Goal: Task Accomplishment & Management: Use online tool/utility

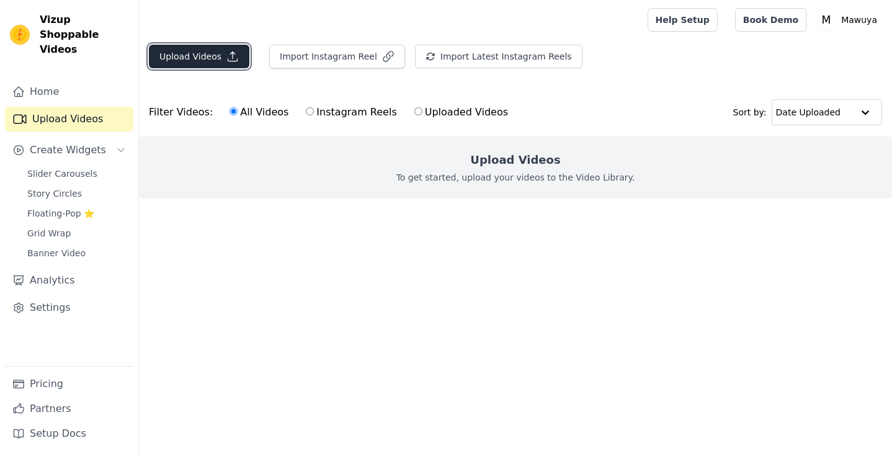
click at [216, 60] on button "Upload Videos" at bounding box center [199, 57] width 100 height 24
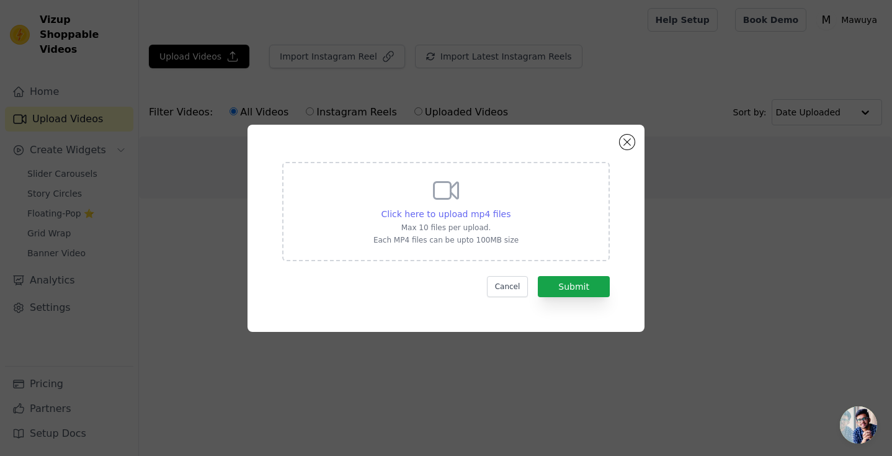
click at [443, 209] on span "Click here to upload mp4 files" at bounding box center [446, 214] width 130 height 10
click at [510, 208] on input "Click here to upload mp4 files Max 10 files per upload. Each MP4 files can be u…" at bounding box center [510, 207] width 1 height 1
click at [444, 213] on span "Click here to upload mp4 files" at bounding box center [446, 214] width 130 height 10
click at [510, 208] on input "Click here to upload mp4 files Max 10 files per upload. Each MP4 files can be u…" at bounding box center [510, 207] width 1 height 1
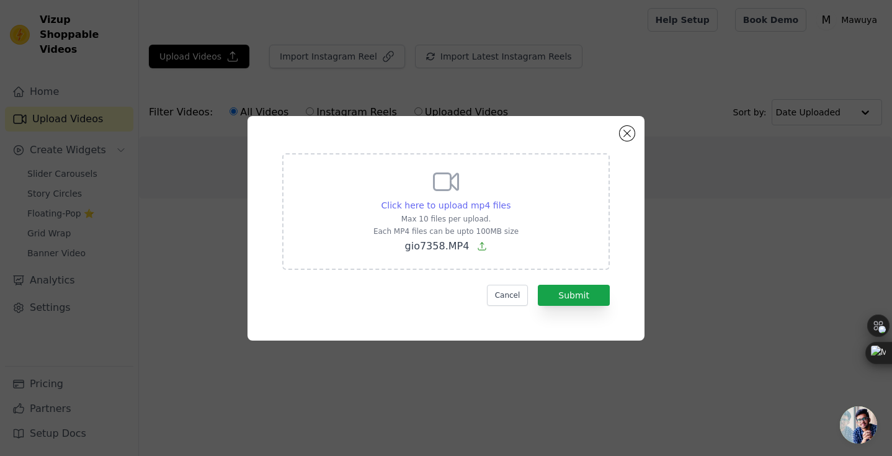
click at [471, 210] on span "Click here to upload mp4 files" at bounding box center [446, 205] width 130 height 10
click at [510, 199] on input "Click here to upload mp4 files Max 10 files per upload. Each MP4 files can be u…" at bounding box center [510, 198] width 1 height 1
click at [477, 203] on span "Click here to upload mp4 files" at bounding box center [446, 205] width 130 height 10
click at [510, 199] on input "Click here to upload mp4 files Max 10 files per upload. Each MP4 files can be u…" at bounding box center [510, 198] width 1 height 1
type input "C:\fakepath\WhatsApp Video 2024-08-26 at 21.20.33 (1).mp4"
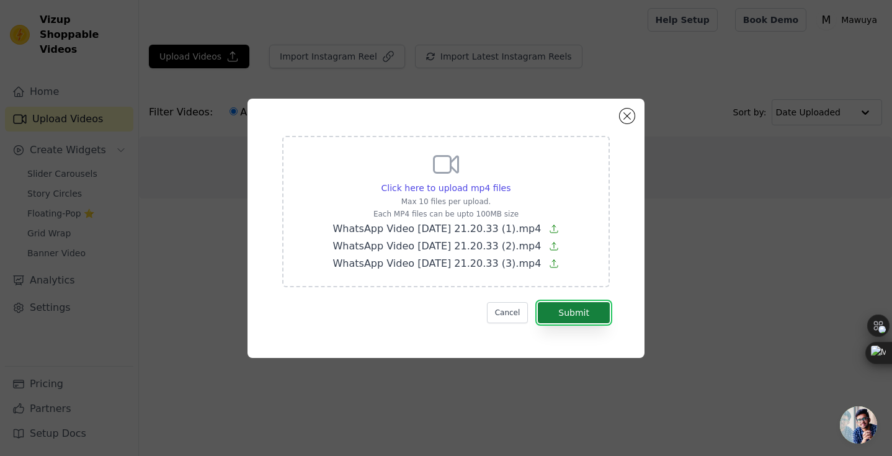
click at [584, 310] on button "Submit" at bounding box center [574, 312] width 72 height 21
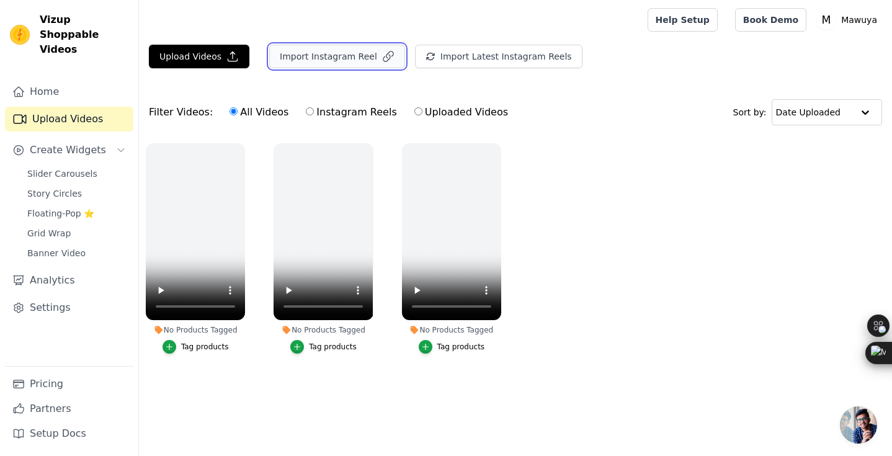
click at [316, 53] on button "Import Instagram Reel" at bounding box center [337, 57] width 136 height 24
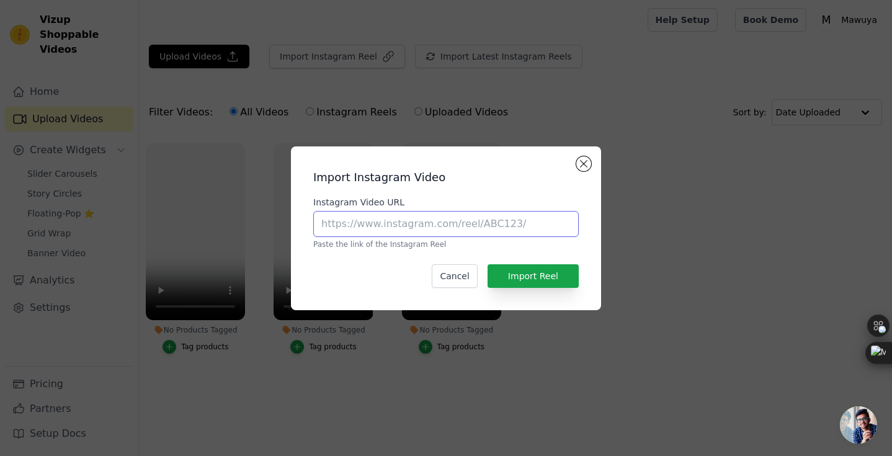
click at [369, 226] on input "Instagram Video URL" at bounding box center [445, 224] width 265 height 26
click at [458, 274] on button "Cancel" at bounding box center [453, 276] width 45 height 24
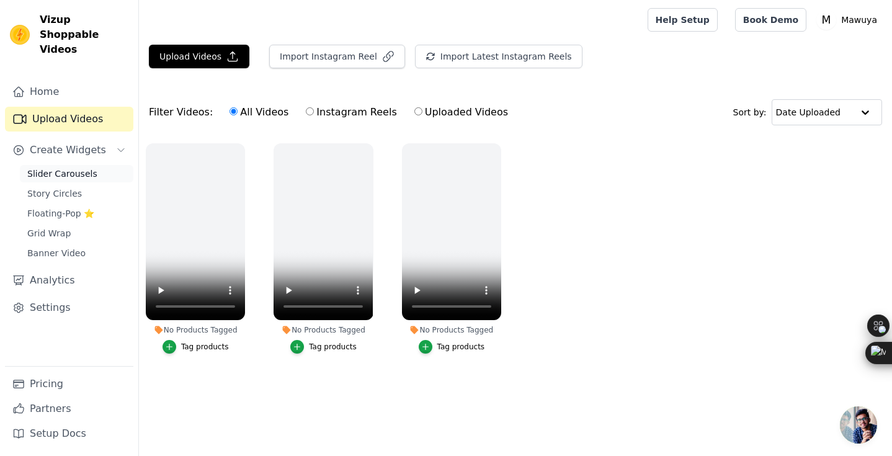
click at [63, 167] on span "Slider Carousels" at bounding box center [62, 173] width 70 height 12
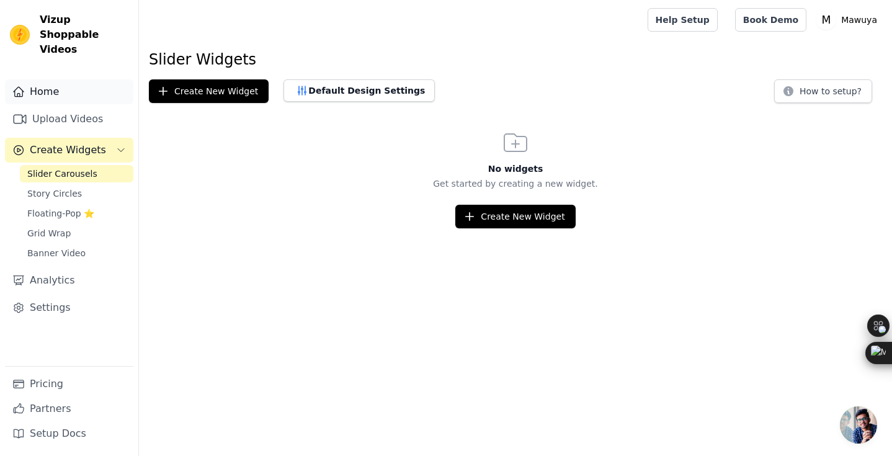
click at [99, 82] on link "Home" at bounding box center [69, 91] width 128 height 25
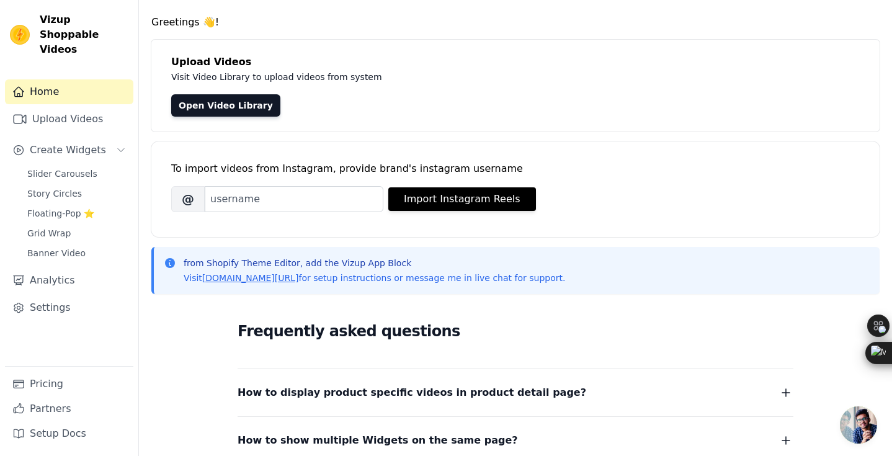
scroll to position [37, 0]
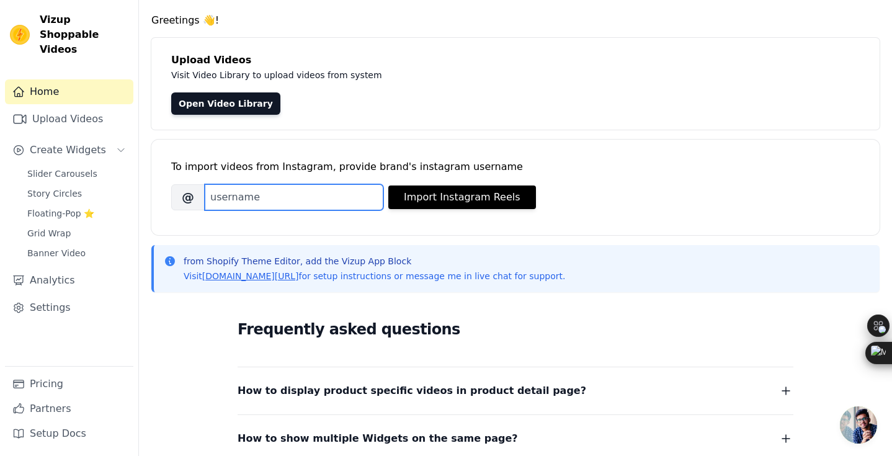
click at [348, 195] on input "Brand's Instagram Username" at bounding box center [294, 197] width 179 height 26
type input "ma.wuya"
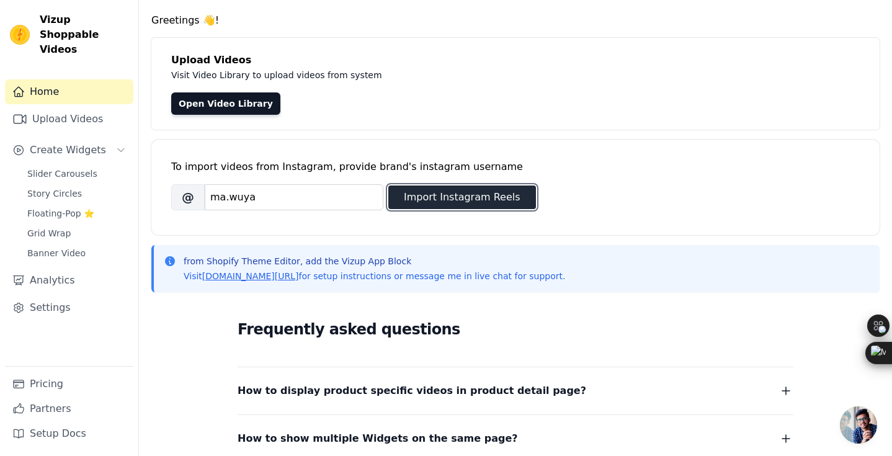
click at [450, 201] on button "Import Instagram Reels" at bounding box center [462, 197] width 148 height 24
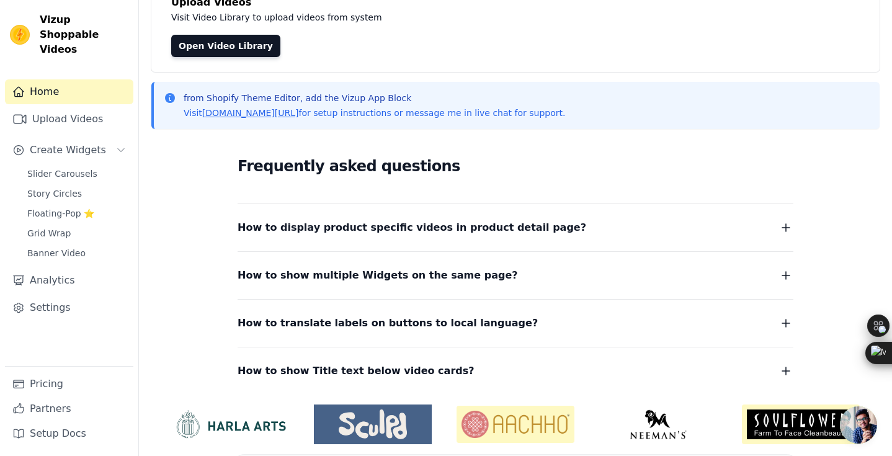
scroll to position [92, 0]
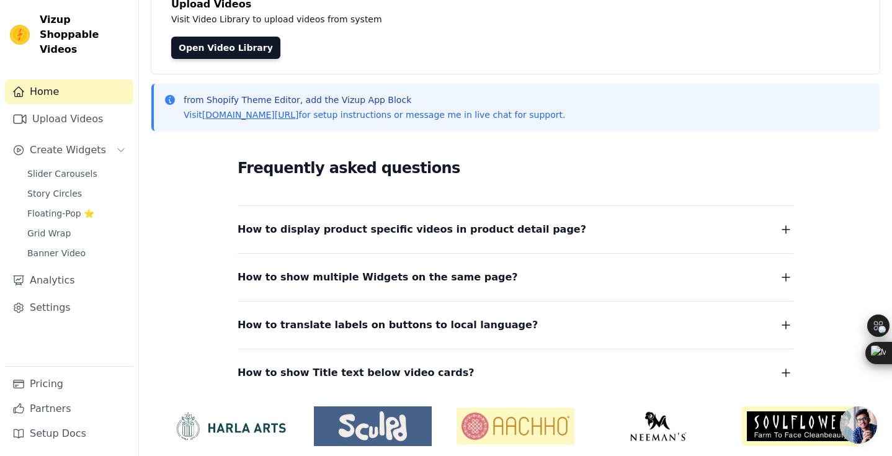
click at [439, 236] on span "How to display product specific videos in product detail page?" at bounding box center [411, 229] width 348 height 17
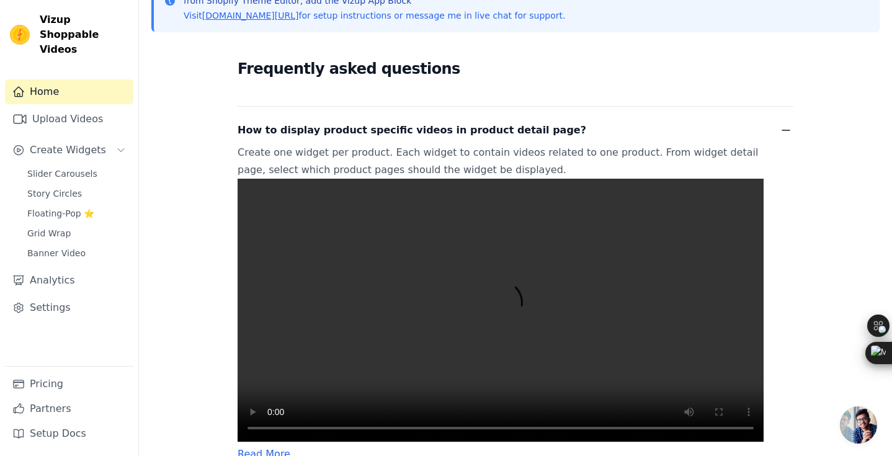
scroll to position [192, 0]
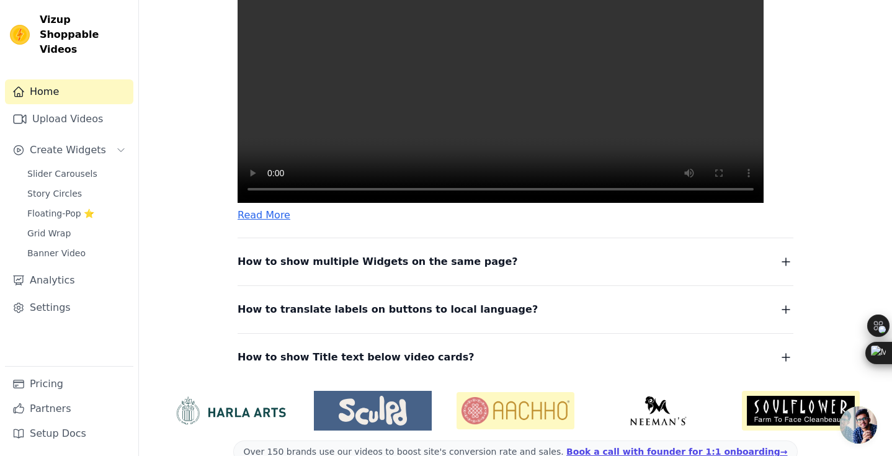
click at [435, 270] on span "How to show multiple Widgets on the same page?" at bounding box center [377, 261] width 280 height 17
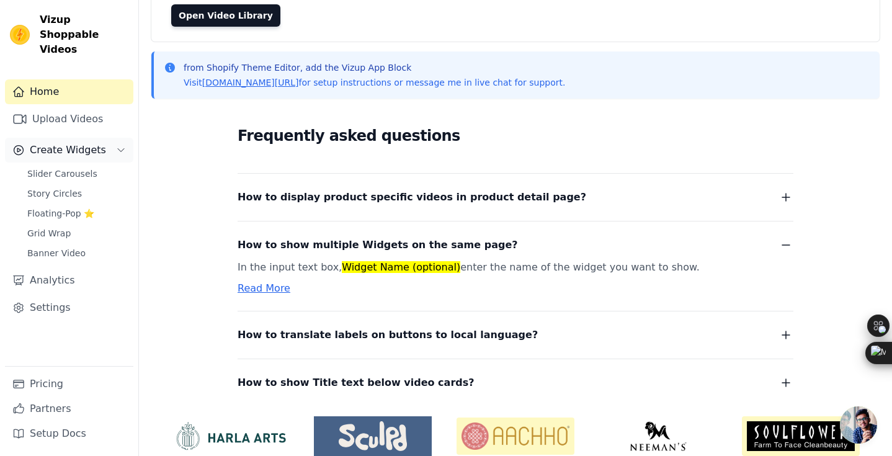
scroll to position [118, 0]
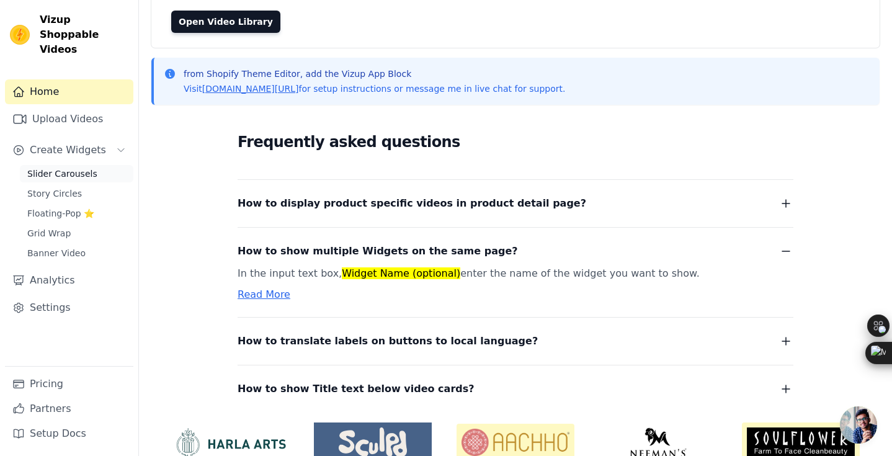
click at [90, 167] on span "Slider Carousels" at bounding box center [62, 173] width 70 height 12
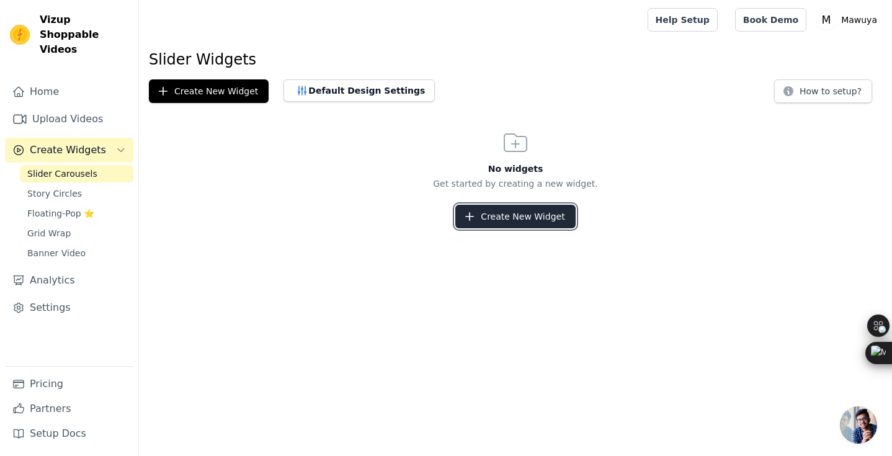
click at [491, 219] on button "Create New Widget" at bounding box center [515, 217] width 120 height 24
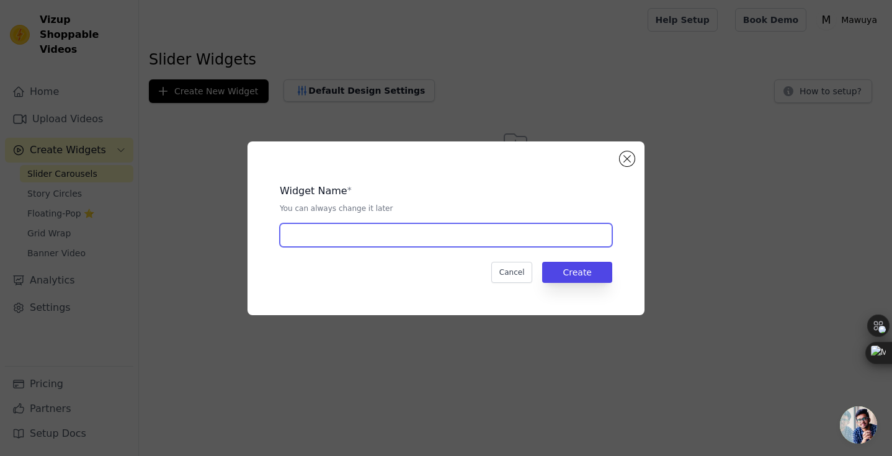
click at [472, 239] on input "text" at bounding box center [446, 235] width 332 height 24
type input "Mawuya vids"
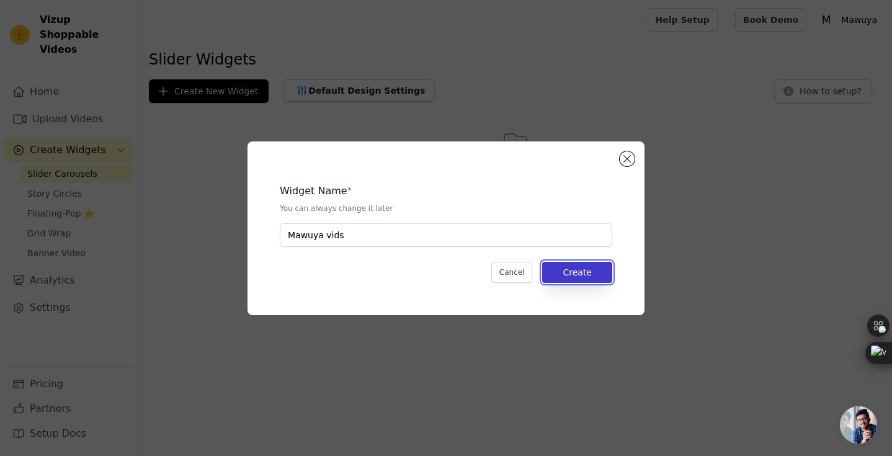
click at [585, 278] on button "Create" at bounding box center [577, 272] width 70 height 21
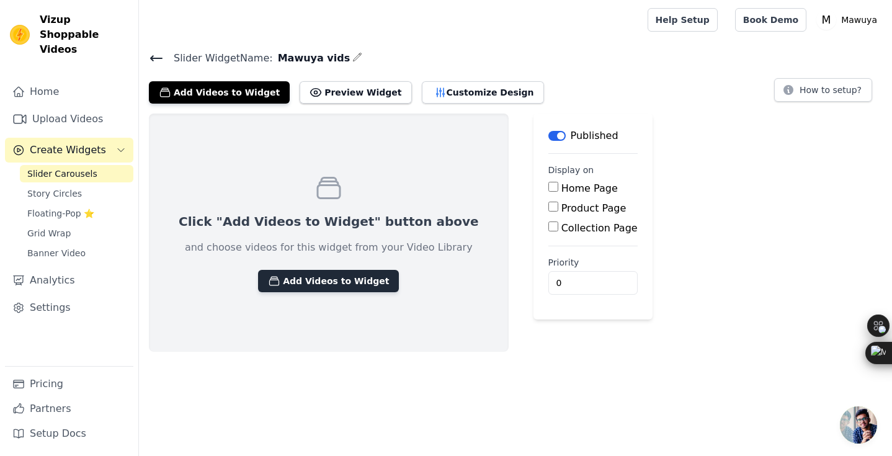
click at [288, 282] on button "Add Videos to Widget" at bounding box center [328, 281] width 141 height 22
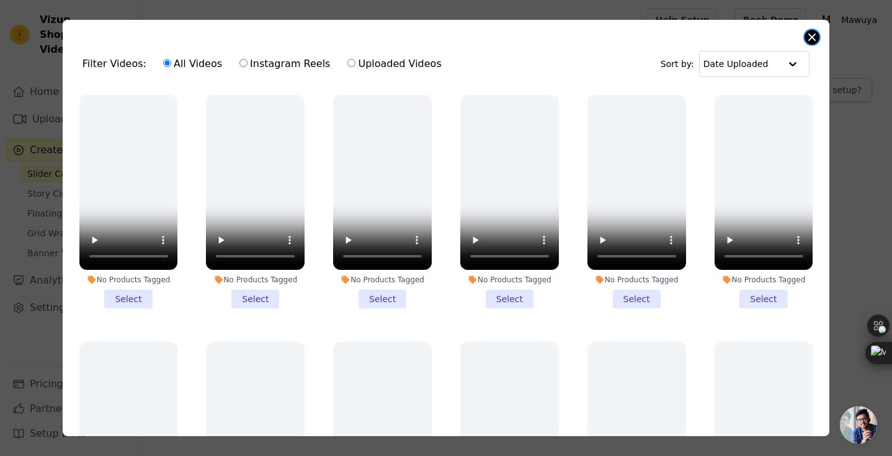
click at [811, 35] on button "Close modal" at bounding box center [811, 37] width 15 height 15
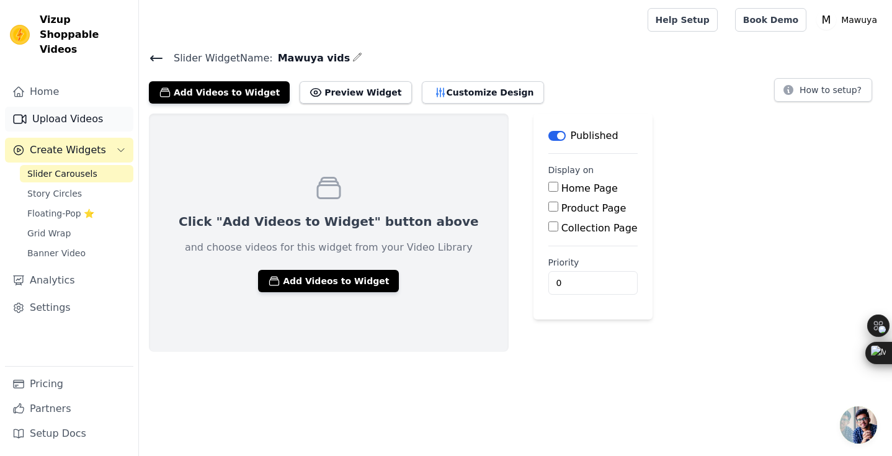
click at [101, 107] on link "Upload Videos" at bounding box center [69, 119] width 128 height 25
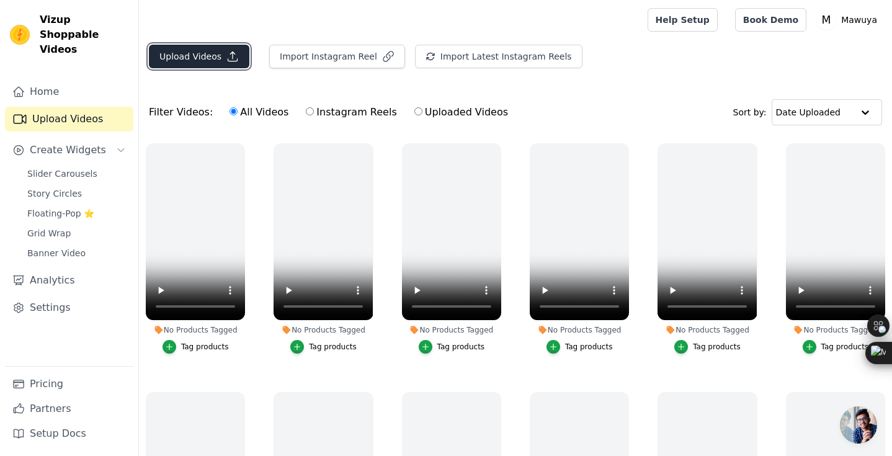
click at [216, 53] on button "Upload Videos" at bounding box center [199, 57] width 100 height 24
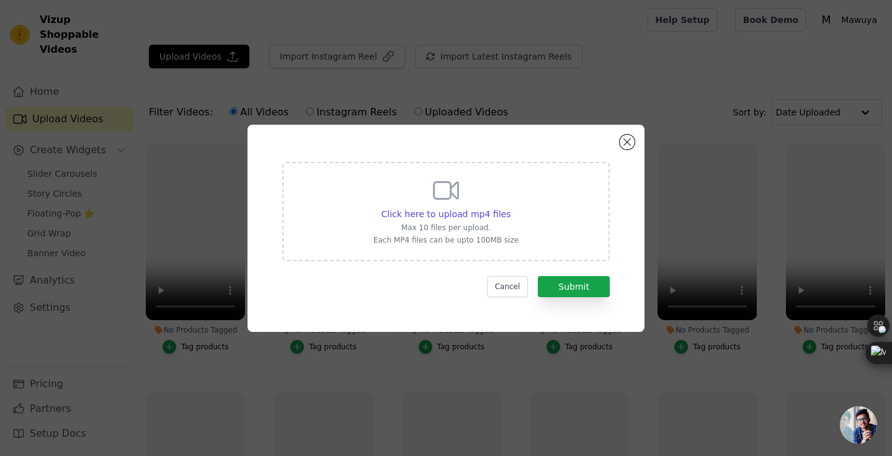
click at [477, 200] on div "Click here to upload mp4 files Max 10 files per upload. Each MP4 files can be u…" at bounding box center [445, 209] width 145 height 69
click at [510, 207] on input "Click here to upload mp4 files Max 10 files per upload. Each MP4 files can be u…" at bounding box center [510, 207] width 1 height 1
type input "C:\fakepath\gio7358.MP4"
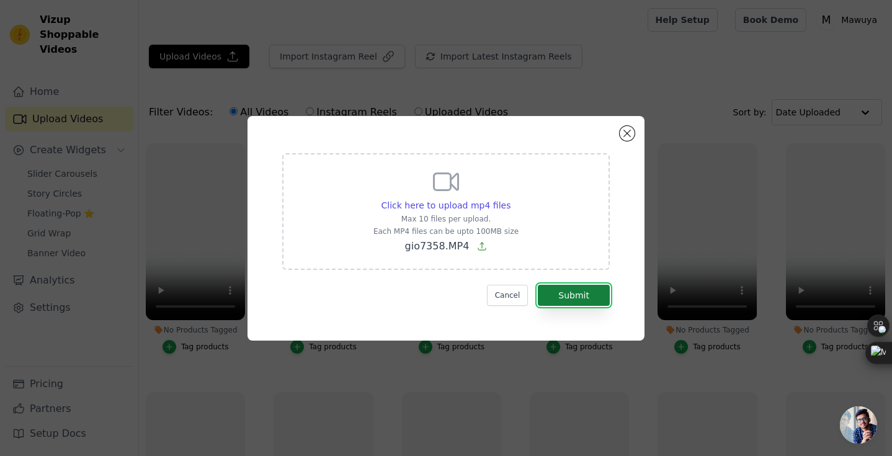
click at [566, 295] on button "Submit" at bounding box center [574, 295] width 72 height 21
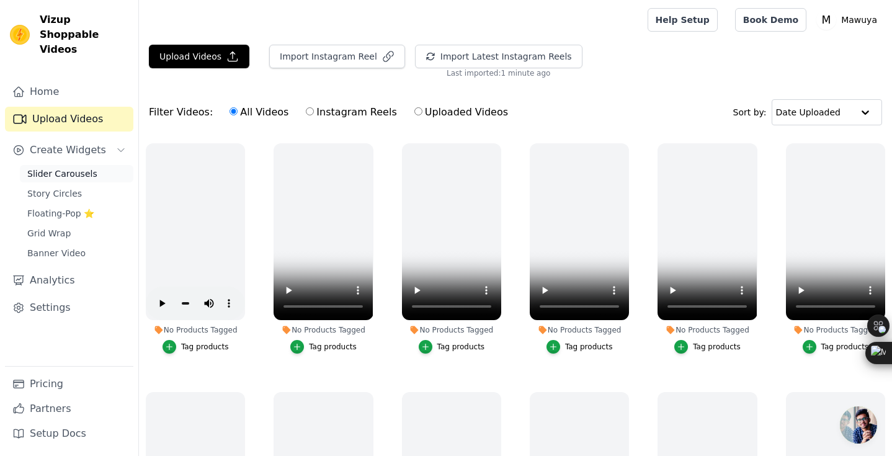
click at [92, 165] on link "Slider Carousels" at bounding box center [76, 173] width 113 height 17
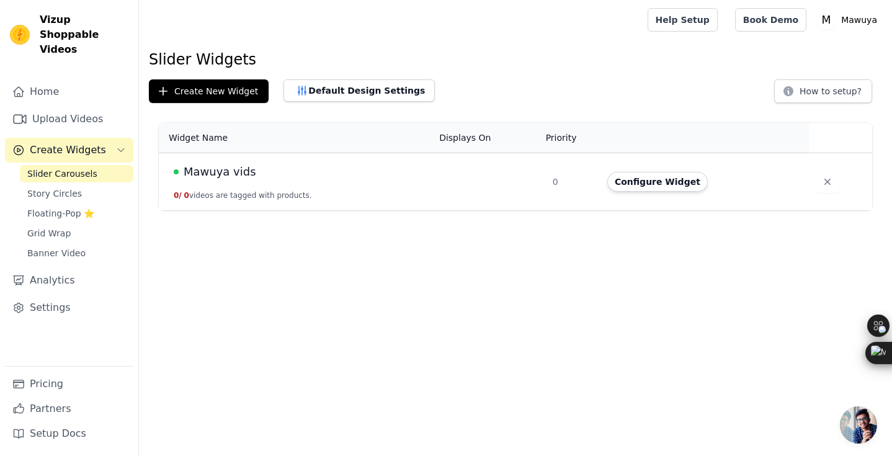
click at [323, 188] on td "Mawuya vids 0 / 0 videos are tagged with products." at bounding box center [295, 182] width 273 height 58
click at [424, 167] on div "Mawuya vids" at bounding box center [299, 171] width 250 height 17
click at [235, 174] on span "Mawuya vids" at bounding box center [220, 171] width 73 height 17
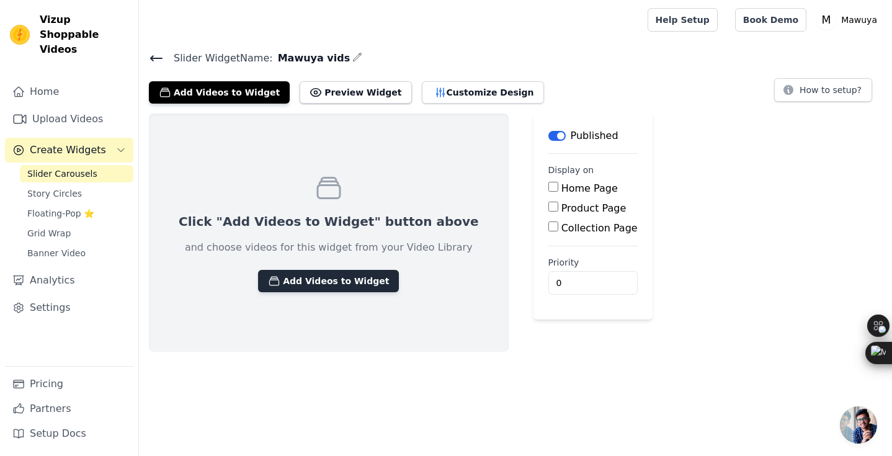
click at [308, 275] on button "Add Videos to Widget" at bounding box center [328, 281] width 141 height 22
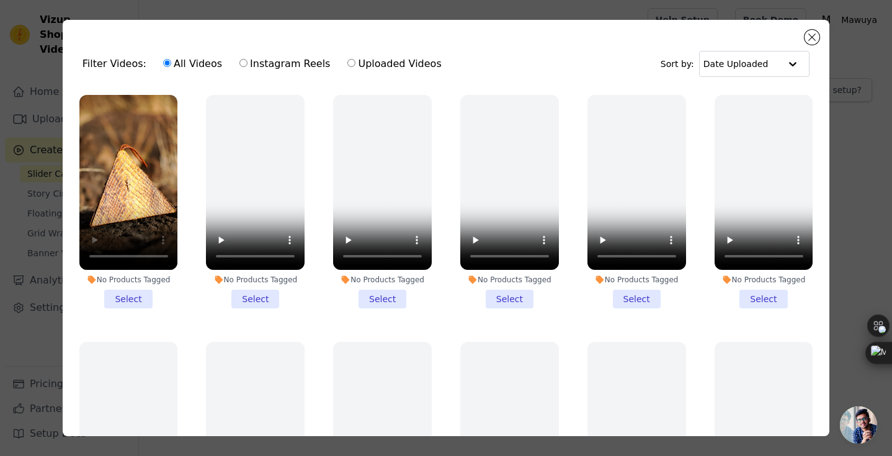
click at [127, 298] on li "No Products Tagged Select" at bounding box center [128, 201] width 99 height 213
click at [0, 0] on input "No Products Tagged Select" at bounding box center [0, 0] width 0 height 0
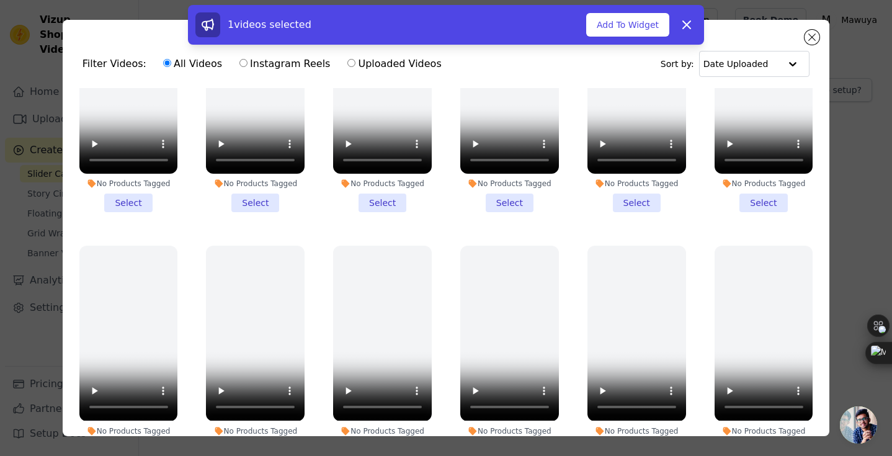
scroll to position [147, 0]
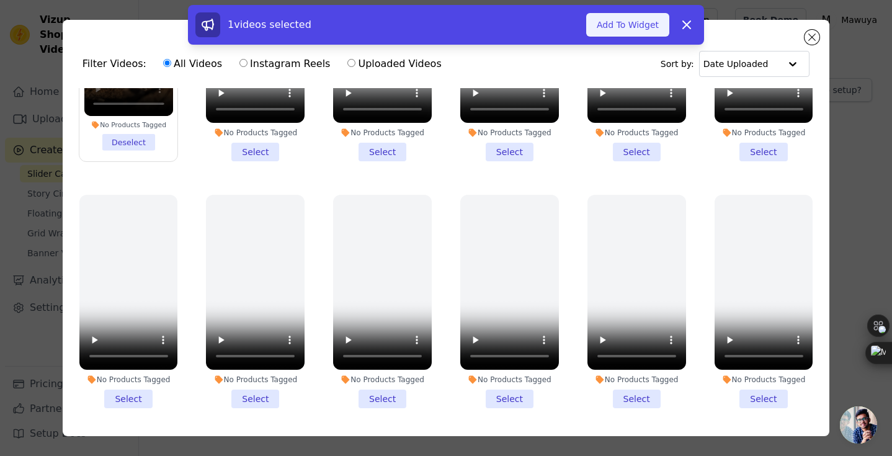
click at [634, 22] on button "Add To Widget" at bounding box center [627, 25] width 83 height 24
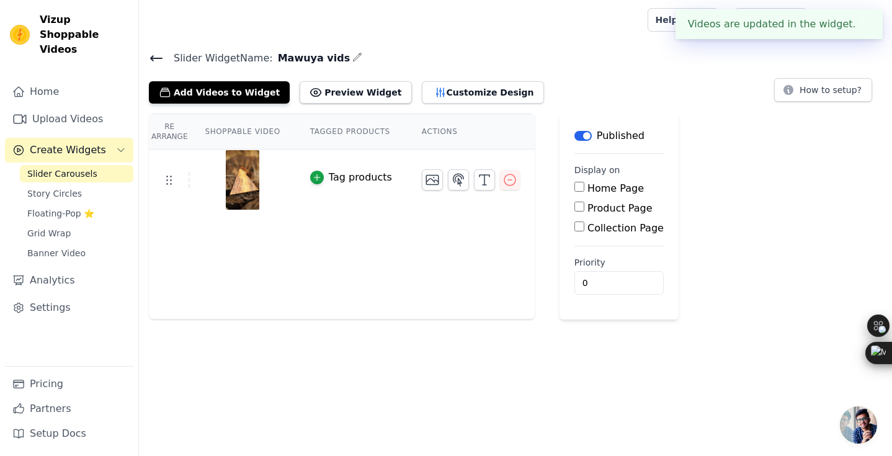
click at [575, 187] on input "Home Page" at bounding box center [579, 187] width 10 height 10
checkbox input "true"
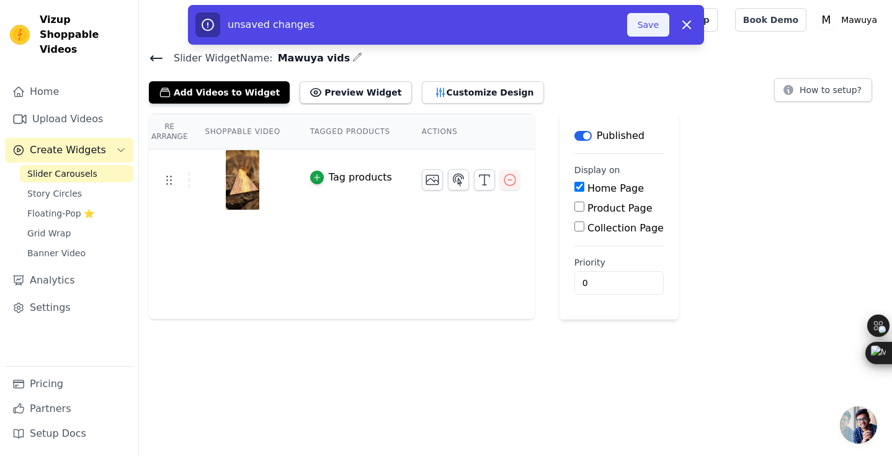
click at [645, 22] on button "Save" at bounding box center [648, 25] width 42 height 24
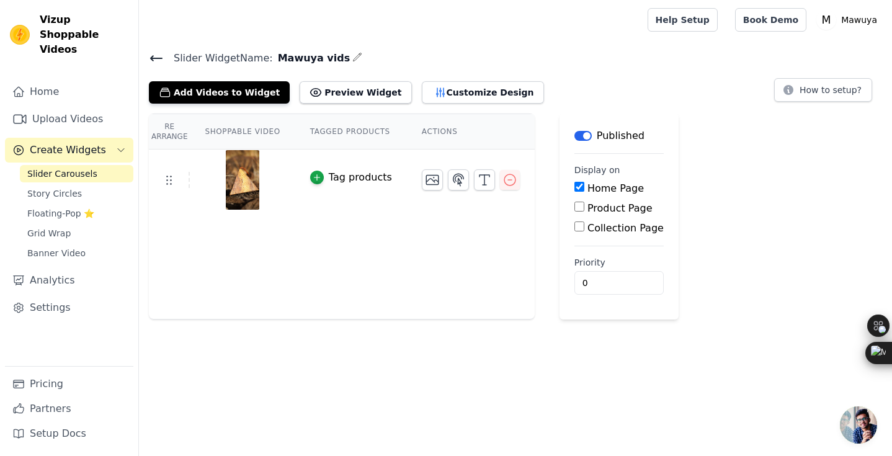
click at [577, 207] on input "Product Page" at bounding box center [579, 206] width 10 height 10
checkbox input "true"
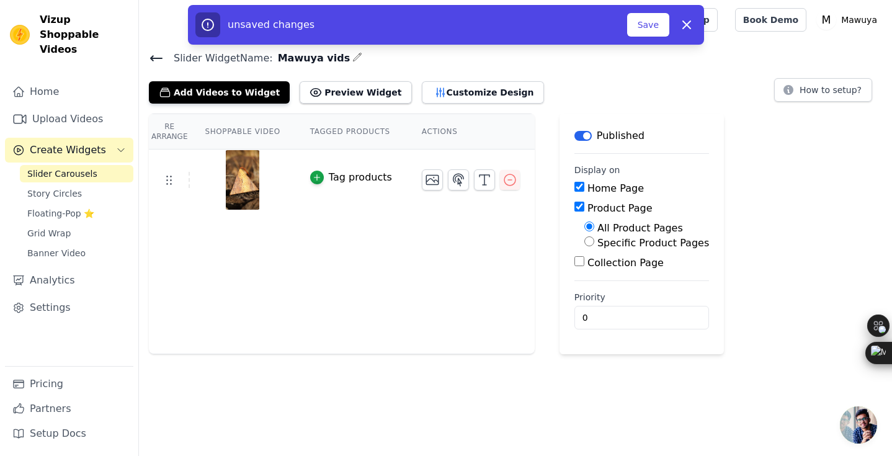
click at [579, 263] on input "Collection Page" at bounding box center [579, 261] width 10 height 10
checkbox input "true"
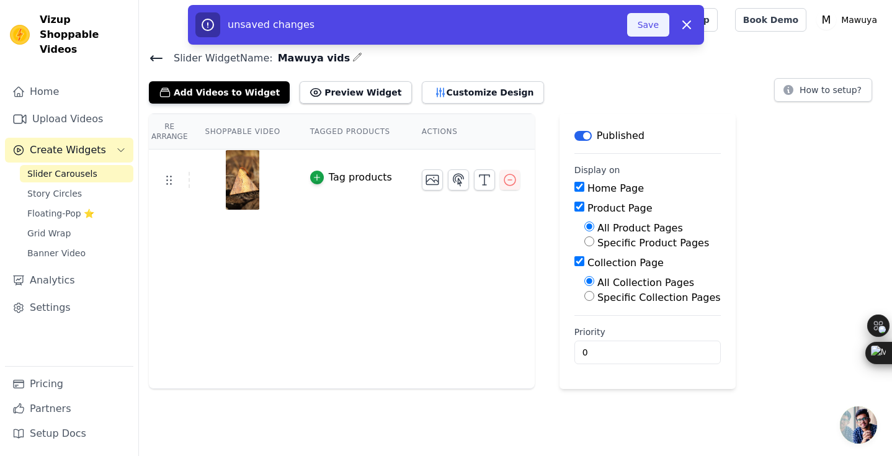
click at [660, 29] on button "Save" at bounding box center [648, 25] width 42 height 24
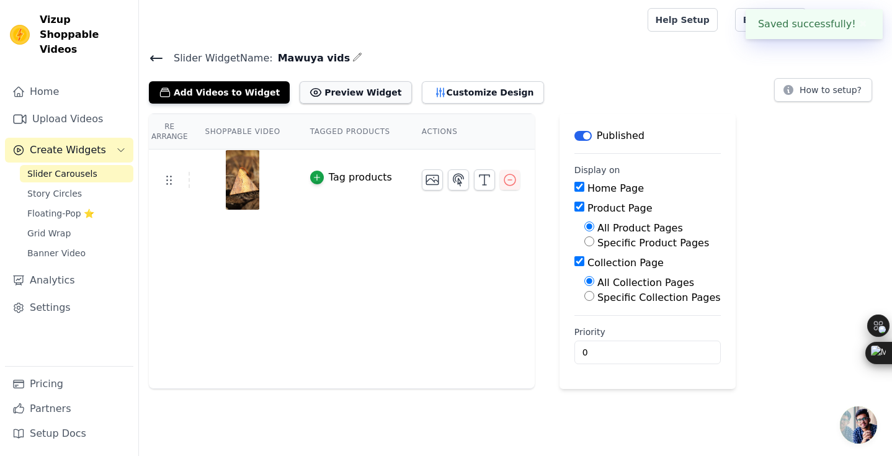
click at [332, 95] on button "Preview Widget" at bounding box center [355, 92] width 112 height 22
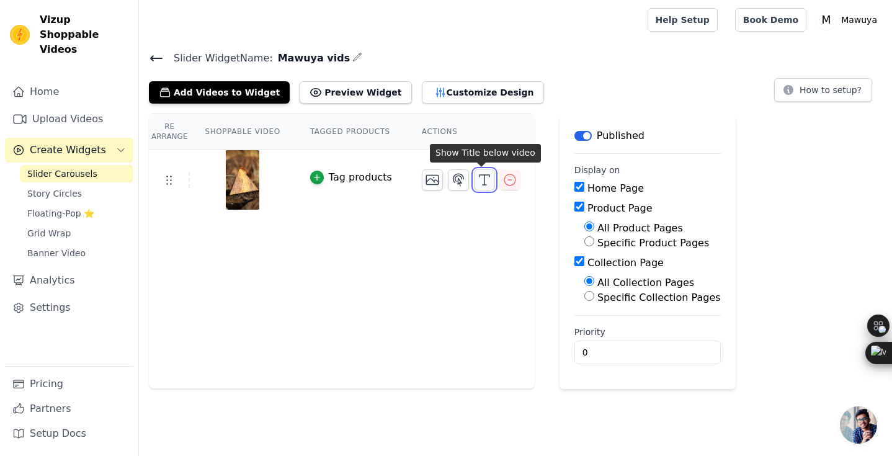
click at [480, 179] on icon "button" at bounding box center [484, 179] width 15 height 15
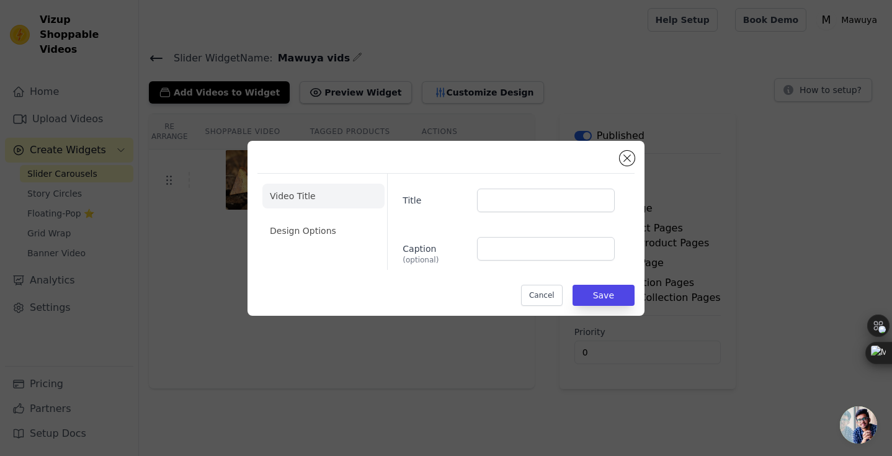
click at [439, 198] on label "Title" at bounding box center [434, 197] width 64 height 17
click at [477, 198] on input "Title" at bounding box center [546, 200] width 138 height 24
click at [439, 198] on label "Title" at bounding box center [434, 197] width 64 height 17
click at [477, 198] on input "Title" at bounding box center [546, 200] width 138 height 24
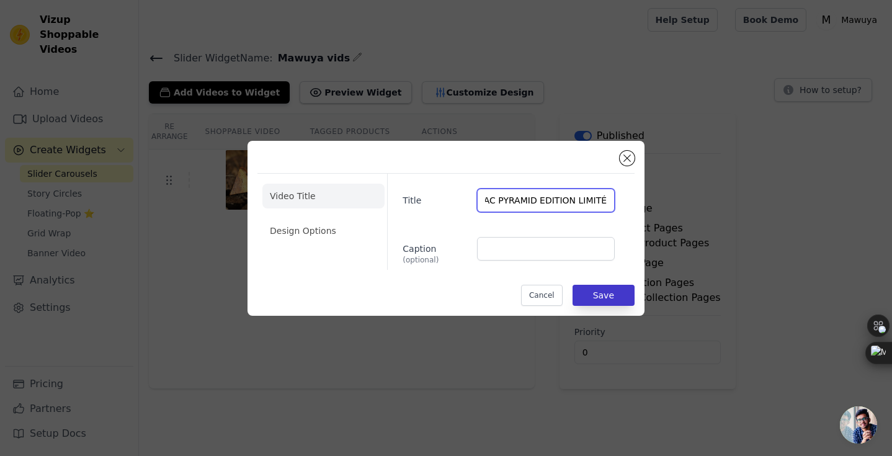
type input "SAC PYRAMID EDITION LIMITÉE"
click at [610, 298] on button "Save" at bounding box center [603, 295] width 62 height 21
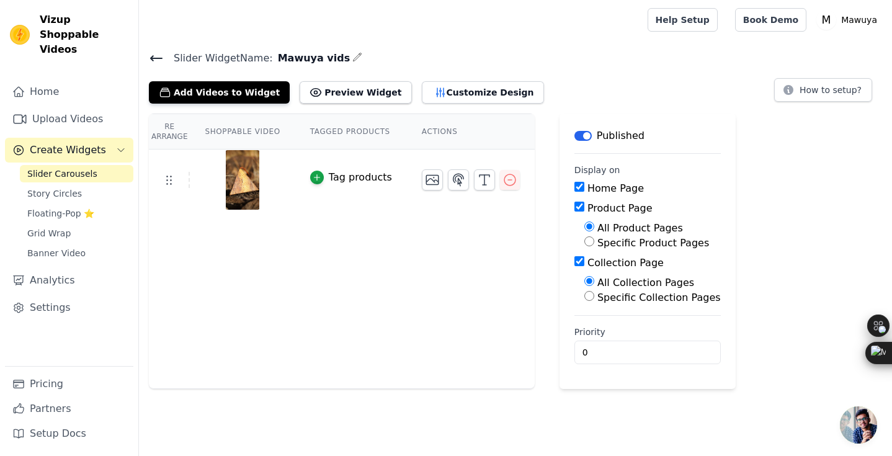
click at [582, 256] on div "Collection Page" at bounding box center [647, 262] width 146 height 15
click at [574, 265] on input "Collection Page" at bounding box center [579, 261] width 10 height 10
checkbox input "false"
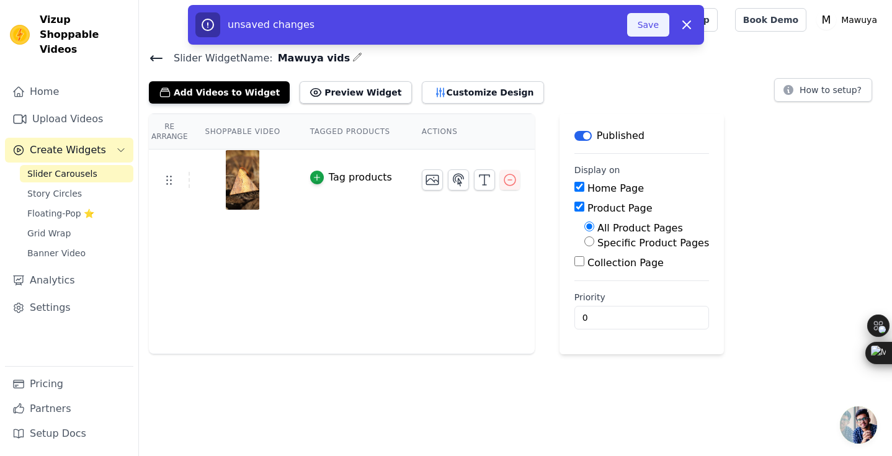
click at [647, 19] on button "Save" at bounding box center [648, 25] width 42 height 24
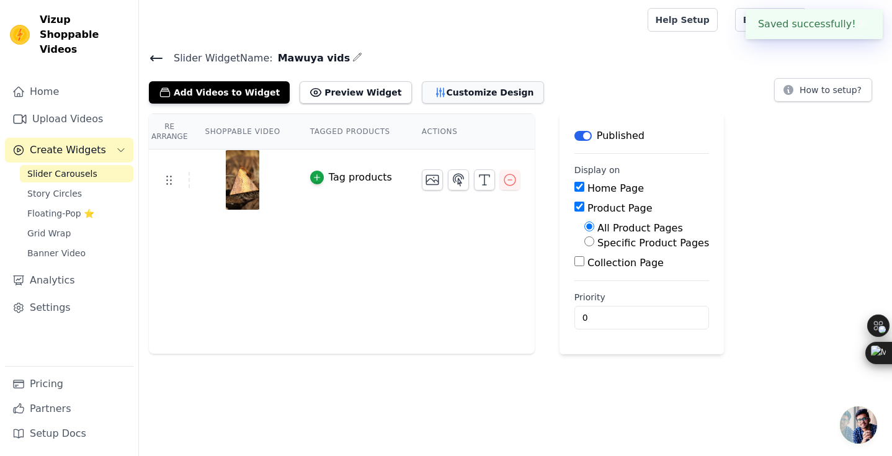
click at [460, 91] on button "Customize Design" at bounding box center [483, 92] width 122 height 22
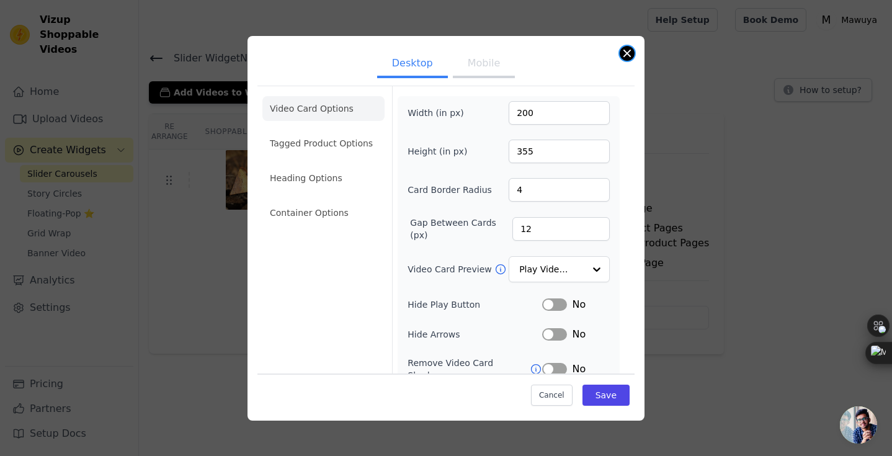
click at [628, 48] on button "Close modal" at bounding box center [626, 53] width 15 height 15
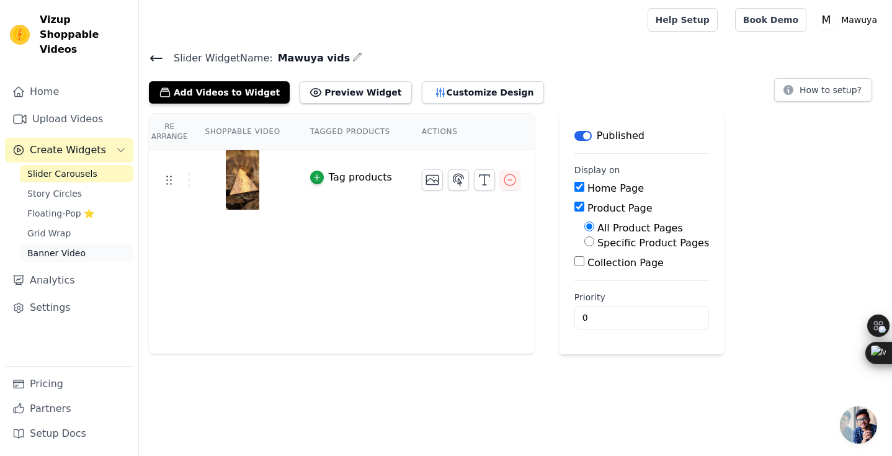
click at [96, 244] on link "Banner Video" at bounding box center [76, 252] width 113 height 17
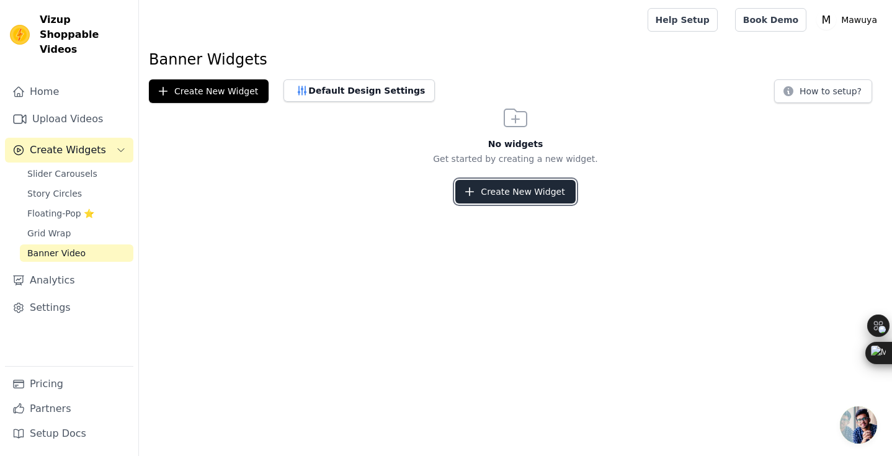
click at [522, 195] on button "Create New Widget" at bounding box center [515, 192] width 120 height 24
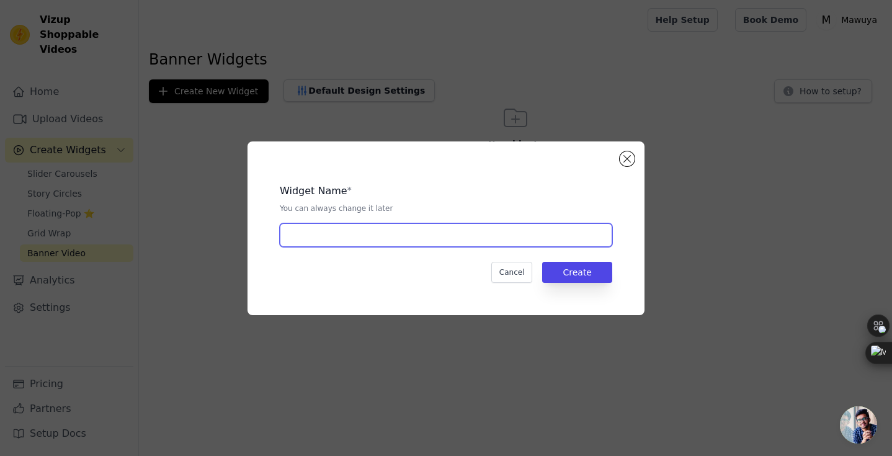
click at [464, 230] on input "text" at bounding box center [446, 235] width 332 height 24
type input "Mawuya vids2"
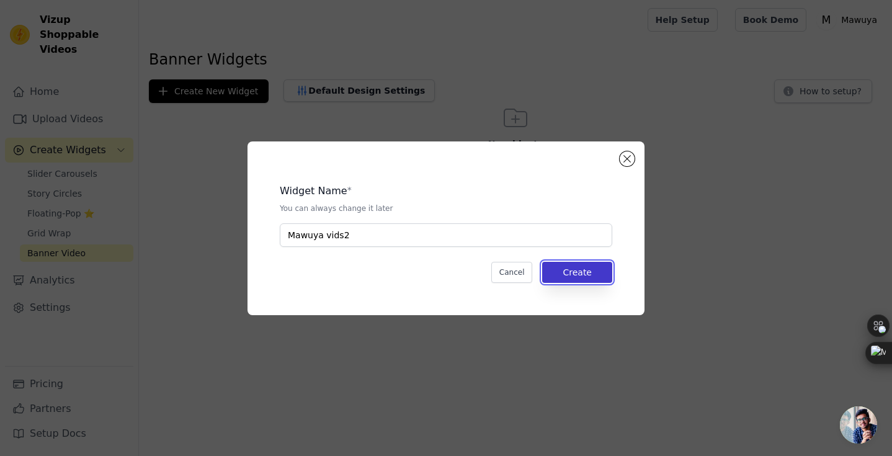
click at [558, 270] on button "Create" at bounding box center [577, 272] width 70 height 21
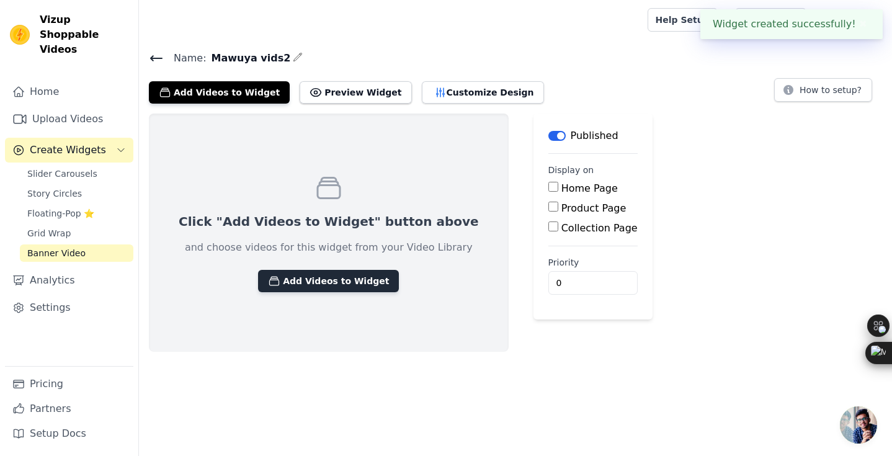
click at [347, 275] on button "Add Videos to Widget" at bounding box center [328, 281] width 141 height 22
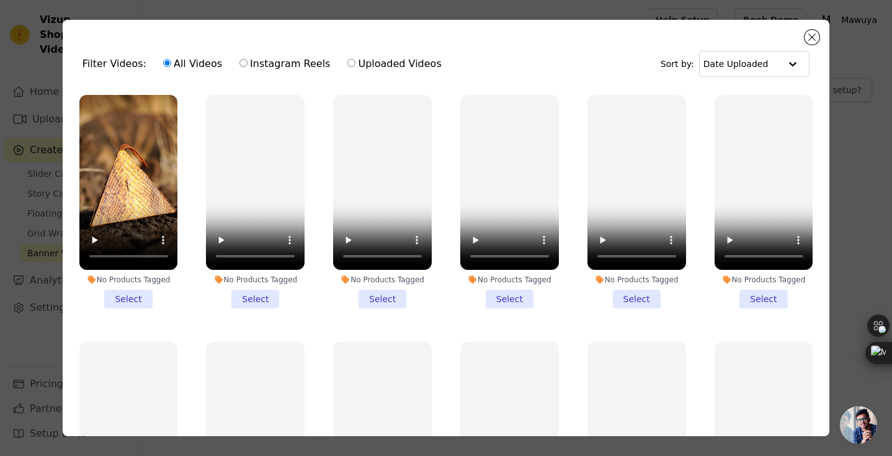
click at [287, 63] on label "Instagram Reels" at bounding box center [285, 64] width 92 height 16
click at [247, 63] on input "Instagram Reels" at bounding box center [243, 63] width 8 height 8
radio input "true"
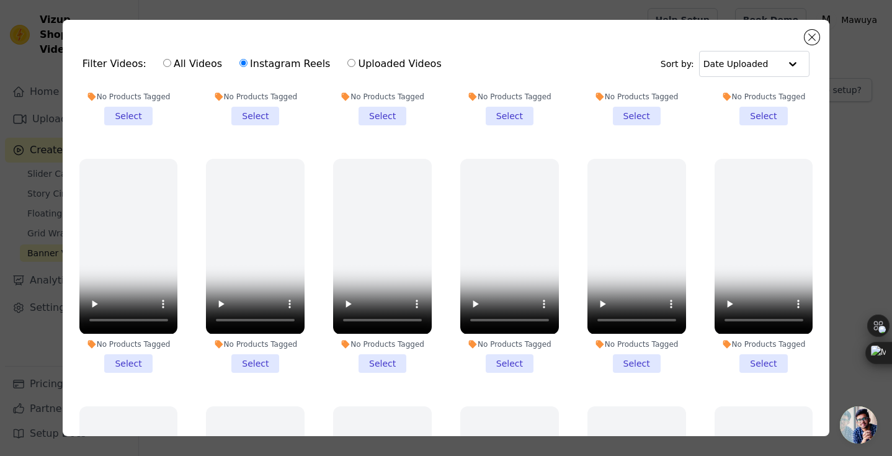
scroll to position [428, 0]
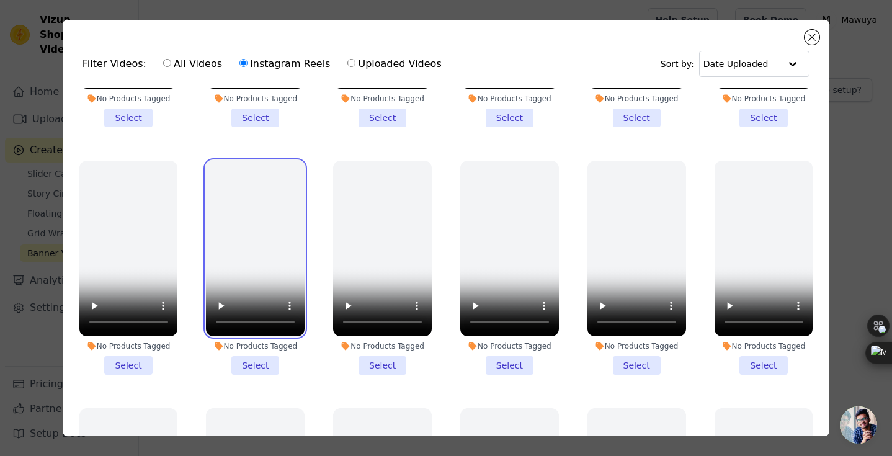
click at [265, 263] on video at bounding box center [255, 248] width 99 height 175
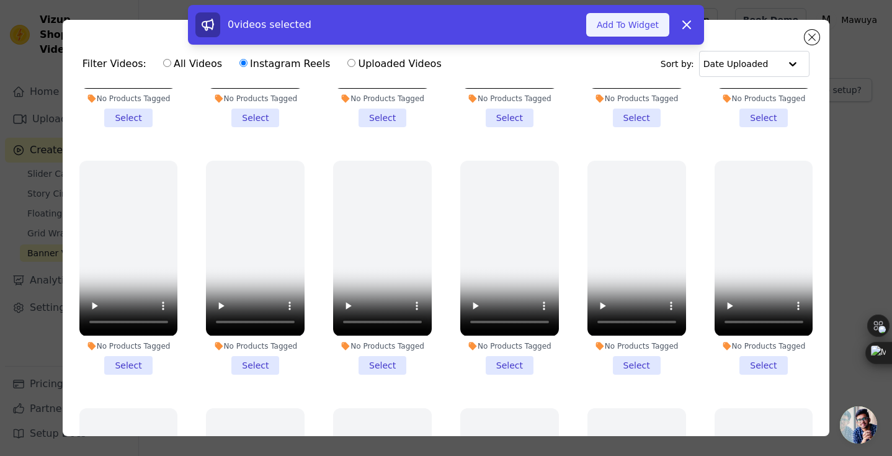
click at [637, 30] on button "Add To Widget" at bounding box center [627, 25] width 83 height 24
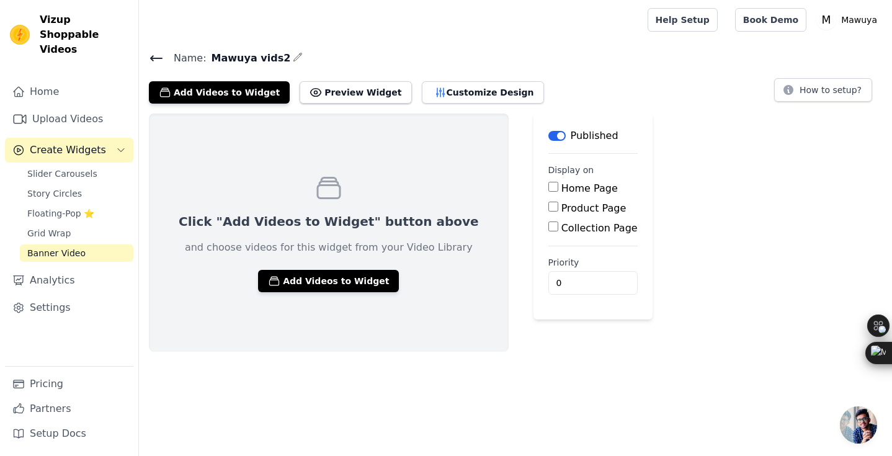
click at [548, 184] on input "Home Page" at bounding box center [553, 187] width 10 height 10
checkbox input "true"
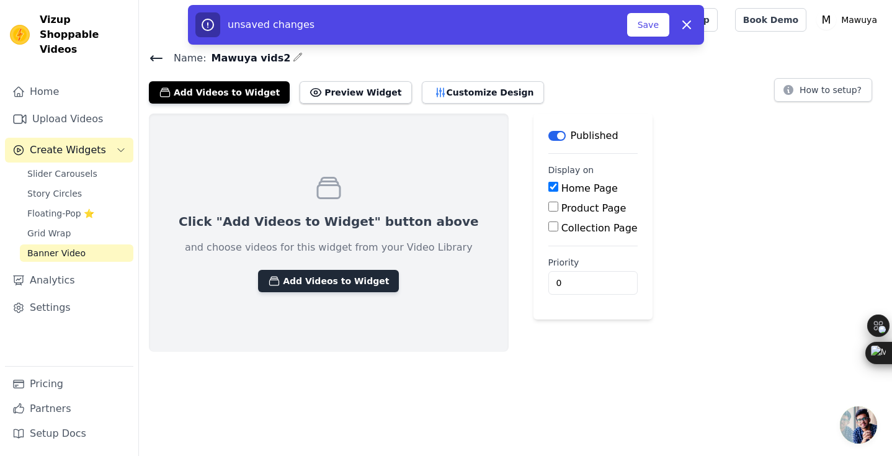
click at [283, 280] on button "Add Videos to Widget" at bounding box center [328, 281] width 141 height 22
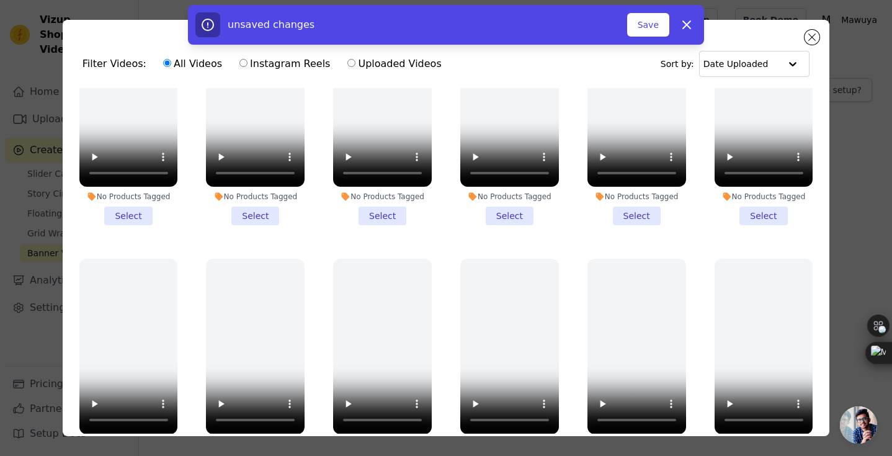
scroll to position [347, 0]
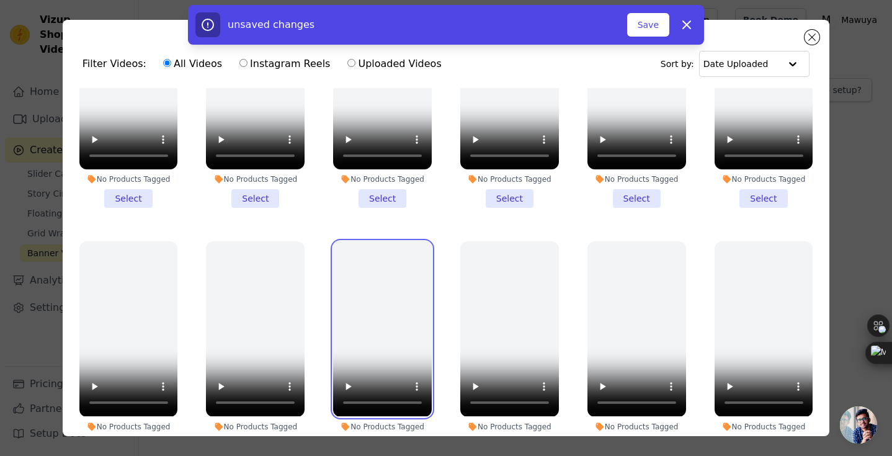
click at [397, 334] on video at bounding box center [382, 328] width 99 height 175
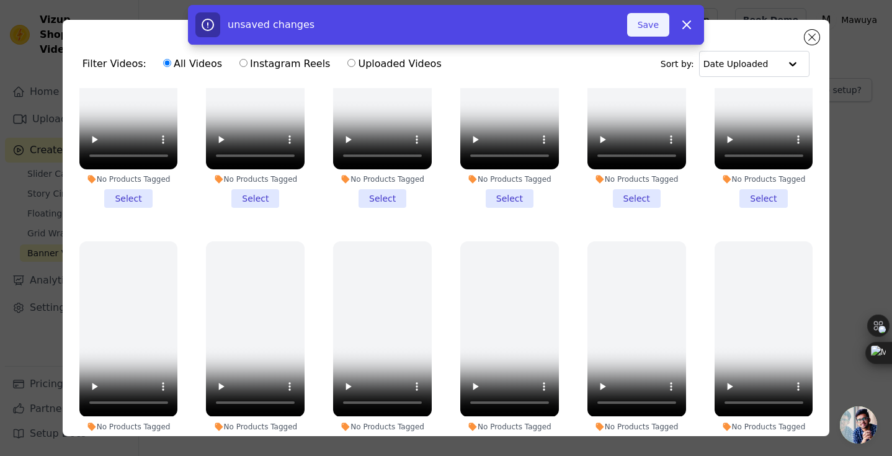
click at [645, 25] on button "Save" at bounding box center [648, 25] width 42 height 24
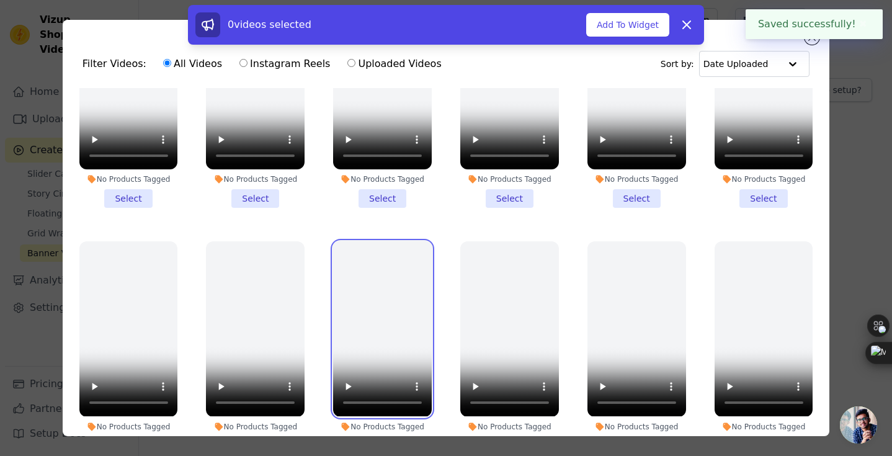
click at [385, 349] on video at bounding box center [382, 328] width 99 height 175
click at [397, 317] on video at bounding box center [382, 328] width 99 height 175
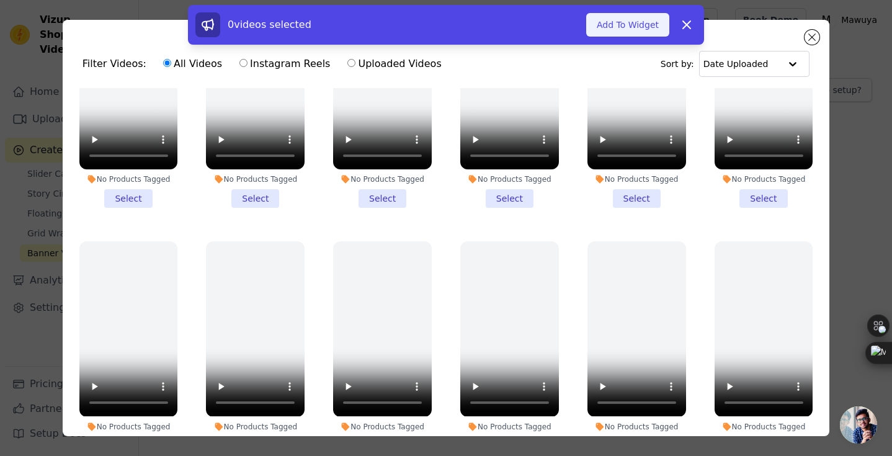
click at [637, 29] on button "Add To Widget" at bounding box center [627, 25] width 83 height 24
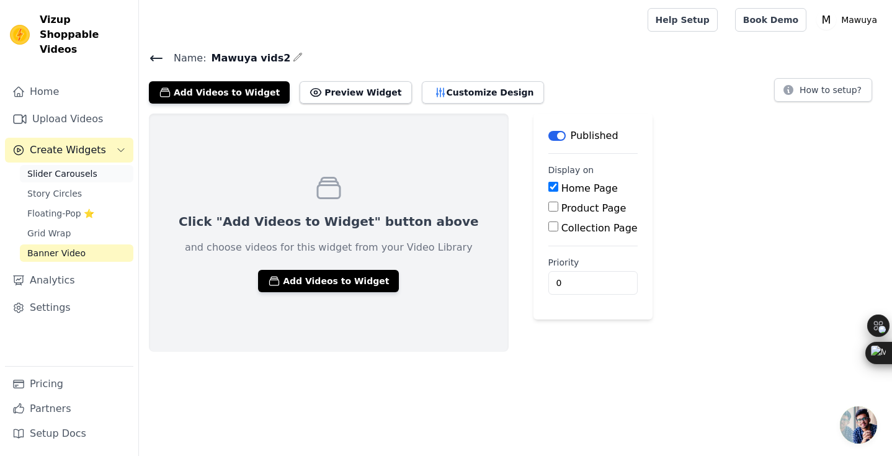
click at [86, 167] on span "Slider Carousels" at bounding box center [62, 173] width 70 height 12
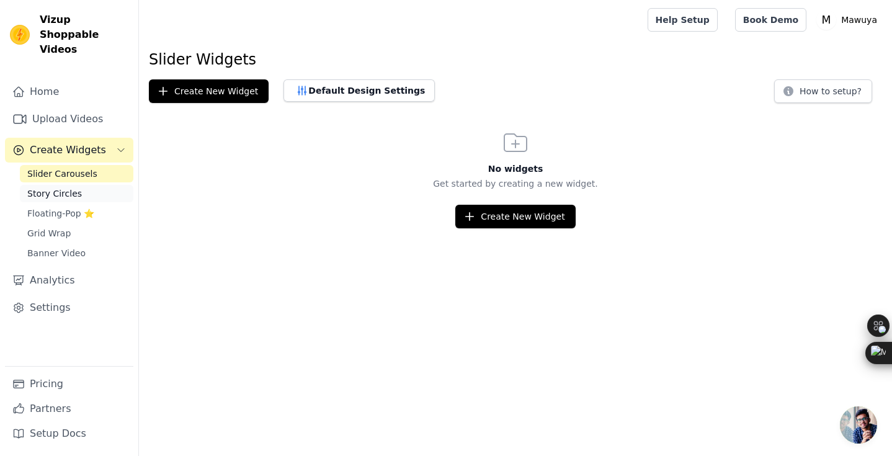
click at [86, 185] on link "Story Circles" at bounding box center [76, 193] width 113 height 17
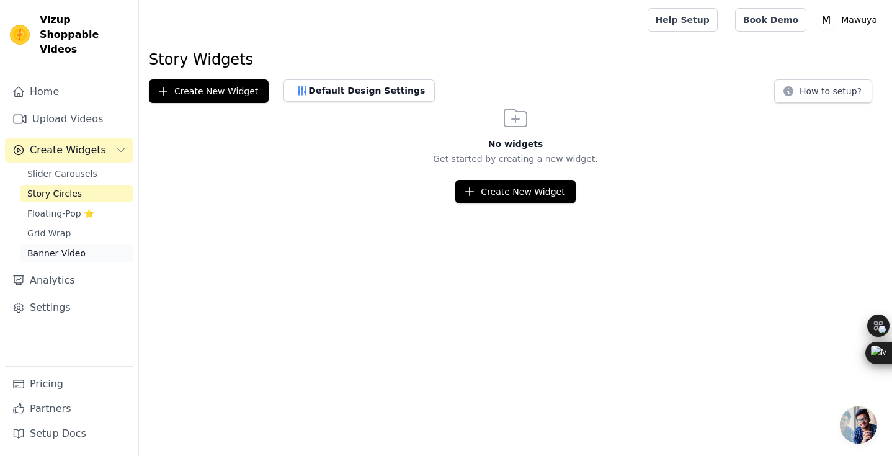
click at [73, 247] on span "Banner Video" at bounding box center [56, 253] width 58 height 12
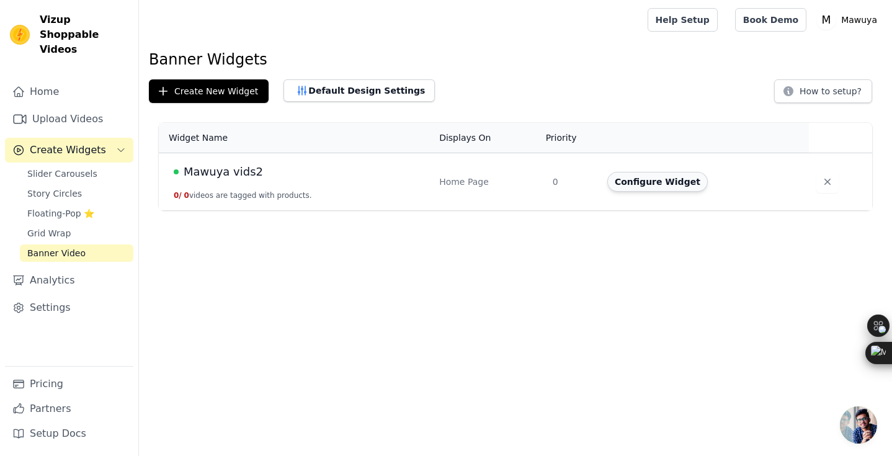
click at [632, 180] on button "Configure Widget" at bounding box center [657, 182] width 100 height 20
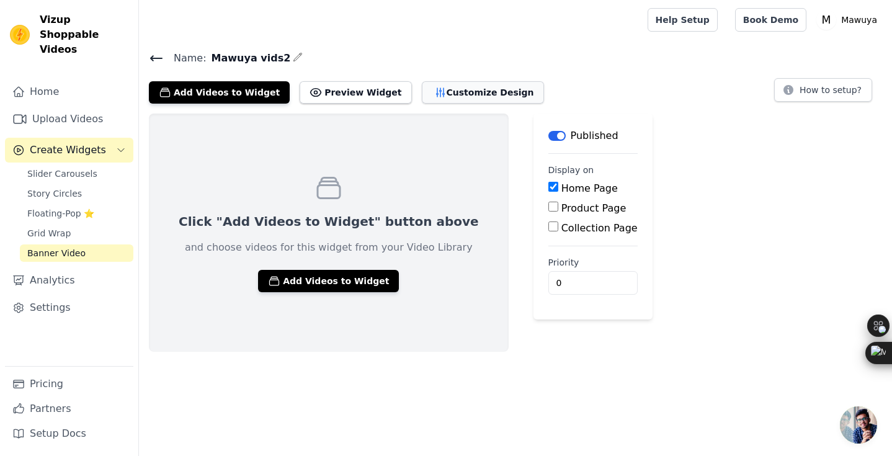
click at [482, 92] on button "Customize Design" at bounding box center [483, 92] width 122 height 22
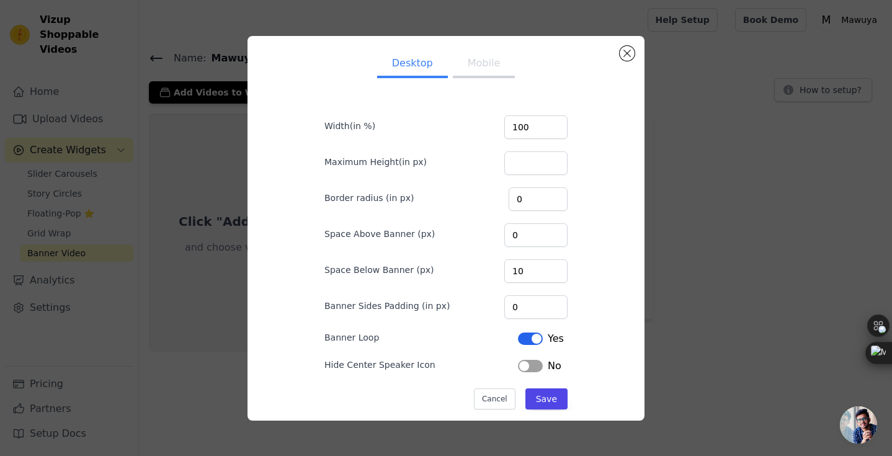
scroll to position [19, 0]
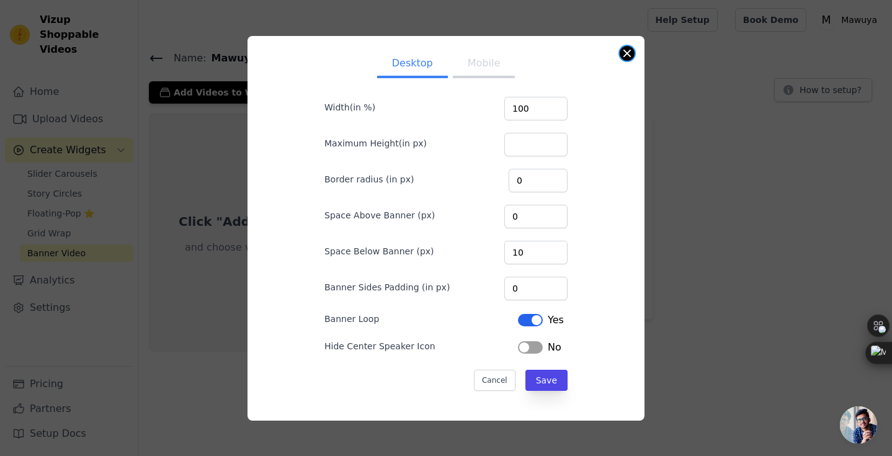
click at [628, 46] on button "Close modal" at bounding box center [626, 53] width 15 height 15
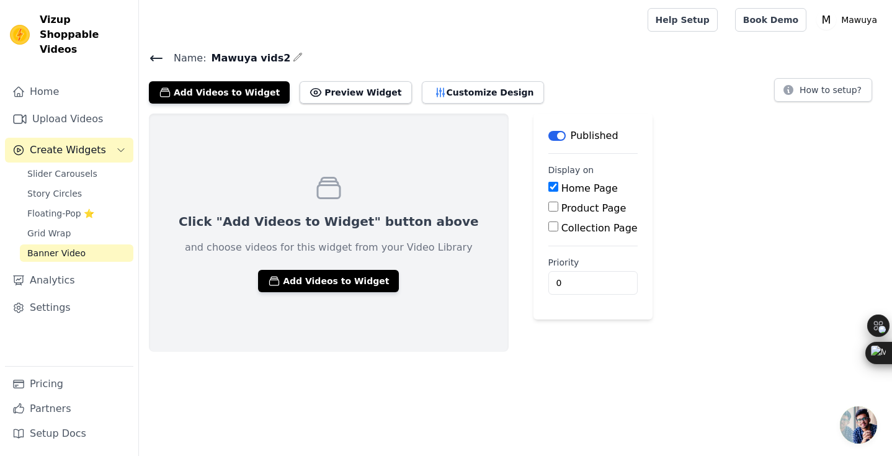
click at [158, 58] on icon at bounding box center [156, 58] width 15 height 15
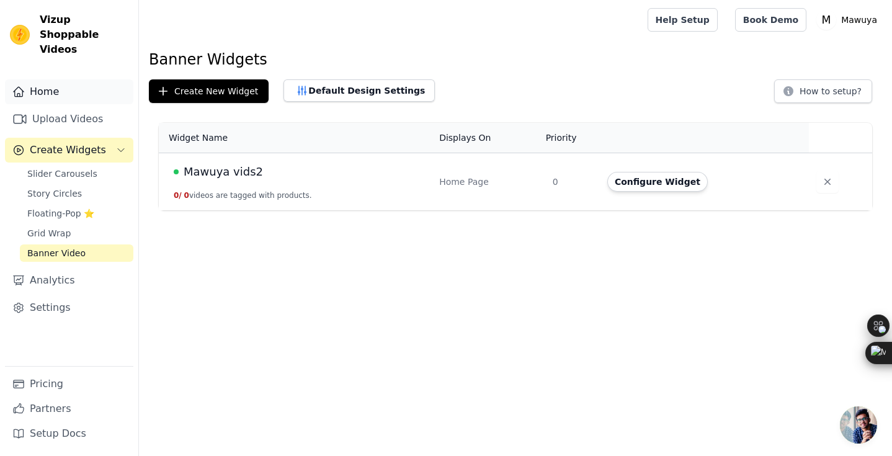
click at [96, 80] on link "Home" at bounding box center [69, 91] width 128 height 25
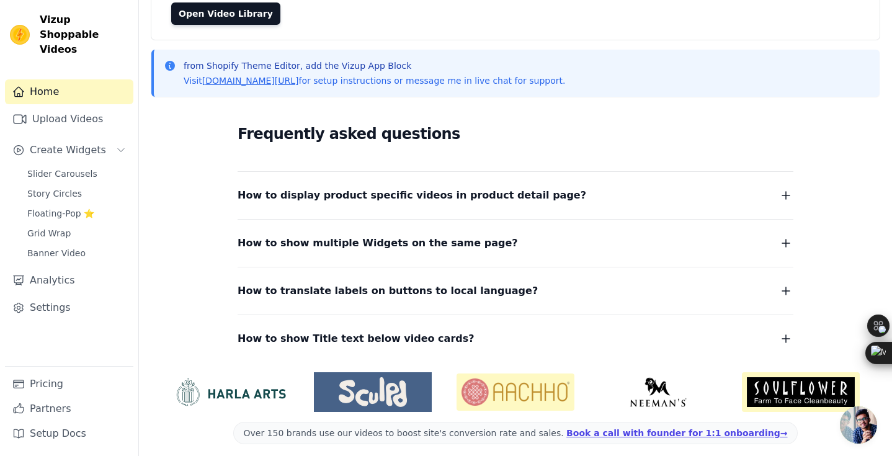
scroll to position [135, 0]
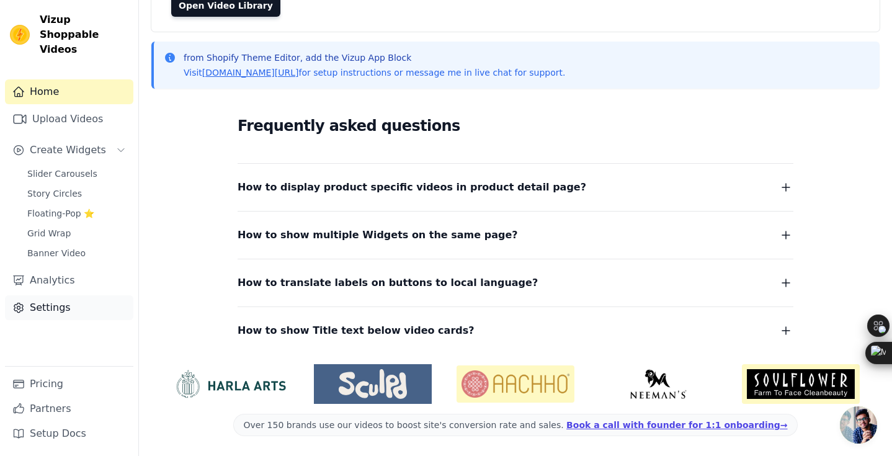
click at [86, 295] on link "Settings" at bounding box center [69, 307] width 128 height 25
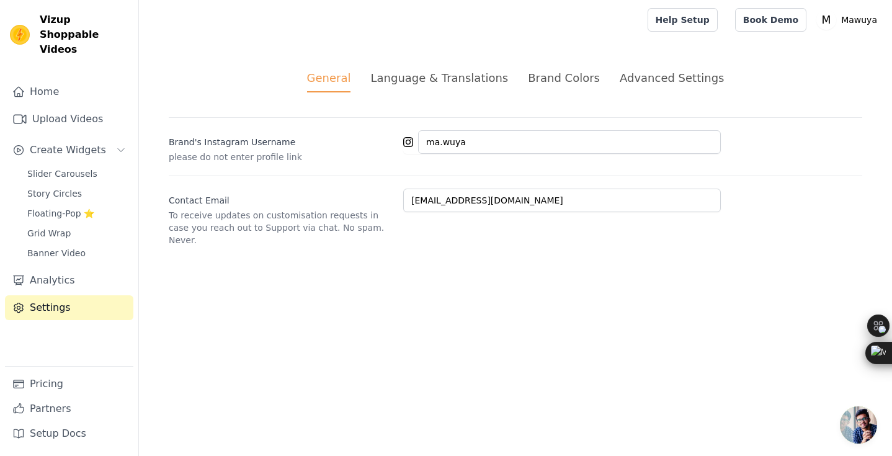
click at [493, 81] on div "Language & Translations" at bounding box center [439, 77] width 138 height 17
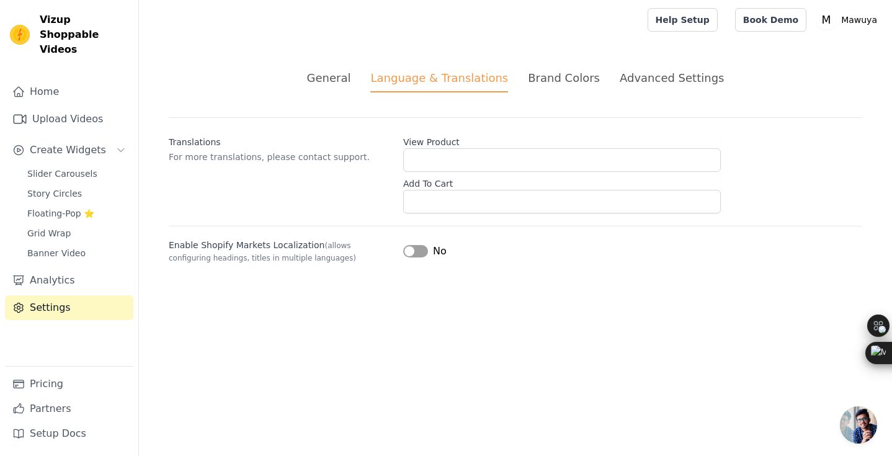
click at [543, 82] on div "Brand Colors" at bounding box center [564, 77] width 72 height 17
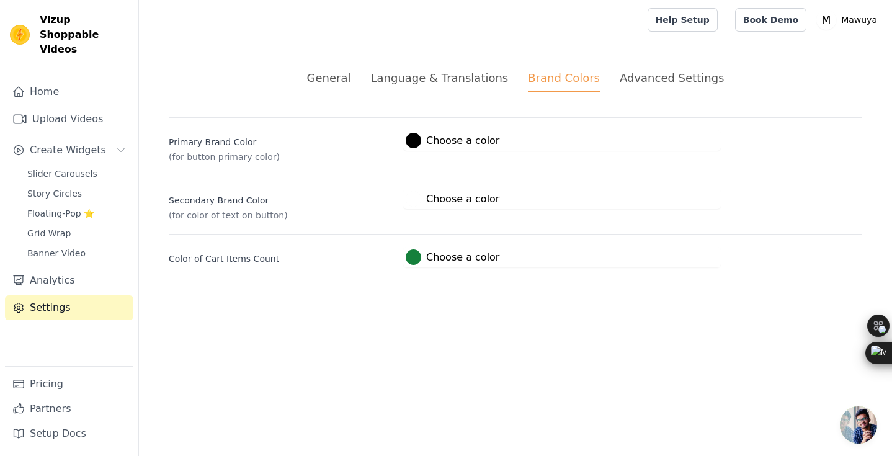
click at [494, 78] on div "Language & Translations" at bounding box center [439, 77] width 138 height 17
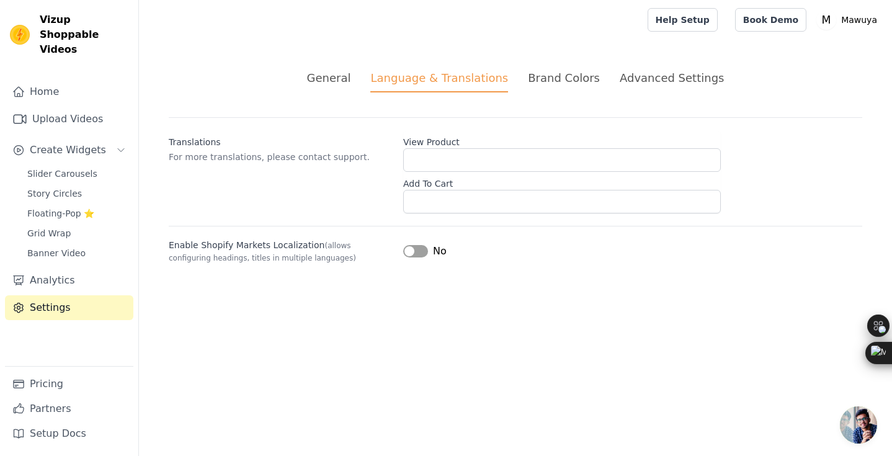
click at [409, 249] on button "Label" at bounding box center [415, 251] width 25 height 12
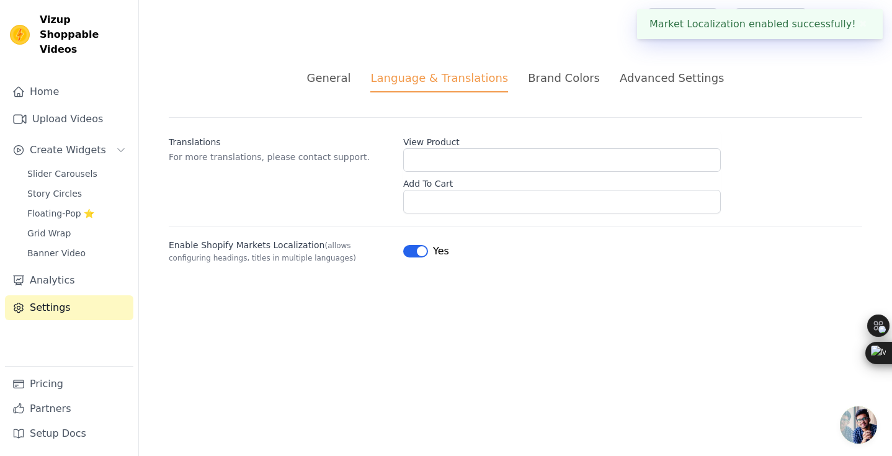
click at [567, 82] on div "Brand Colors" at bounding box center [564, 77] width 72 height 17
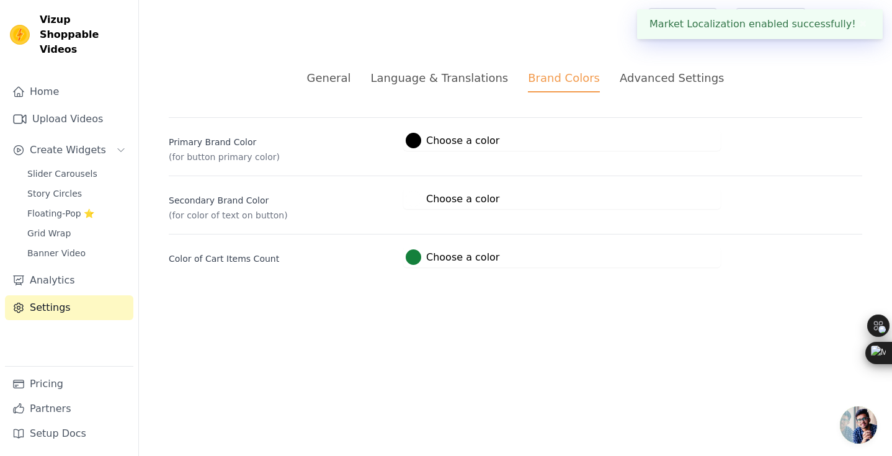
click at [627, 84] on div "Advanced Settings" at bounding box center [671, 77] width 104 height 17
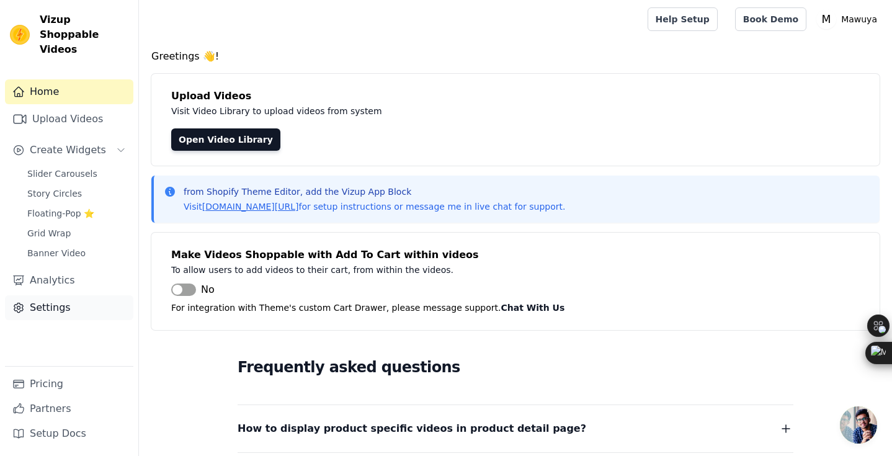
scroll to position [135, 0]
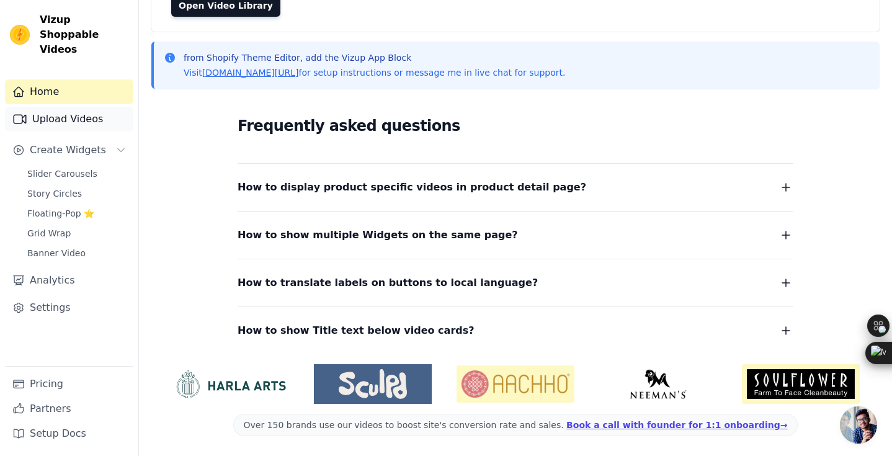
click at [93, 107] on link "Upload Videos" at bounding box center [69, 119] width 128 height 25
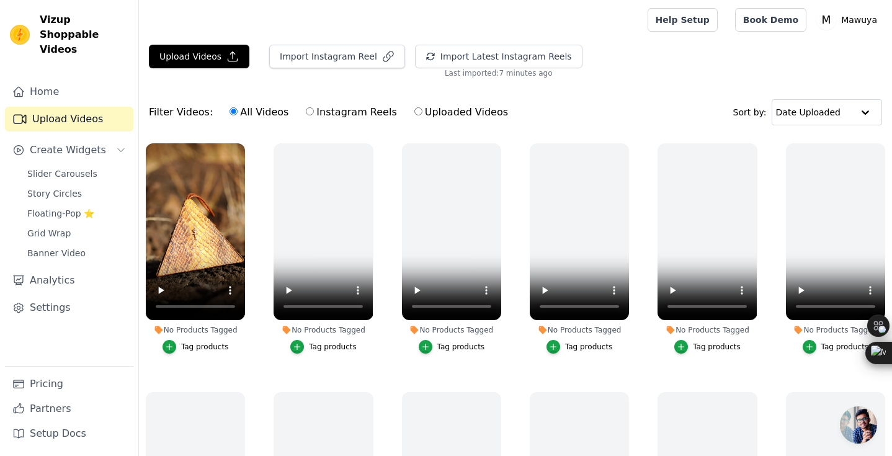
click at [24, 27] on img at bounding box center [20, 35] width 20 height 20
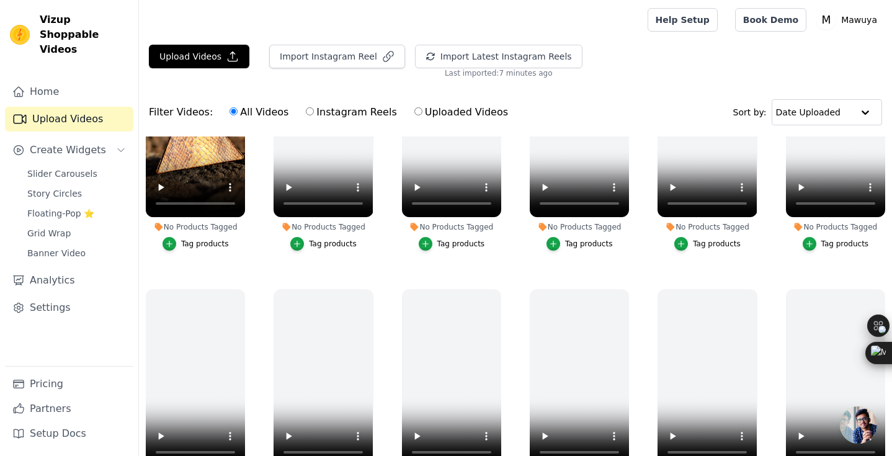
scroll to position [122, 0]
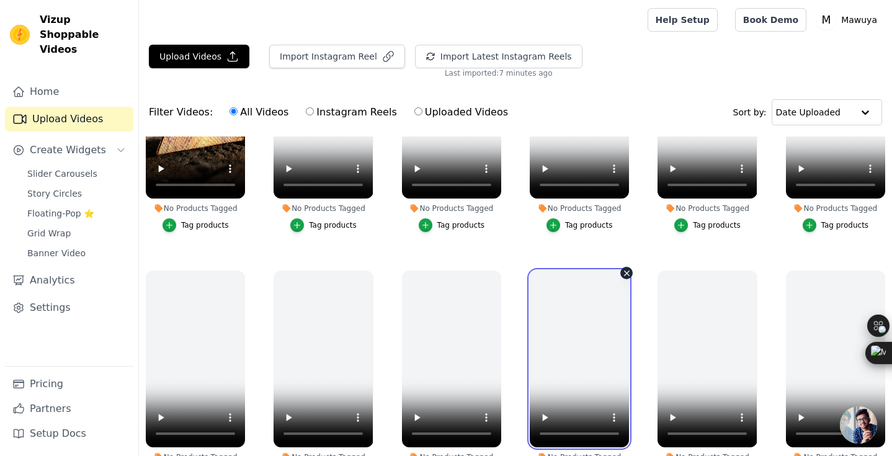
click at [561, 337] on video at bounding box center [578, 358] width 99 height 177
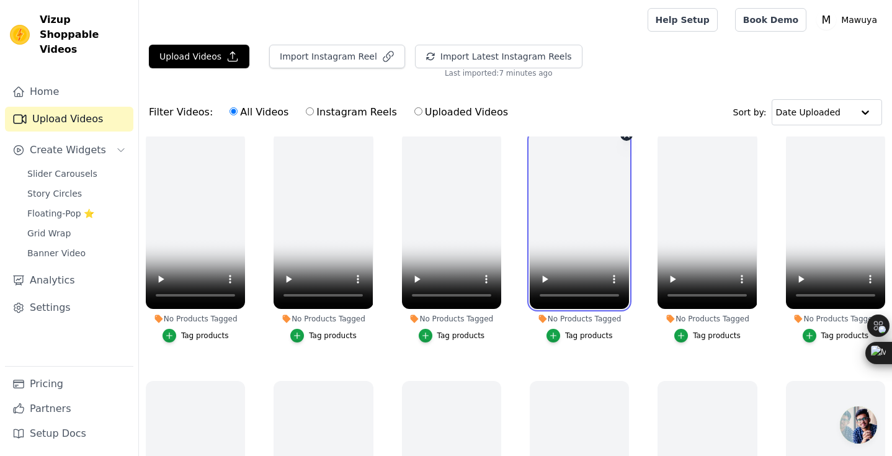
scroll to position [267, 0]
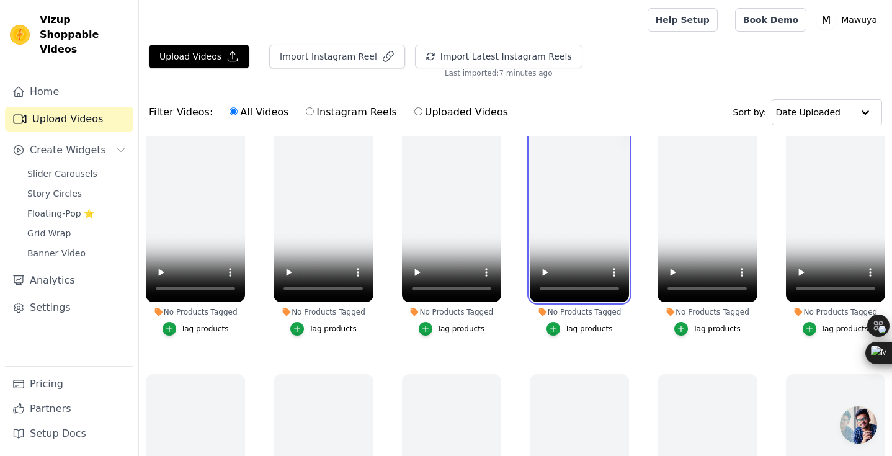
click at [593, 248] on video at bounding box center [578, 213] width 99 height 177
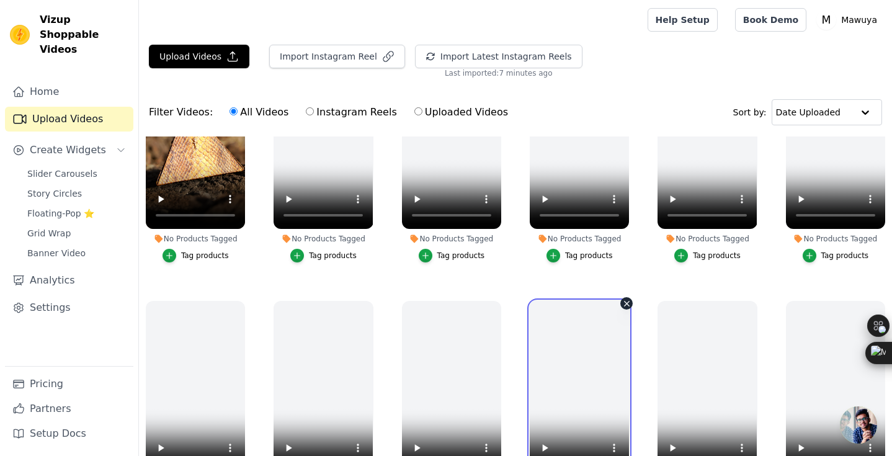
scroll to position [94, 0]
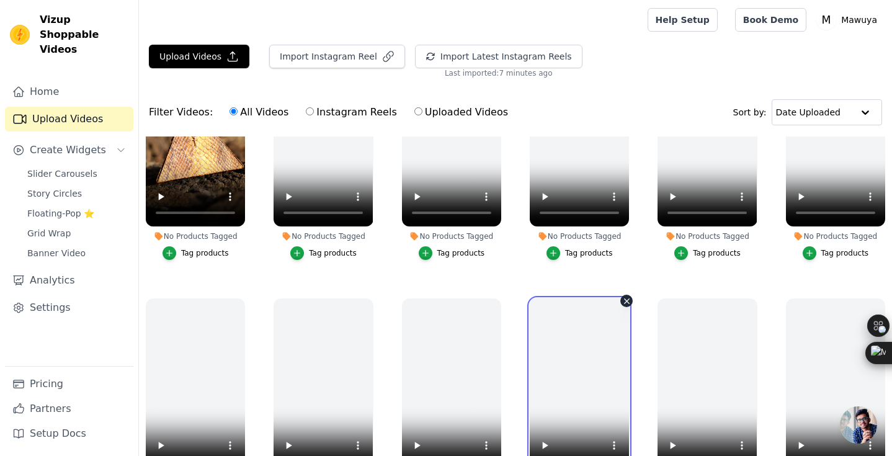
click at [574, 361] on video at bounding box center [578, 386] width 99 height 177
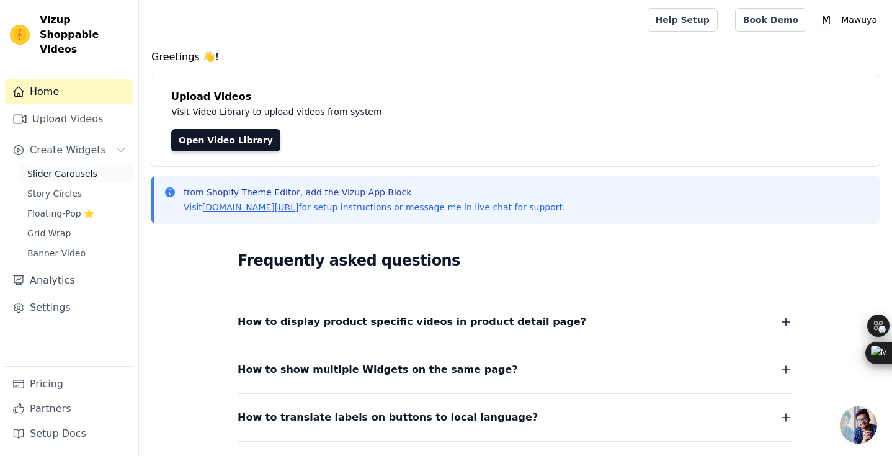
click at [83, 167] on span "Slider Carousels" at bounding box center [62, 173] width 70 height 12
click at [335, 329] on span "How to display product specific videos in product detail page?" at bounding box center [411, 321] width 348 height 17
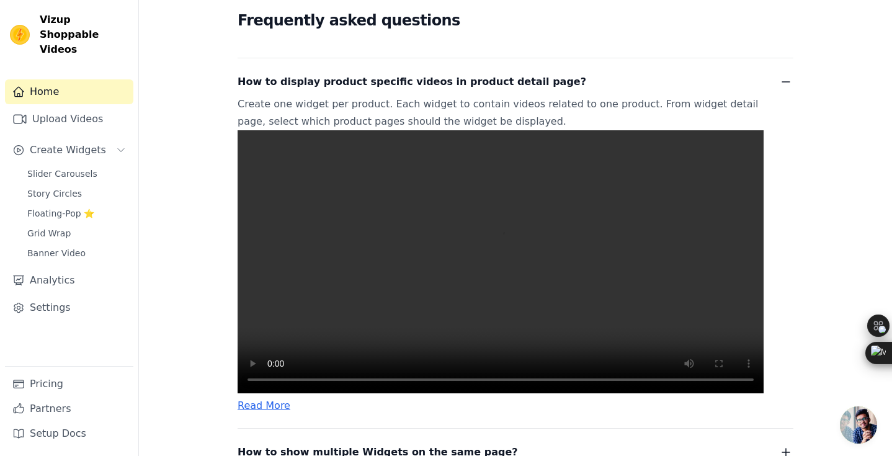
scroll to position [241, 0]
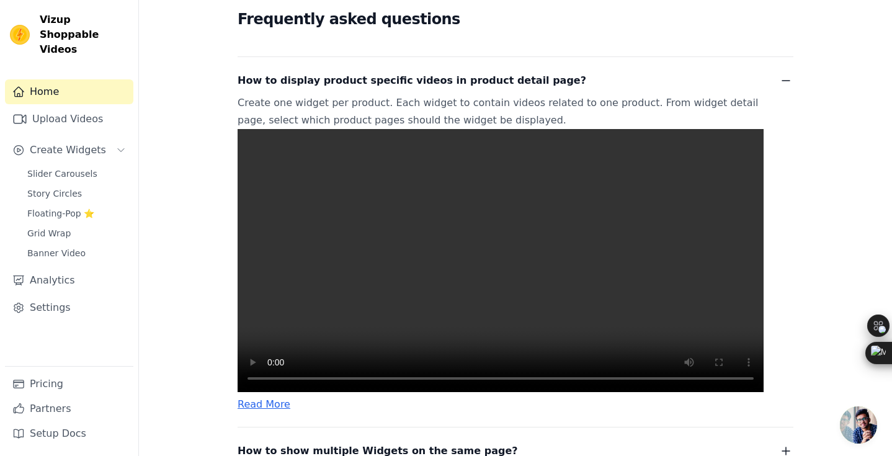
click at [276, 322] on video at bounding box center [500, 260] width 526 height 263
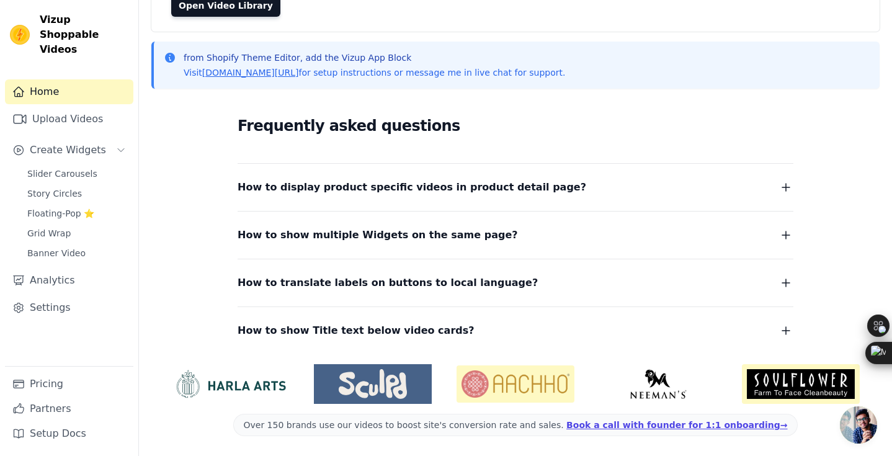
click at [332, 185] on span "How to display product specific videos in product detail page?" at bounding box center [411, 187] width 348 height 17
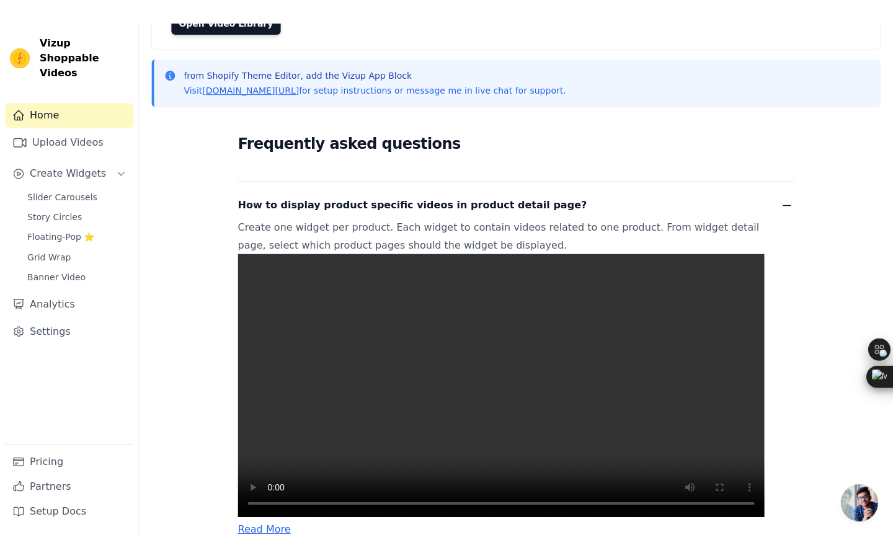
scroll to position [92, 0]
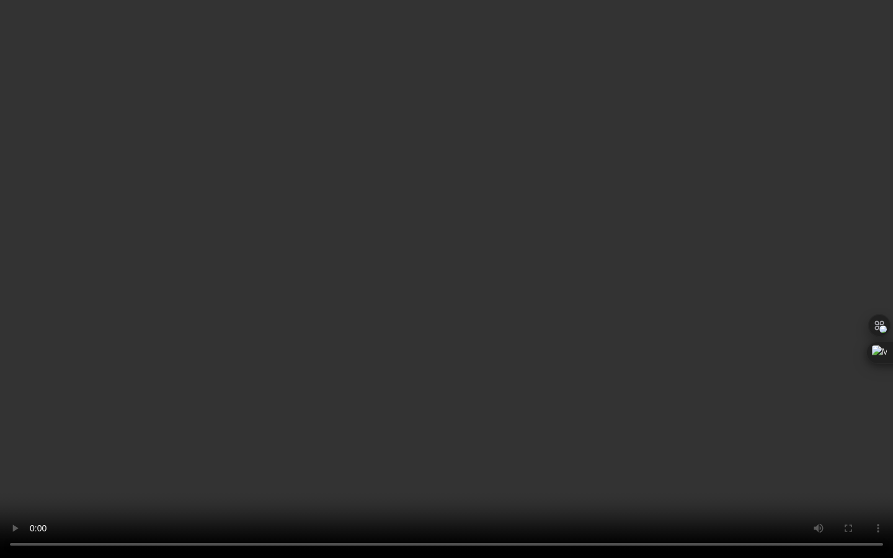
click at [455, 342] on video at bounding box center [446, 279] width 893 height 558
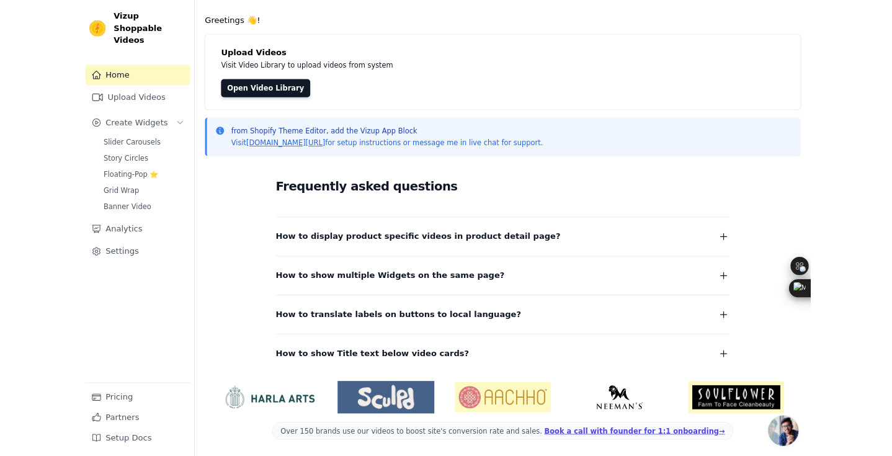
scroll to position [32, 0]
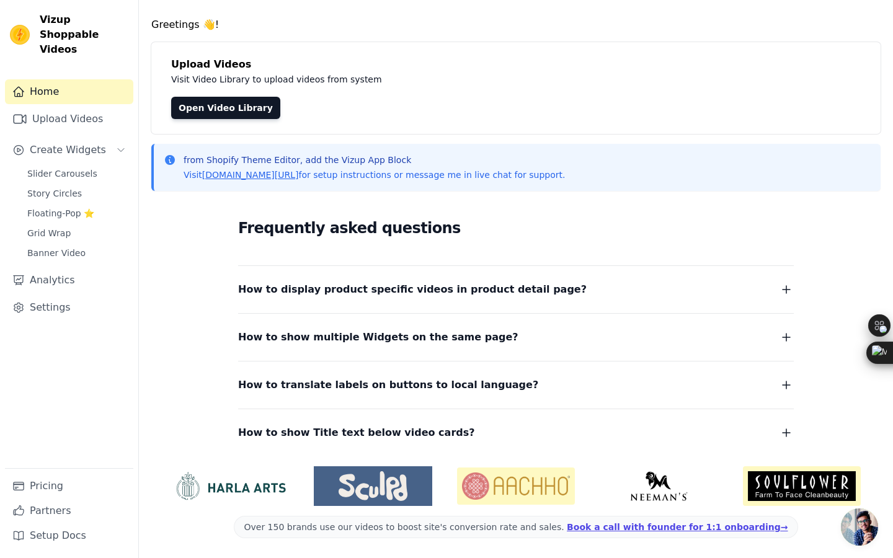
click at [455, 342] on html "Vizup Shoppable Videos Home Upload Videos Create Widgets Slider Carousels Story…" at bounding box center [446, 263] width 893 height 590
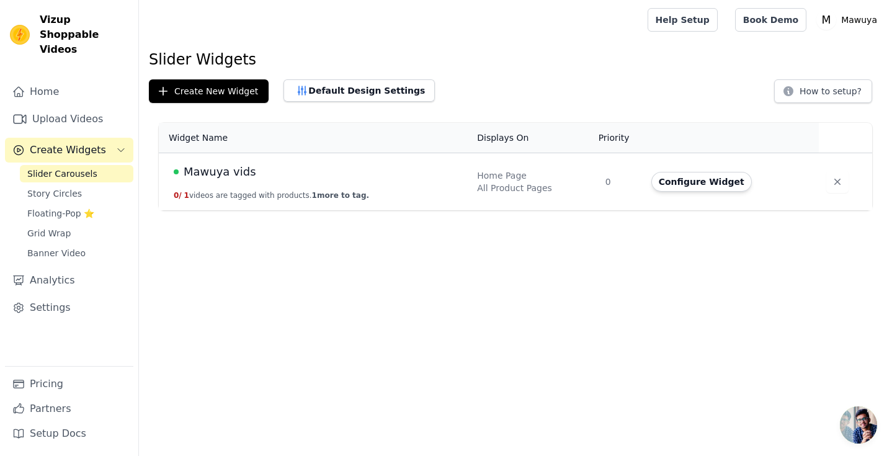
click at [345, 191] on span "1 more to tag." at bounding box center [340, 195] width 57 height 9
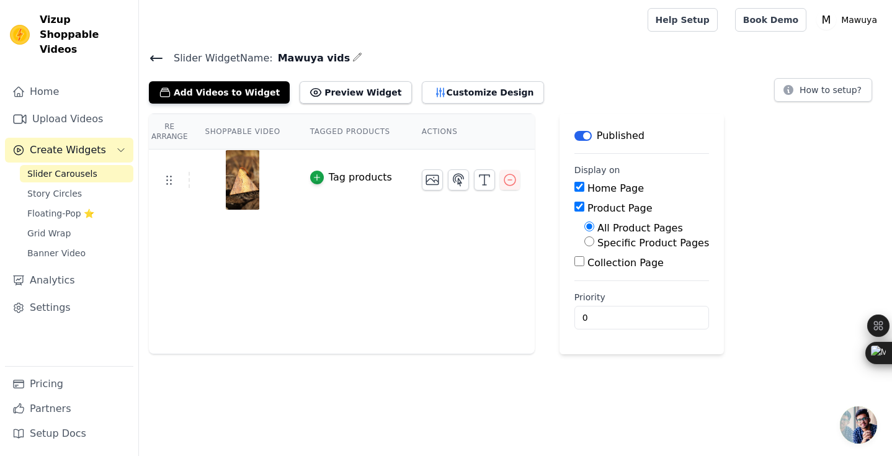
click at [367, 179] on div "Tag products" at bounding box center [360, 177] width 63 height 15
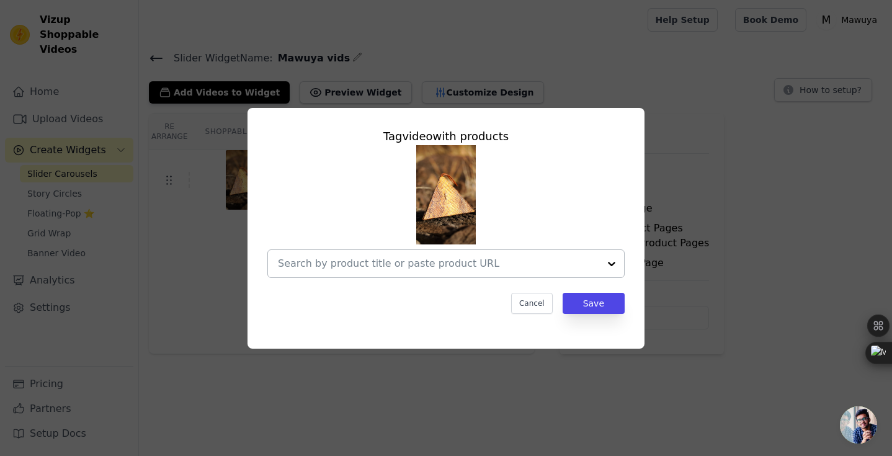
click at [386, 263] on input "text" at bounding box center [438, 263] width 321 height 15
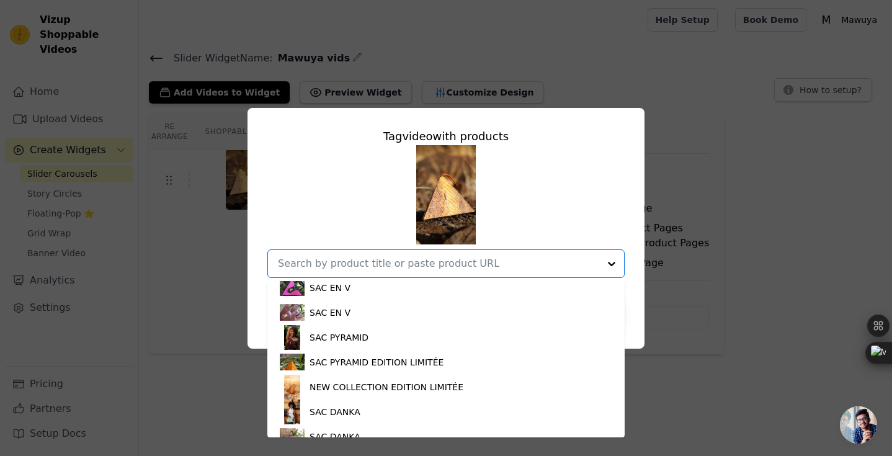
scroll to position [319, 0]
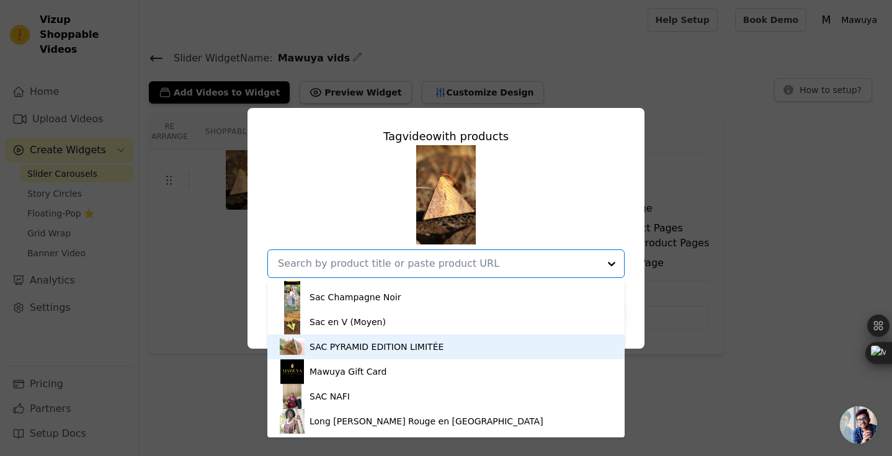
click at [400, 348] on div "SAC PYRAMID EDITION LIMITÉE" at bounding box center [376, 346] width 134 height 12
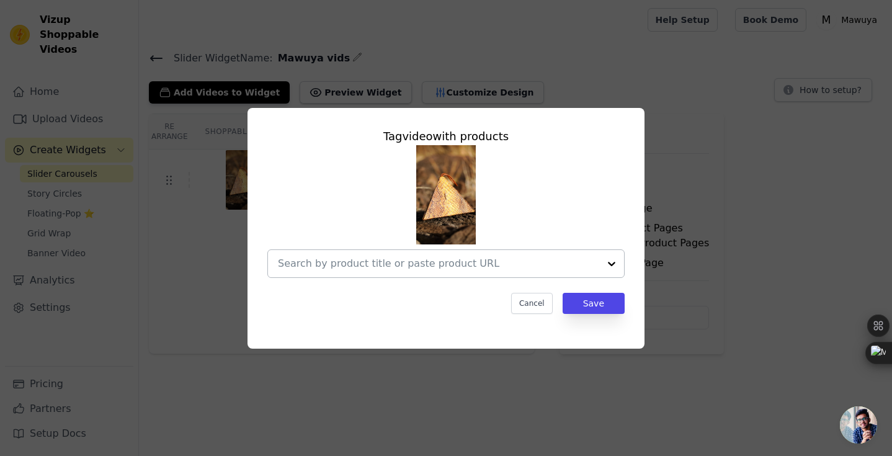
click at [409, 267] on input "text" at bounding box center [438, 263] width 321 height 15
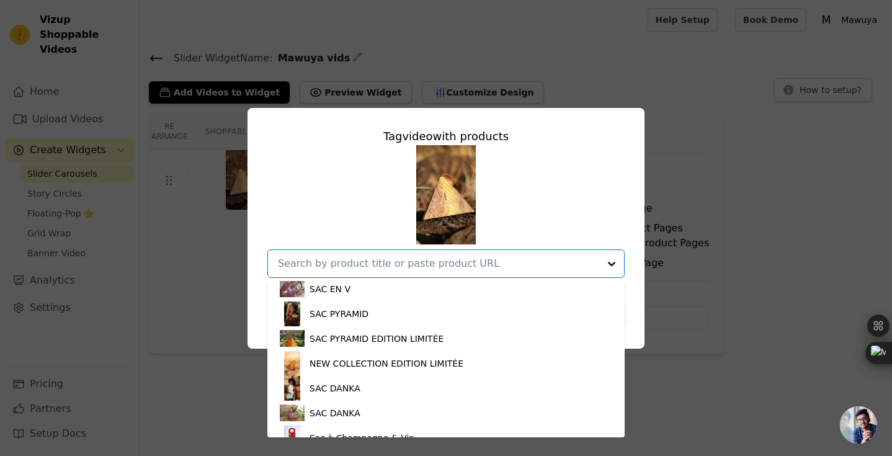
scroll to position [133, 0]
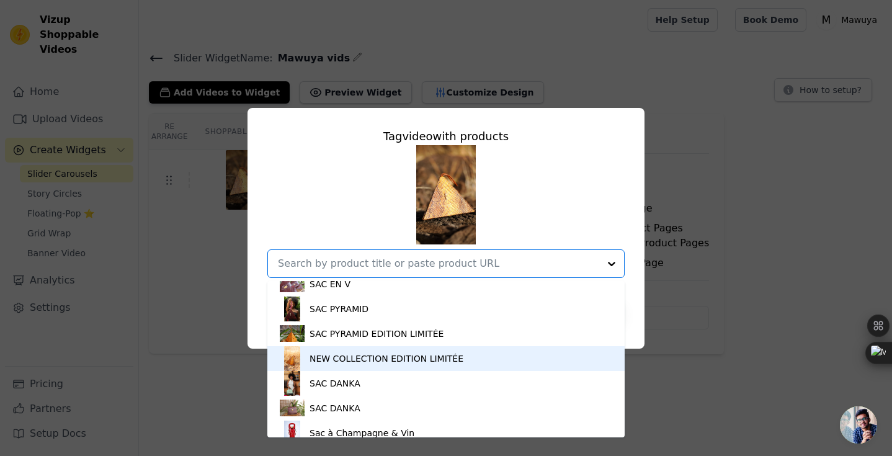
click at [402, 360] on div "NEW COLLECTION EDITION LIMITÉE" at bounding box center [386, 358] width 154 height 12
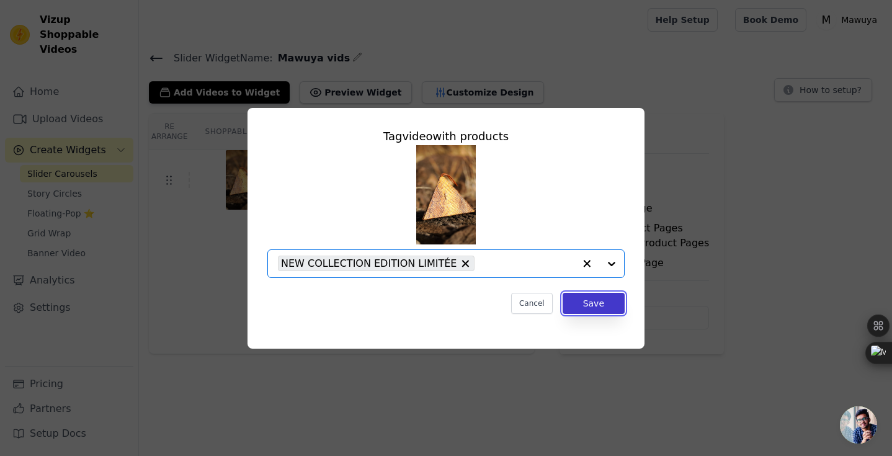
click at [590, 303] on button "Save" at bounding box center [593, 303] width 62 height 21
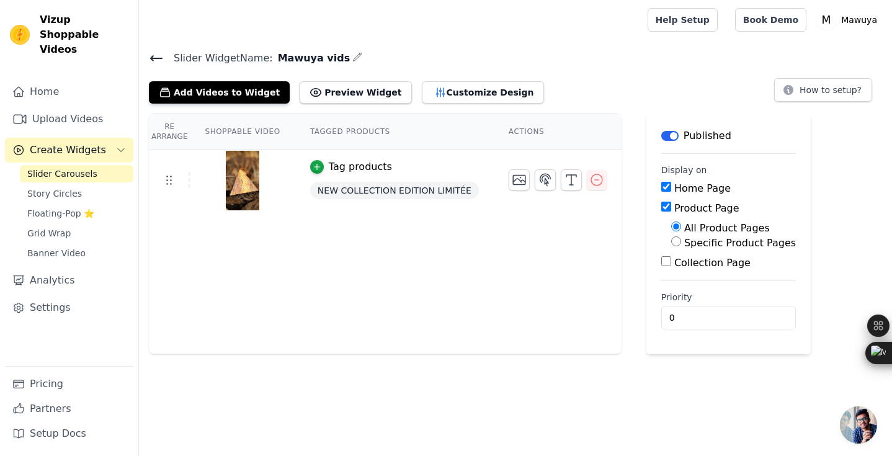
click at [691, 244] on label "Specific Product Pages" at bounding box center [740, 243] width 112 height 12
click at [681, 244] on input "Specific Product Pages" at bounding box center [676, 241] width 10 height 10
radio input "true"
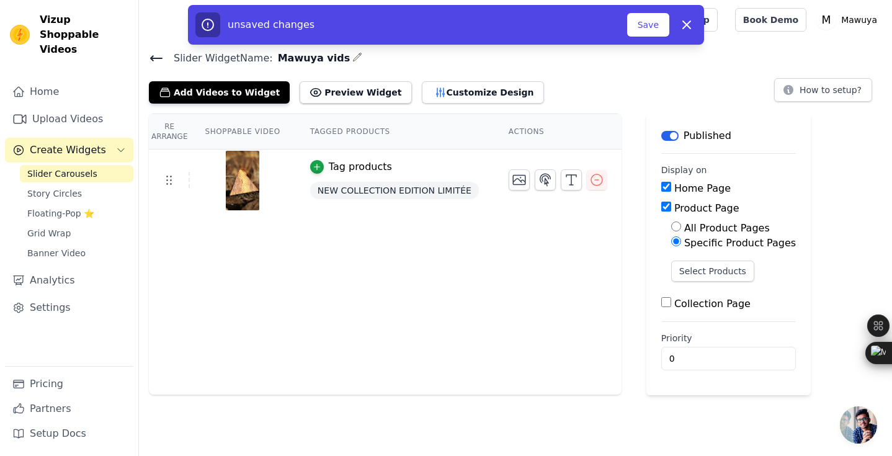
click at [715, 229] on label "All Product Pages" at bounding box center [727, 228] width 86 height 12
click at [681, 229] on input "All Product Pages" at bounding box center [676, 226] width 10 height 10
radio input "true"
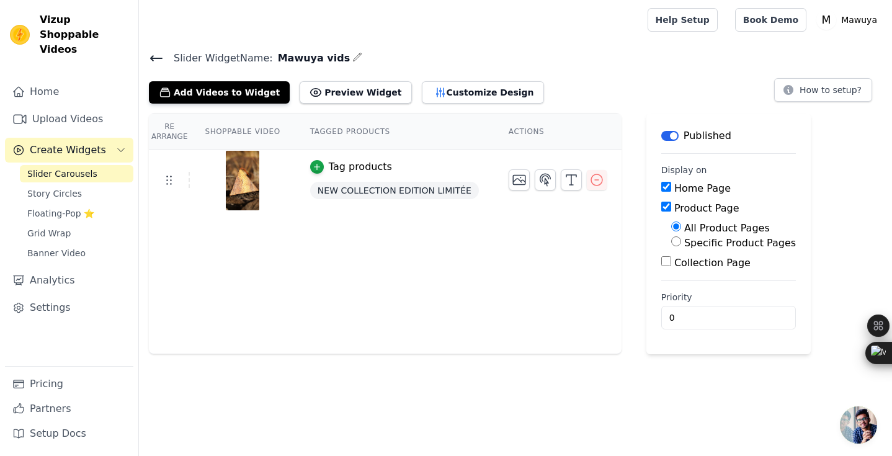
click at [667, 138] on button "Label" at bounding box center [669, 136] width 17 height 10
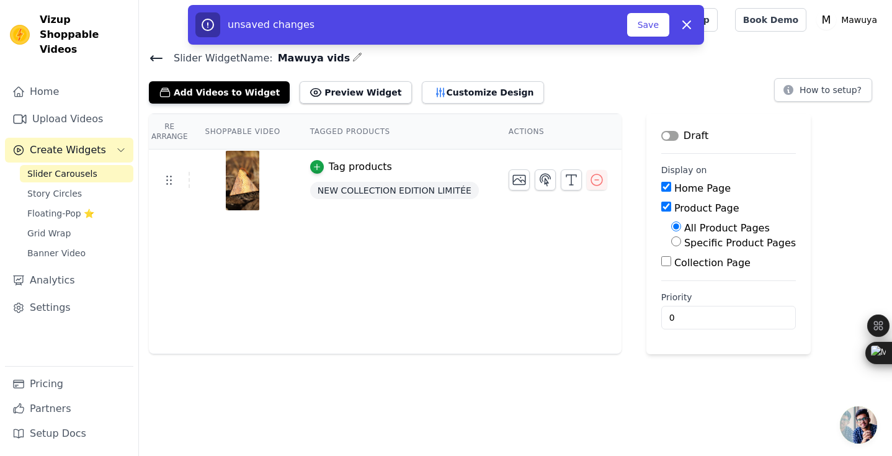
click at [667, 138] on button "Label" at bounding box center [669, 136] width 17 height 10
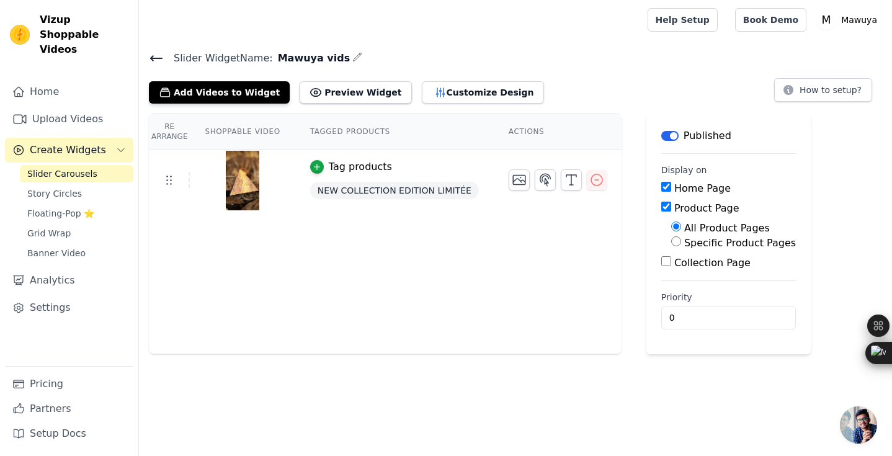
click at [157, 54] on icon at bounding box center [156, 58] width 15 height 15
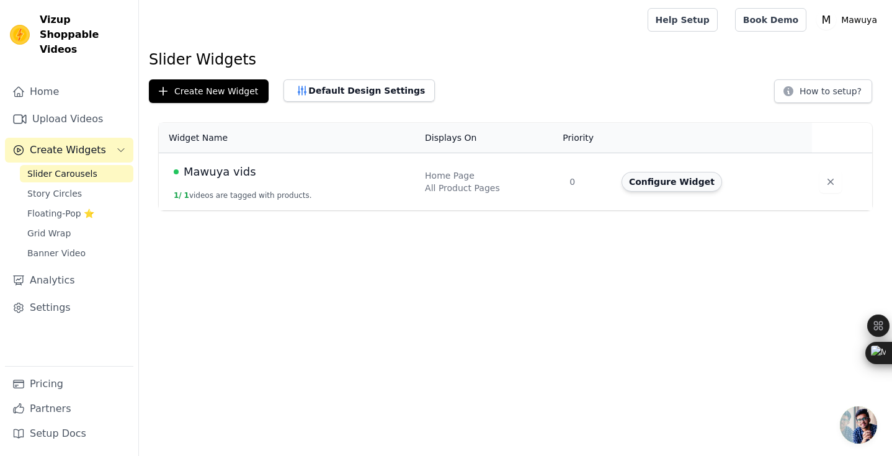
click at [668, 186] on button "Configure Widget" at bounding box center [671, 182] width 100 height 20
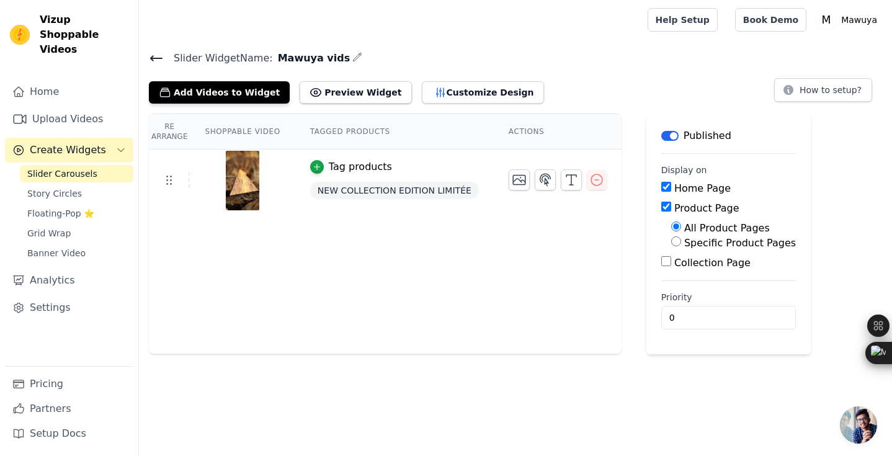
click at [725, 244] on label "Specific Product Pages" at bounding box center [740, 243] width 112 height 12
click at [681, 244] on input "Specific Product Pages" at bounding box center [676, 241] width 10 height 10
radio input "true"
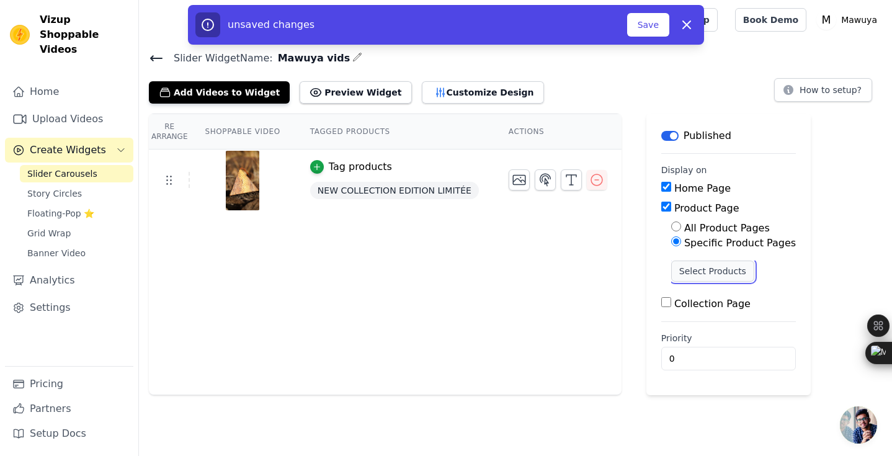
click at [715, 268] on button "Select Products" at bounding box center [712, 270] width 83 height 21
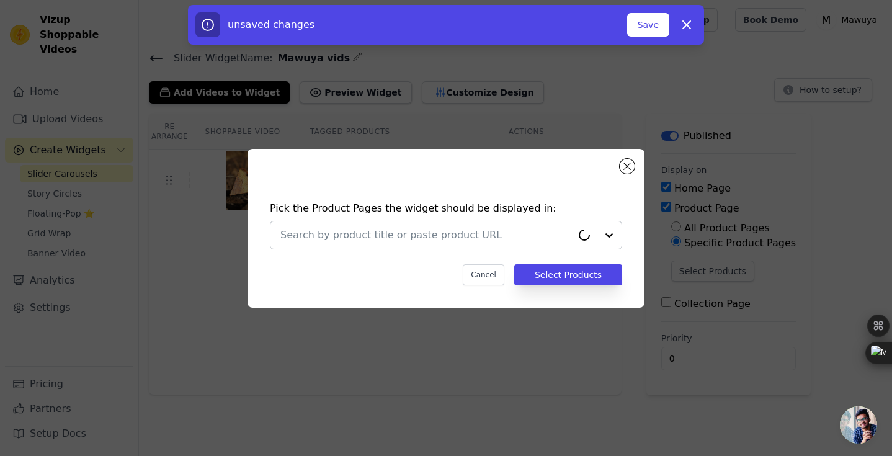
click at [441, 239] on input "text" at bounding box center [425, 235] width 291 height 15
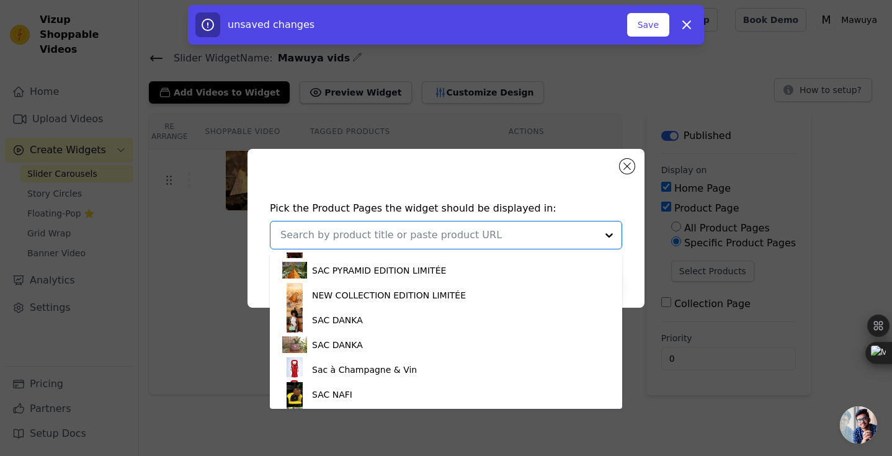
scroll to position [167, 0]
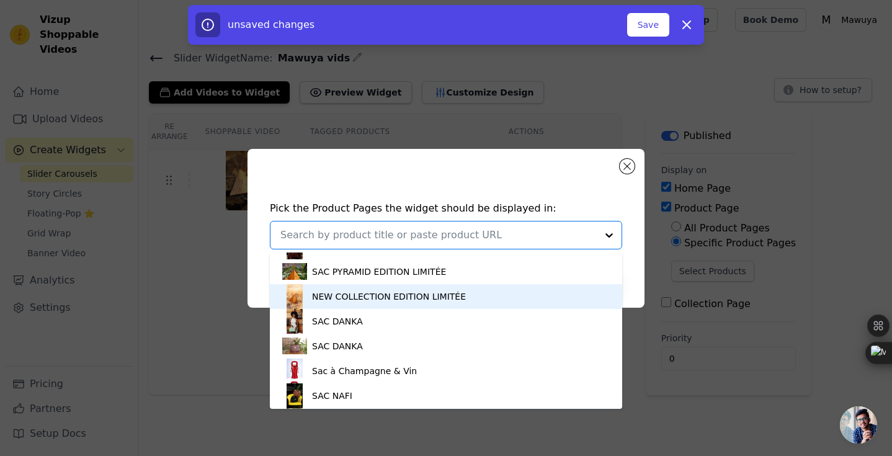
click at [449, 299] on div "NEW COLLECTION EDITION LIMITÉE" at bounding box center [389, 296] width 154 height 12
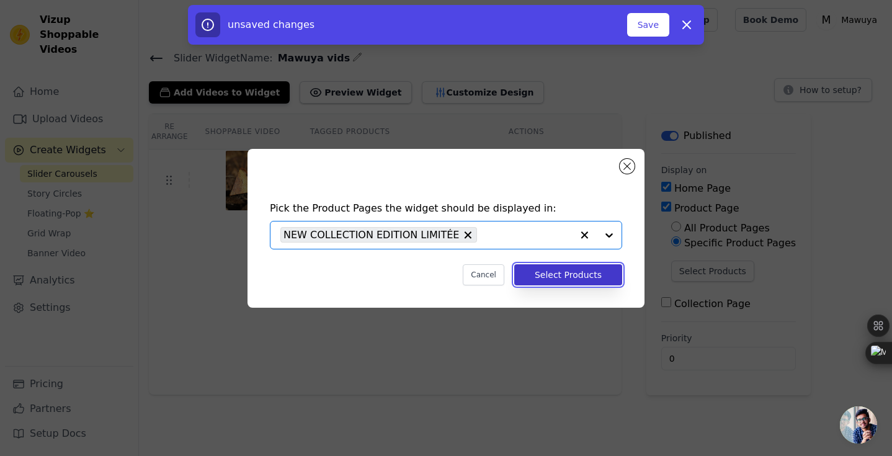
click at [596, 275] on button "Select Products" at bounding box center [568, 274] width 108 height 21
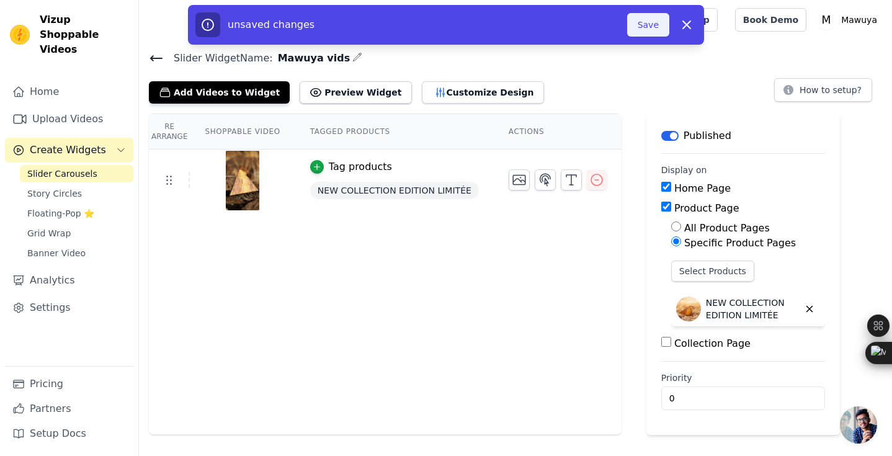
click at [644, 22] on button "Save" at bounding box center [648, 25] width 42 height 24
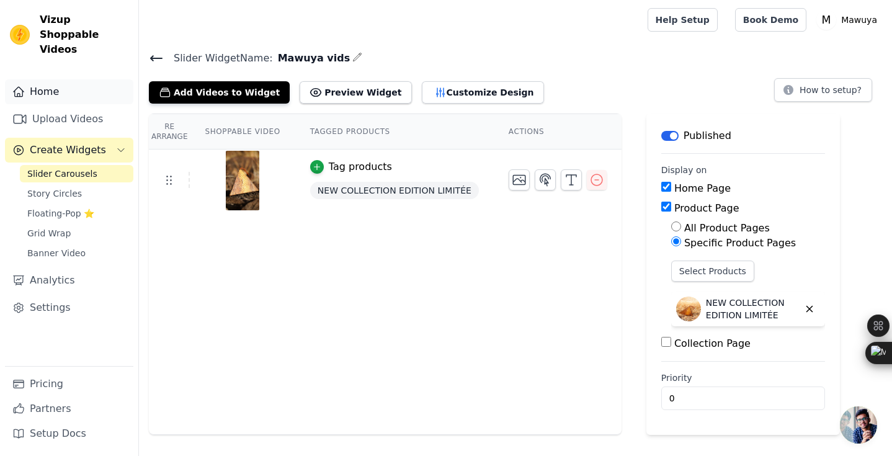
click at [73, 79] on link "Home" at bounding box center [69, 91] width 128 height 25
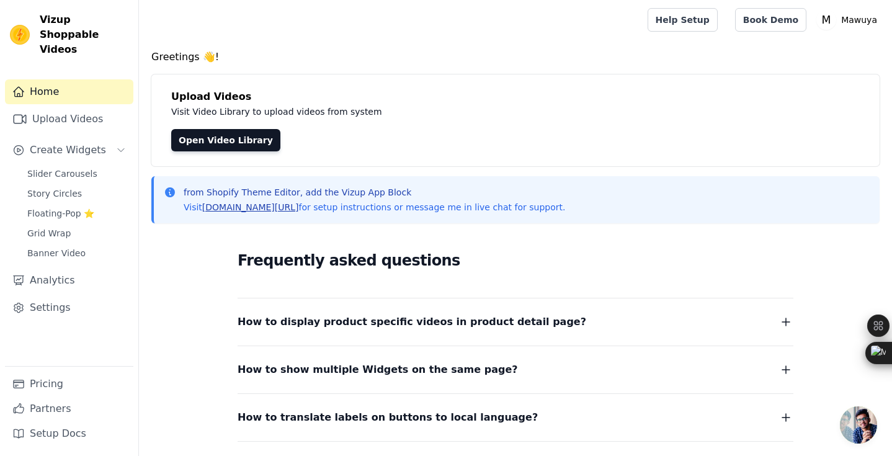
click at [281, 209] on link "vizupcommerce.com/docs" at bounding box center [250, 207] width 97 height 10
click at [93, 166] on link "Slider Carousels" at bounding box center [76, 173] width 113 height 17
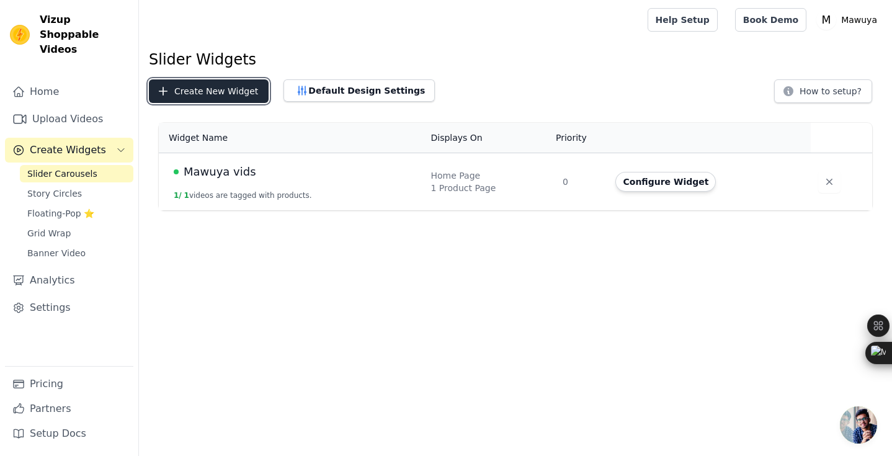
click at [248, 88] on button "Create New Widget" at bounding box center [209, 91] width 120 height 24
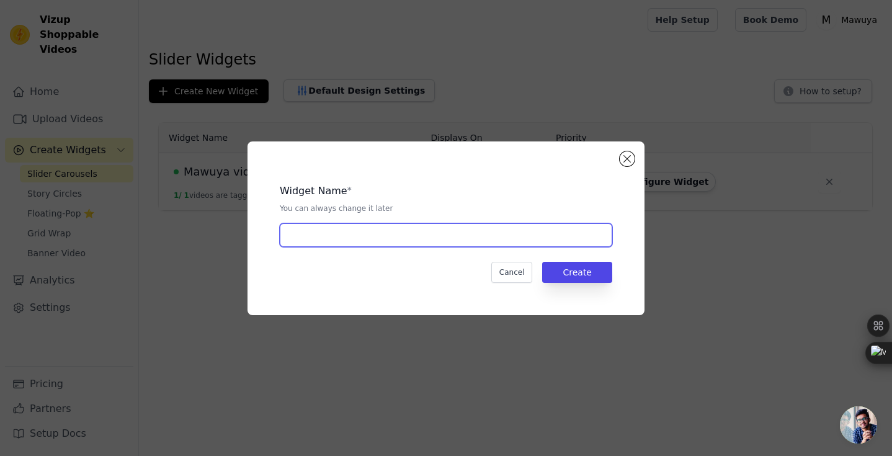
click at [543, 239] on input "text" at bounding box center [446, 235] width 332 height 24
type input "Mawuya vids2"
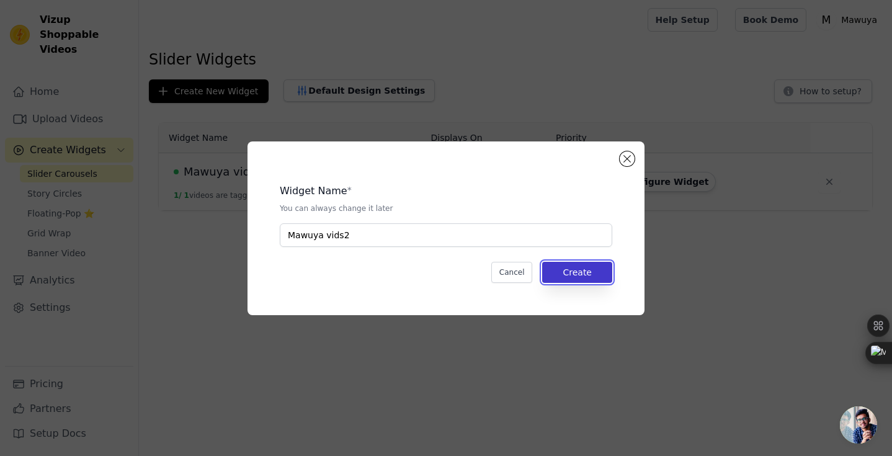
click at [571, 272] on button "Create" at bounding box center [577, 272] width 70 height 21
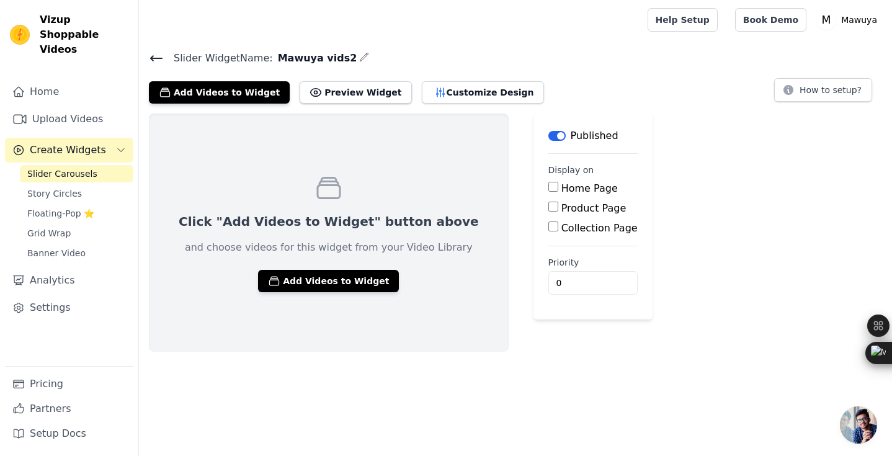
click at [154, 54] on icon at bounding box center [156, 58] width 15 height 15
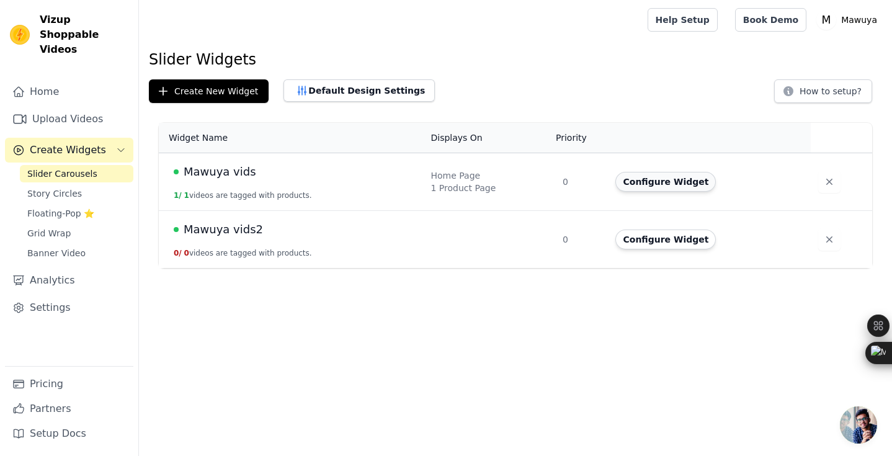
click at [639, 185] on button "Configure Widget" at bounding box center [665, 182] width 100 height 20
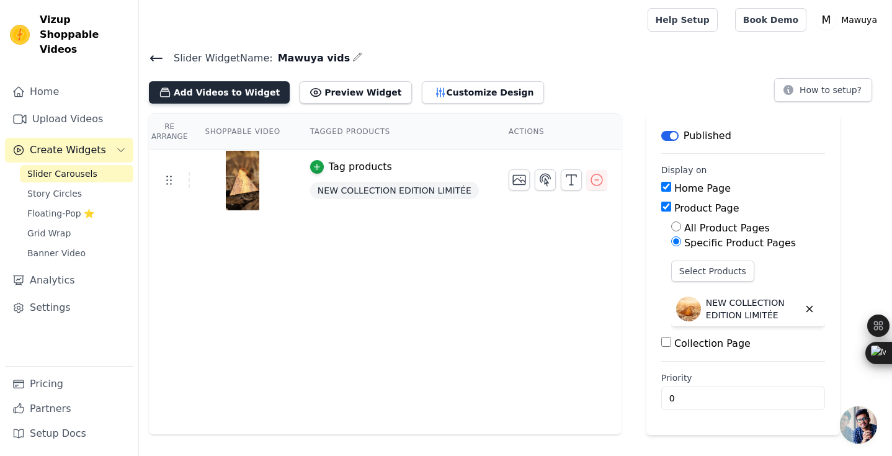
click at [250, 97] on button "Add Videos to Widget" at bounding box center [219, 92] width 141 height 22
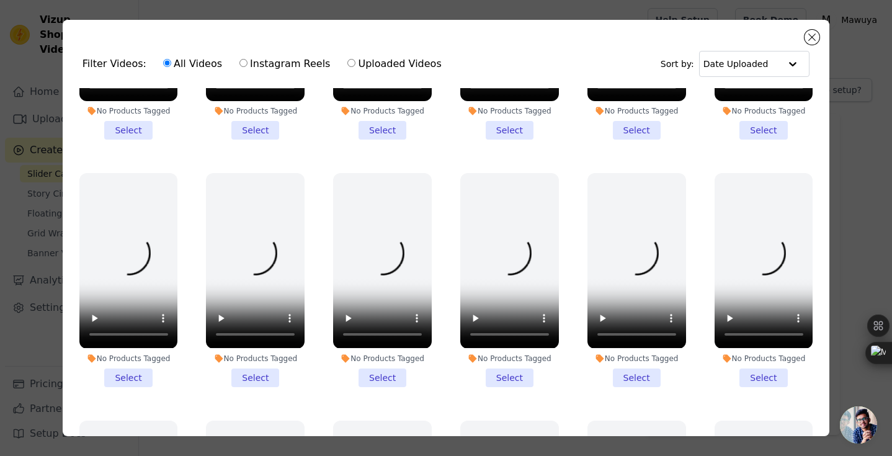
scroll to position [433, 0]
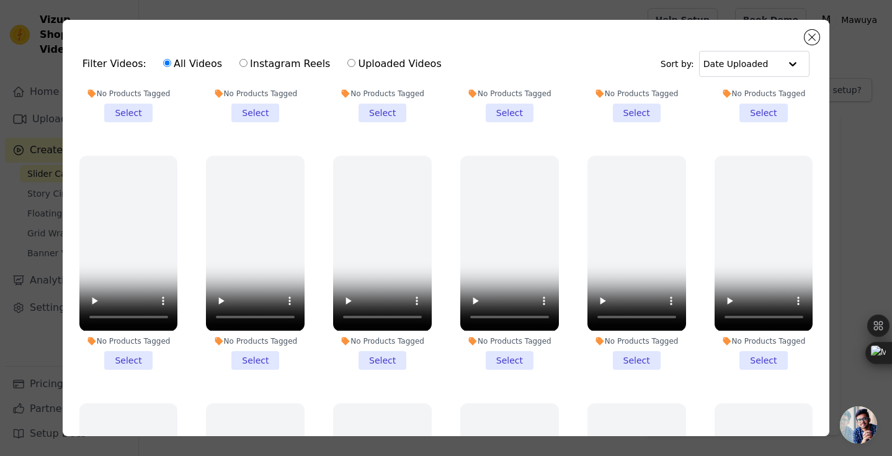
click at [261, 60] on label "Instagram Reels" at bounding box center [285, 64] width 92 height 16
click at [247, 60] on input "Instagram Reels" at bounding box center [243, 63] width 8 height 8
radio input "true"
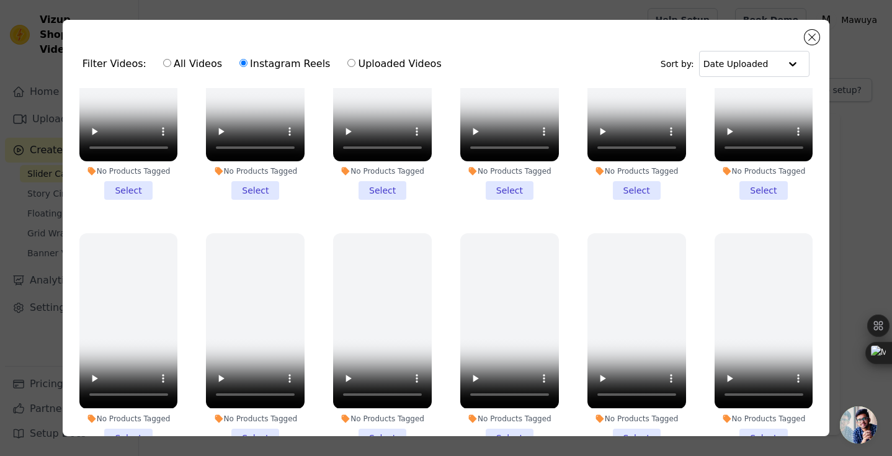
scroll to position [365, 0]
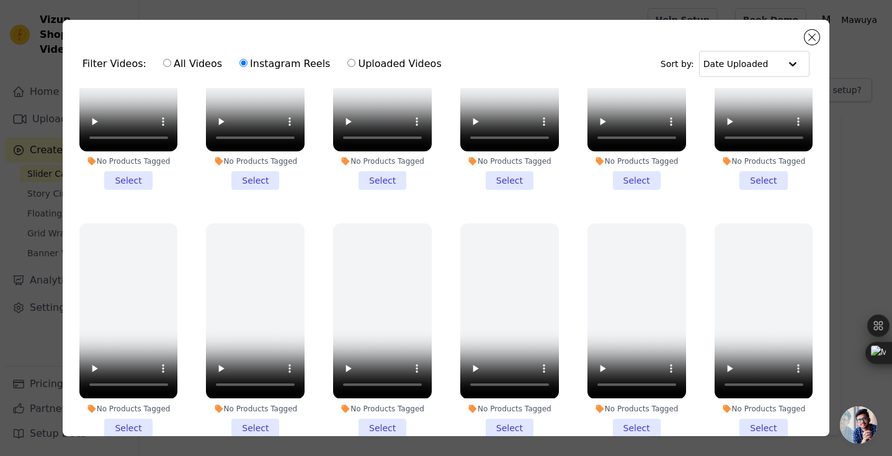
click at [182, 61] on label "All Videos" at bounding box center [192, 64] width 60 height 16
click at [171, 61] on input "All Videos" at bounding box center [167, 63] width 8 height 8
radio input "true"
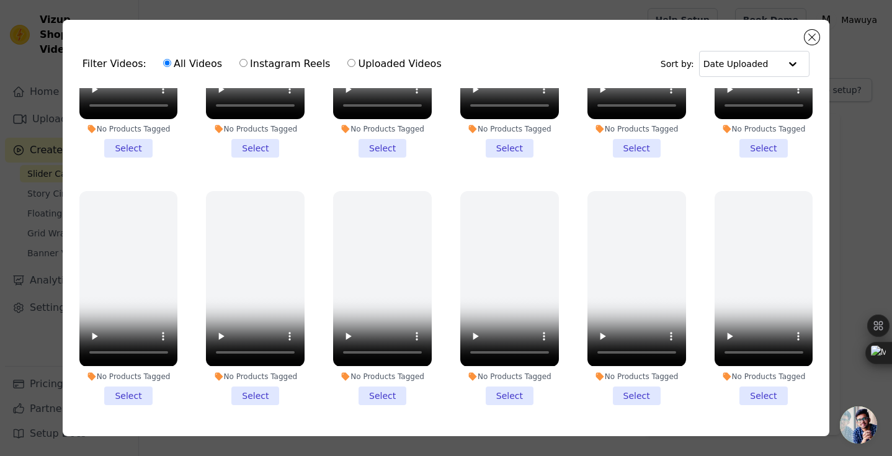
scroll to position [0, 0]
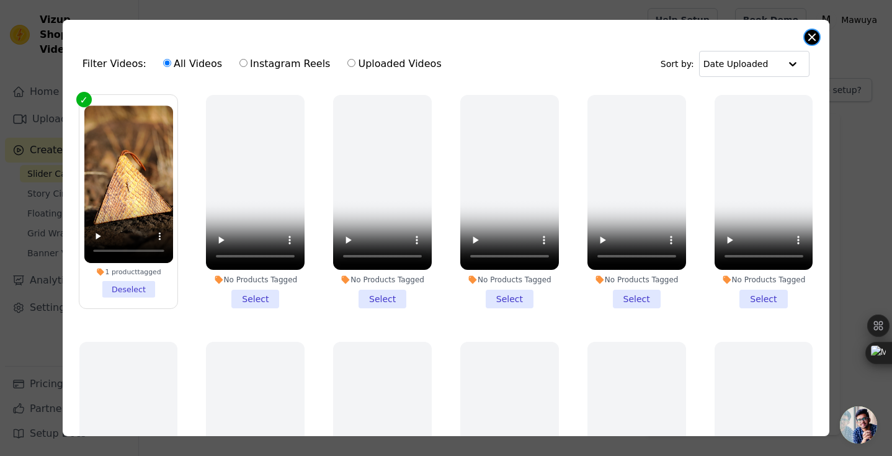
click at [810, 35] on button "Close modal" at bounding box center [811, 37] width 15 height 15
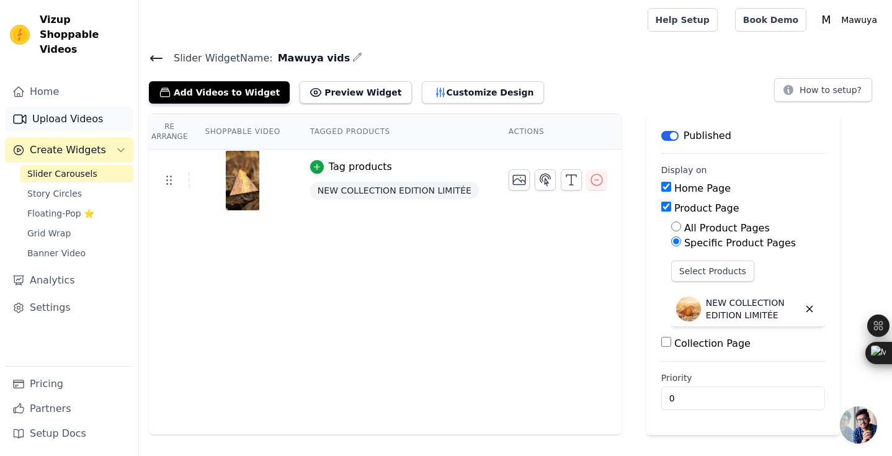
click at [79, 107] on link "Upload Videos" at bounding box center [69, 119] width 128 height 25
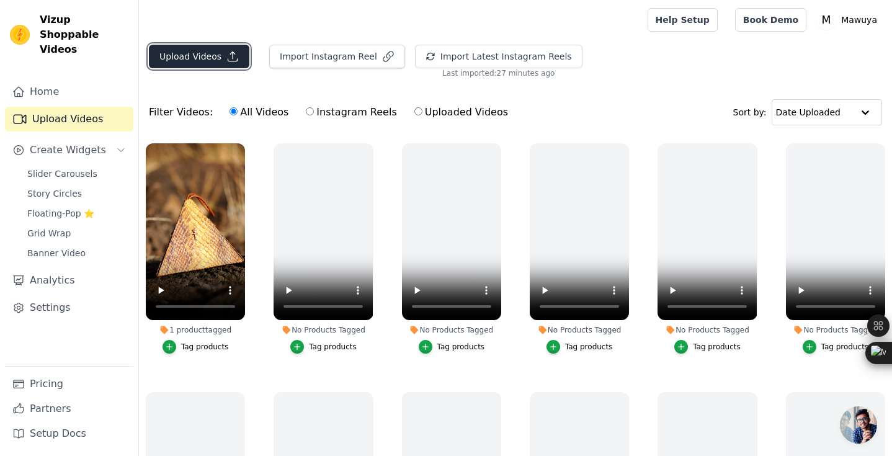
click at [239, 55] on button "Upload Videos" at bounding box center [199, 57] width 100 height 24
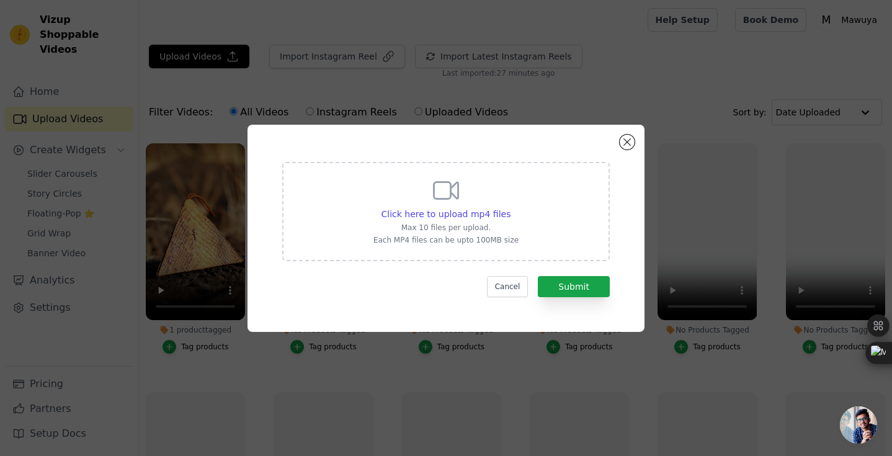
click at [476, 197] on div "Click here to upload mp4 files Max 10 files per upload. Each MP4 files can be u…" at bounding box center [445, 209] width 145 height 69
click at [510, 207] on input "Click here to upload mp4 files Max 10 files per upload. Each MP4 files can be u…" at bounding box center [510, 207] width 1 height 1
type input "C:\fakepath\gio7273.MP4"
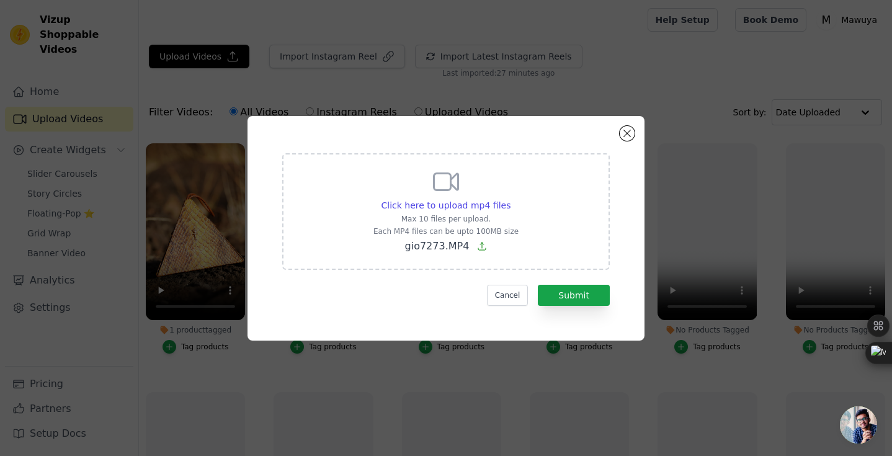
click at [585, 305] on div "Click here to upload mp4 files Max 10 files per upload. Each MP4 files can be u…" at bounding box center [446, 228] width 352 height 180
click at [598, 292] on button "Submit" at bounding box center [574, 295] width 72 height 21
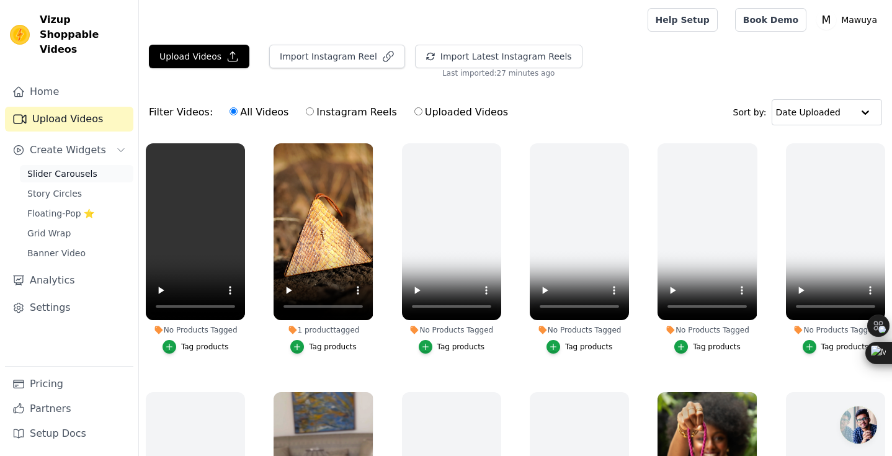
click at [94, 165] on link "Slider Carousels" at bounding box center [76, 173] width 113 height 17
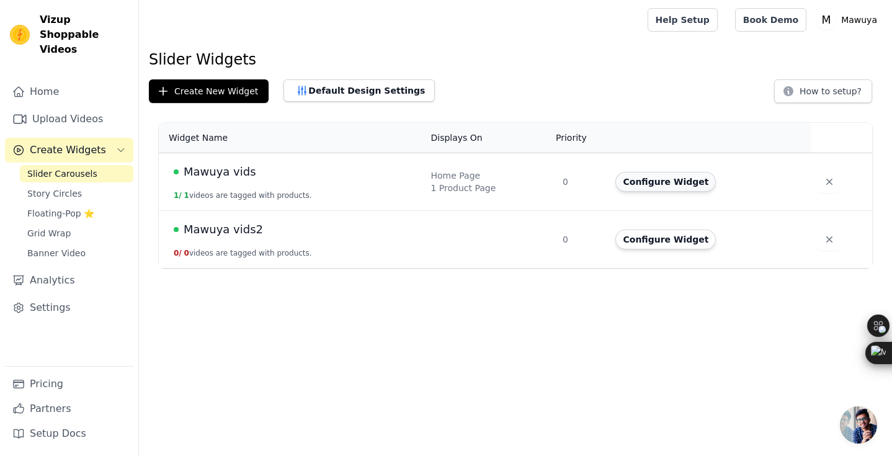
click at [642, 184] on button "Configure Widget" at bounding box center [665, 182] width 100 height 20
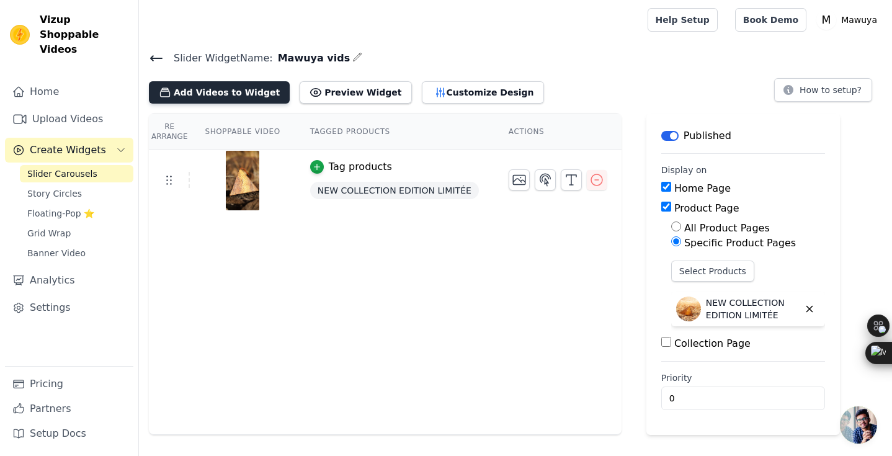
click at [237, 100] on button "Add Videos to Widget" at bounding box center [219, 92] width 141 height 22
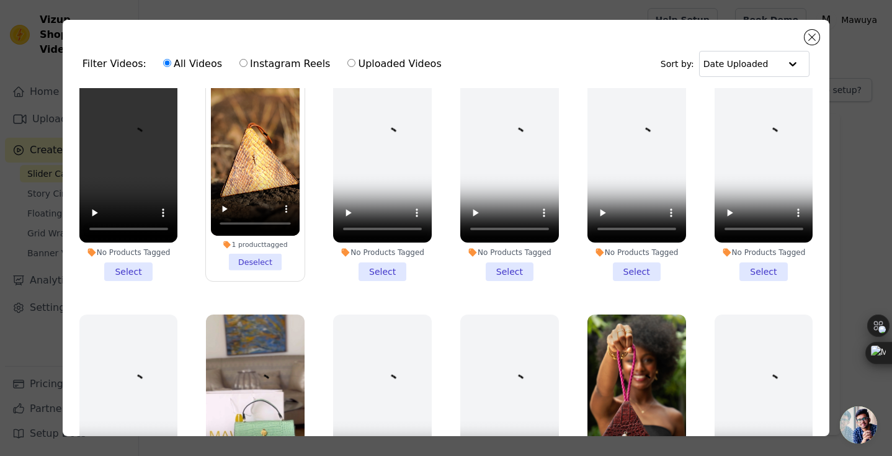
scroll to position [29, 0]
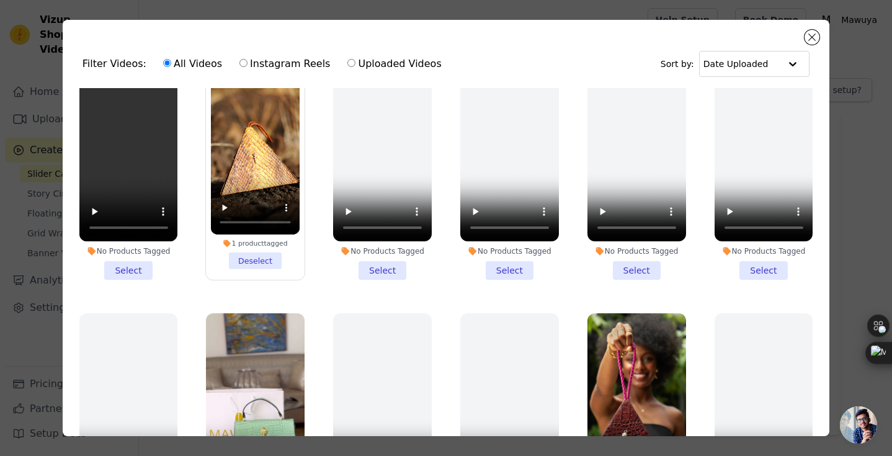
click at [177, 281] on div "No Products Tagged Select" at bounding box center [129, 173] width 112 height 227
click at [138, 265] on li "No Products Tagged Select" at bounding box center [128, 172] width 99 height 213
click at [0, 0] on input "No Products Tagged Select" at bounding box center [0, 0] width 0 height 0
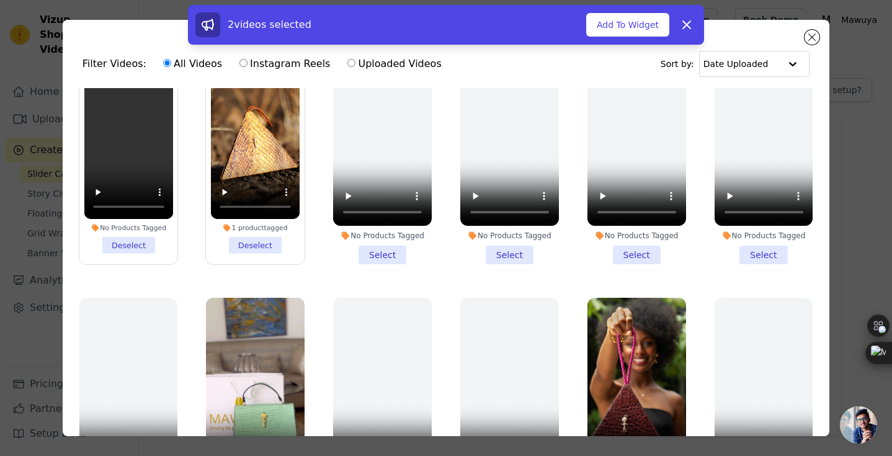
scroll to position [14, 0]
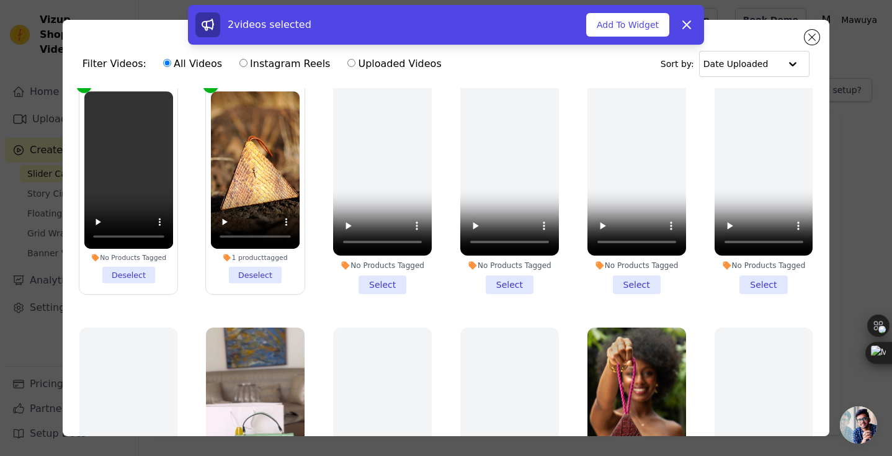
click at [262, 273] on li "1 product tagged Deselect" at bounding box center [255, 187] width 89 height 192
click at [0, 0] on input "1 product tagged Deselect" at bounding box center [0, 0] width 0 height 0
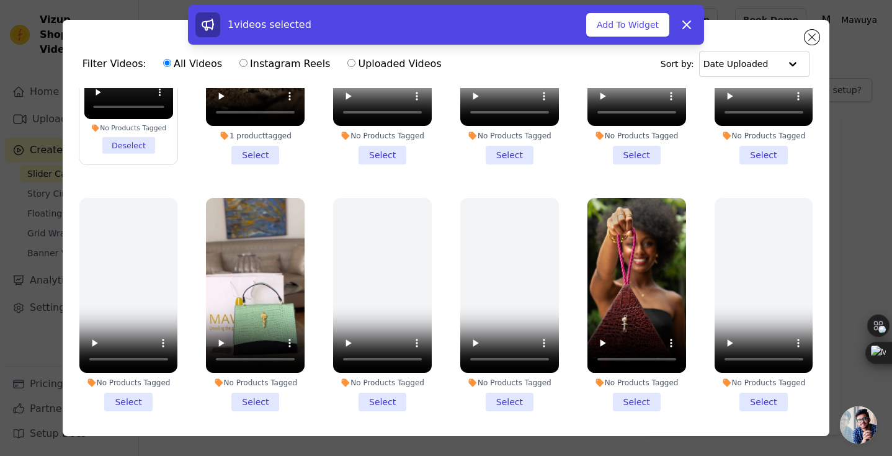
scroll to position [144, 0]
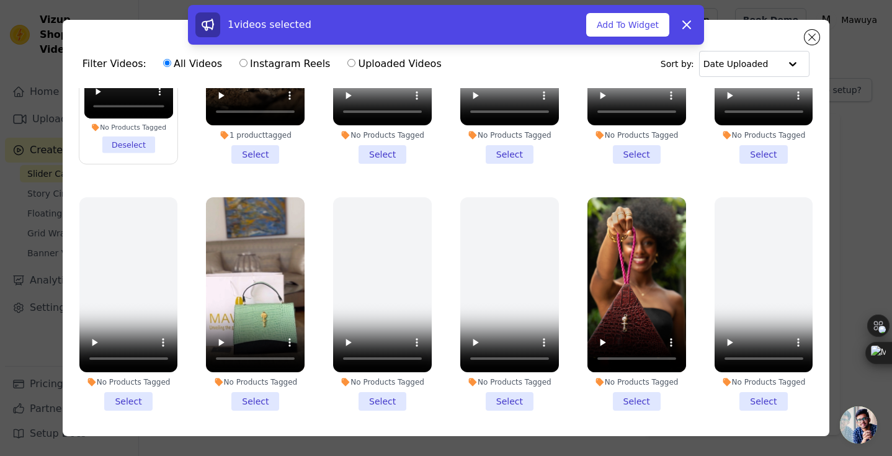
click at [259, 400] on li "No Products Tagged Select" at bounding box center [255, 303] width 99 height 213
click at [0, 0] on input "No Products Tagged Select" at bounding box center [0, 0] width 0 height 0
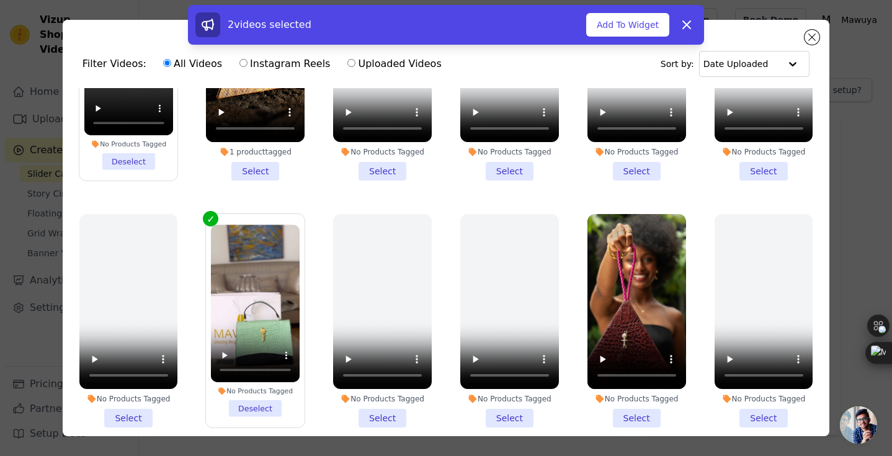
scroll to position [131, 0]
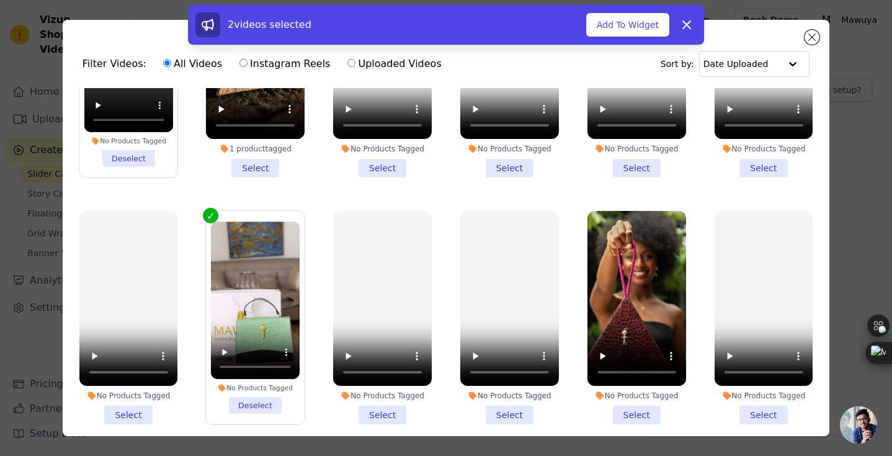
click at [637, 412] on li "No Products Tagged Select" at bounding box center [636, 317] width 99 height 213
click at [0, 0] on input "No Products Tagged Select" at bounding box center [0, 0] width 0 height 0
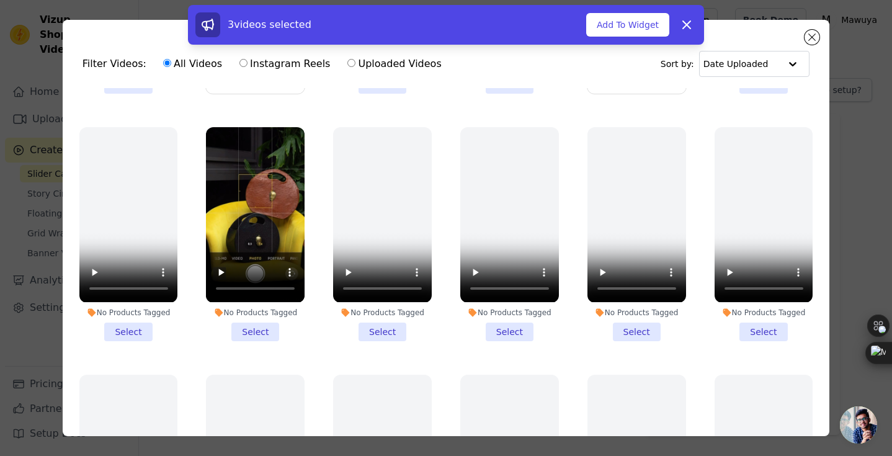
scroll to position [434, 0]
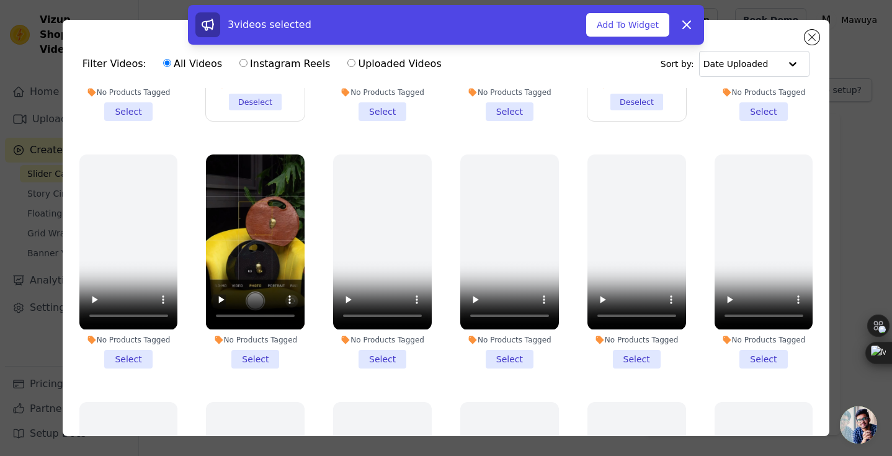
click at [256, 354] on li "No Products Tagged Select" at bounding box center [255, 260] width 99 height 213
click at [0, 0] on input "No Products Tagged Select" at bounding box center [0, 0] width 0 height 0
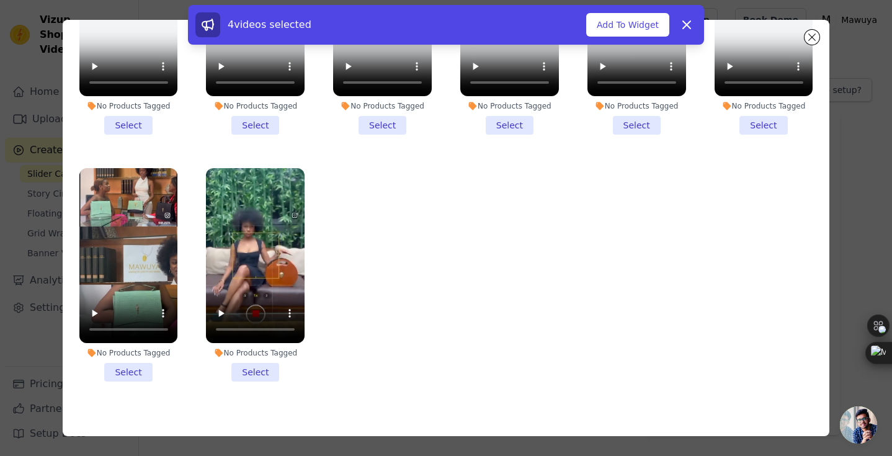
scroll to position [97, 0]
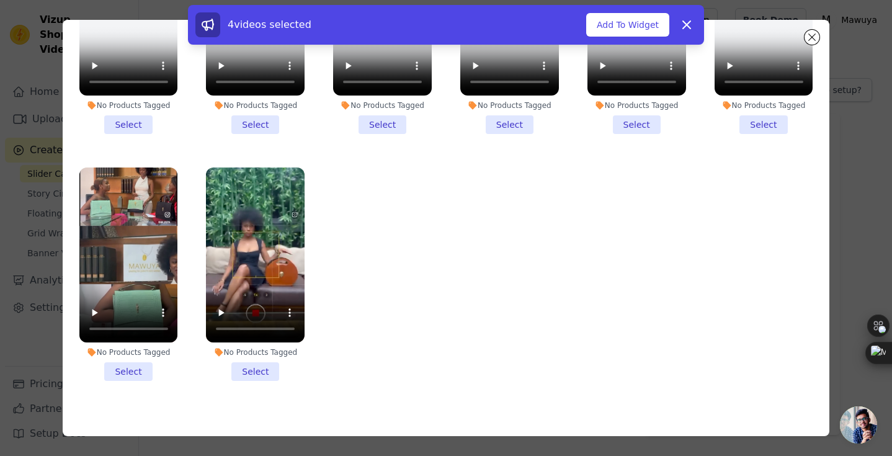
click at [139, 368] on li "No Products Tagged Select" at bounding box center [128, 273] width 99 height 213
click at [0, 0] on input "No Products Tagged Select" at bounding box center [0, 0] width 0 height 0
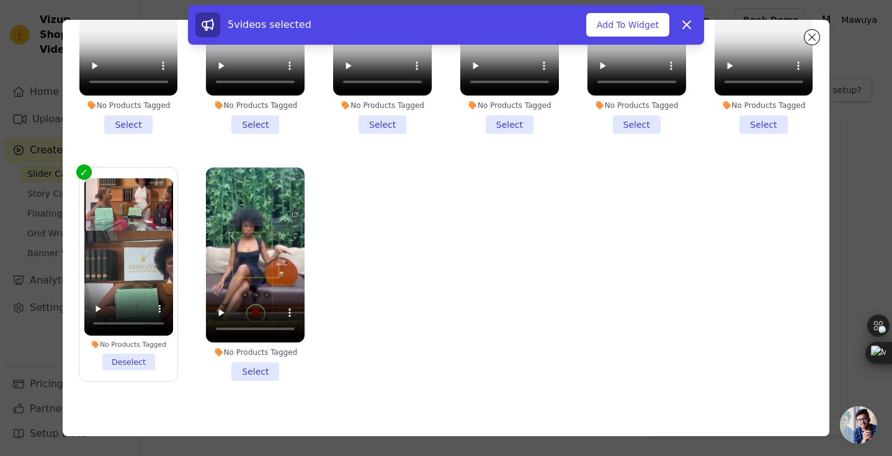
click at [257, 371] on li "No Products Tagged Select" at bounding box center [255, 273] width 99 height 213
click at [0, 0] on input "No Products Tagged Select" at bounding box center [0, 0] width 0 height 0
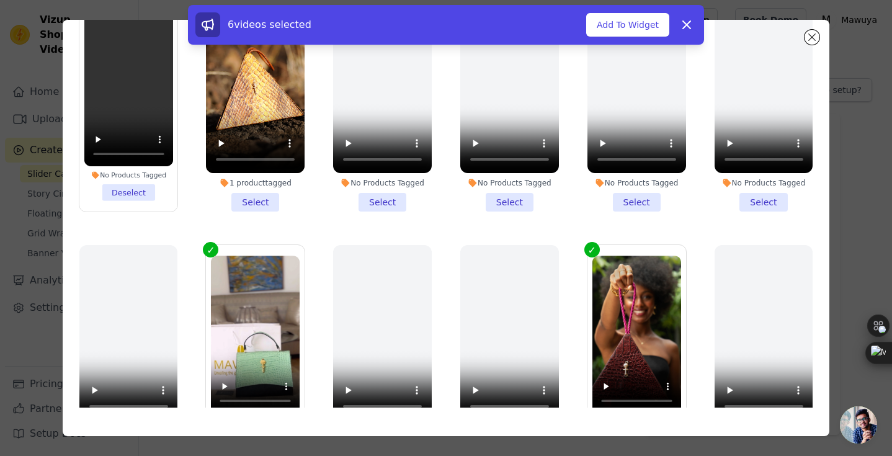
scroll to position [0, 0]
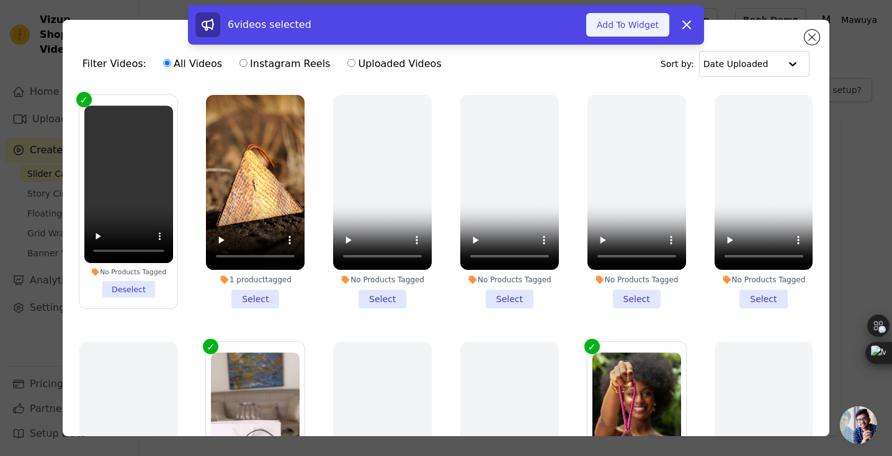
click at [646, 23] on button "Add To Widget" at bounding box center [627, 25] width 83 height 24
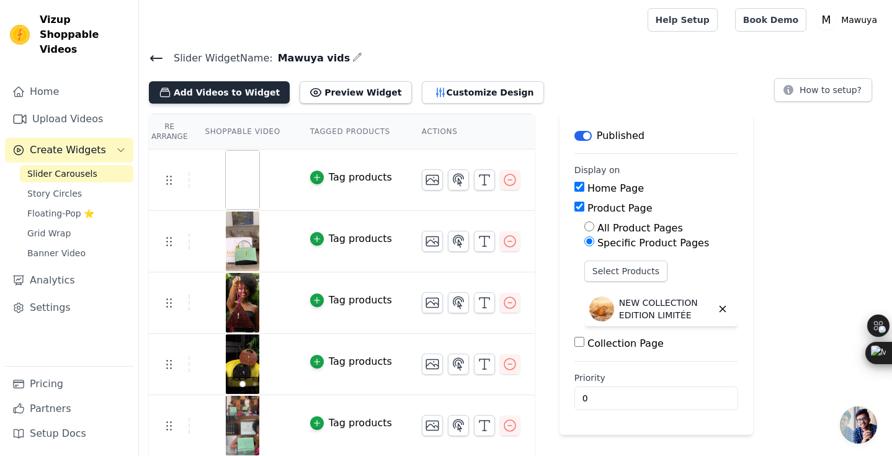
click at [250, 91] on button "Add Videos to Widget" at bounding box center [219, 92] width 141 height 22
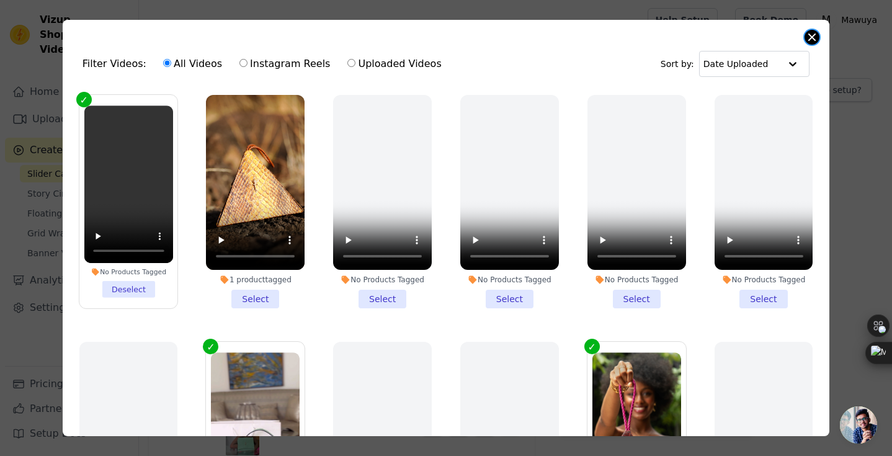
click at [810, 33] on button "Close modal" at bounding box center [811, 37] width 15 height 15
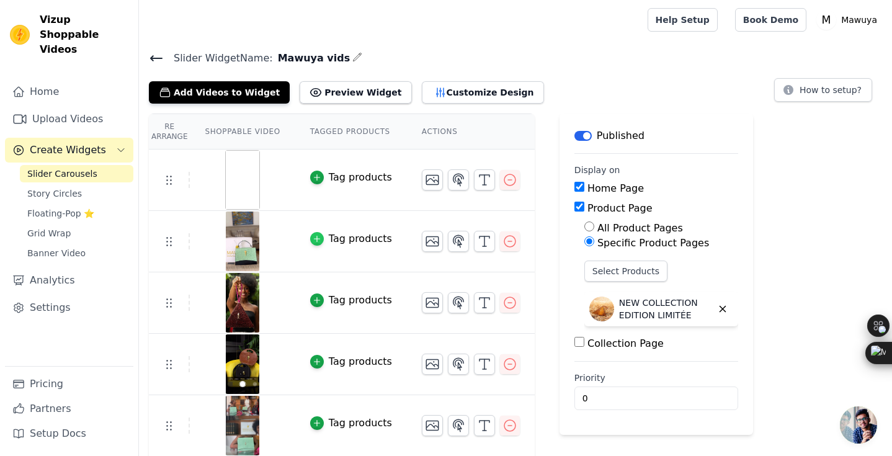
scroll to position [61, 0]
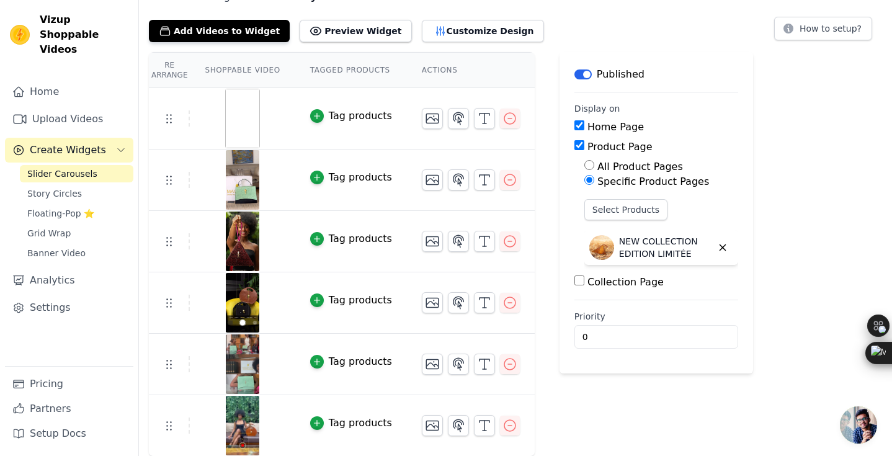
click at [361, 176] on div "Tag products" at bounding box center [360, 177] width 63 height 15
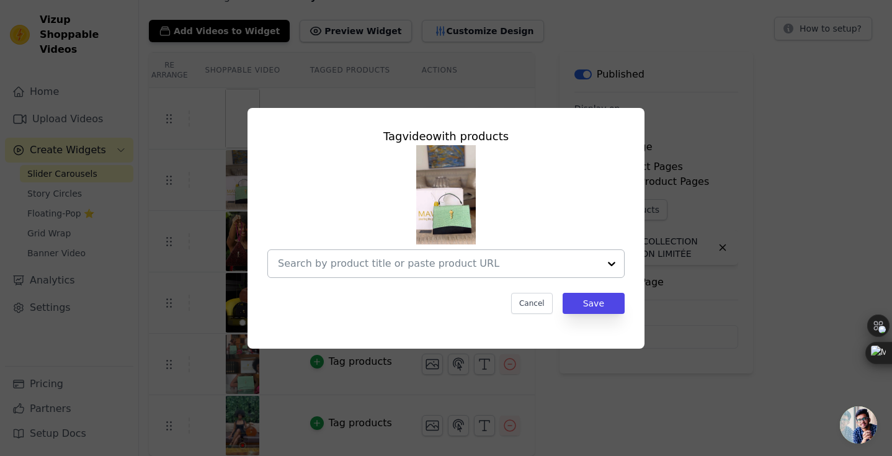
click at [404, 267] on input "text" at bounding box center [438, 263] width 321 height 15
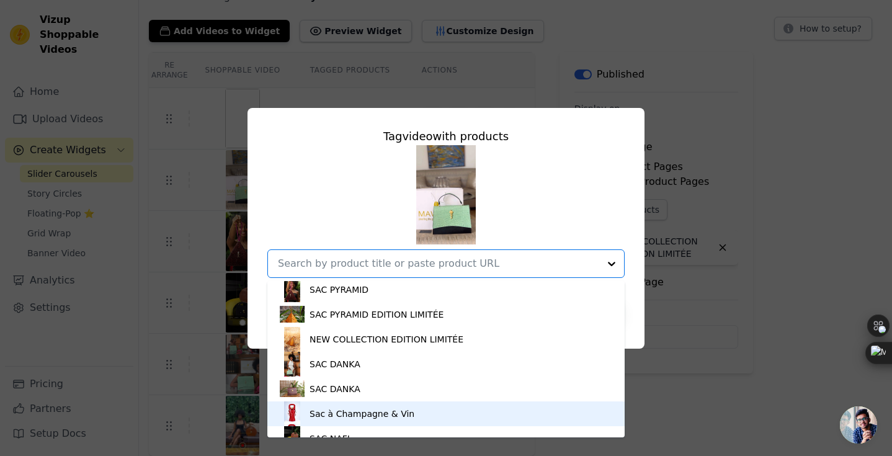
scroll to position [153, 0]
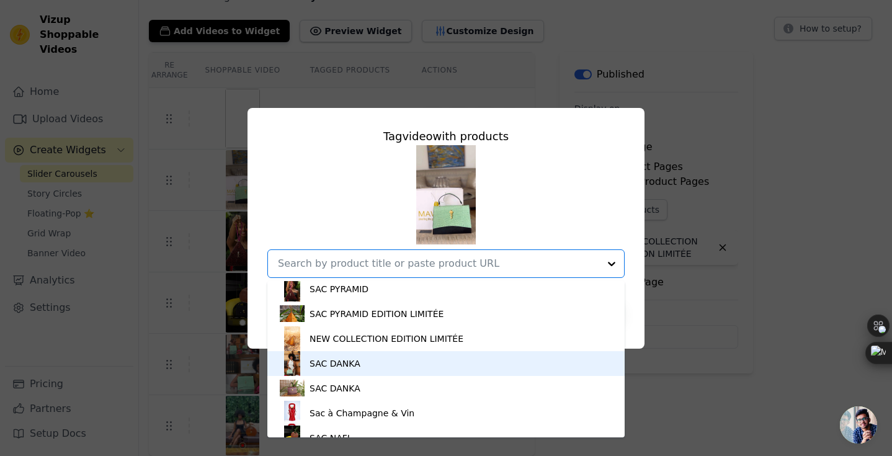
click at [396, 361] on div "SAC DANKA" at bounding box center [446, 363] width 332 height 25
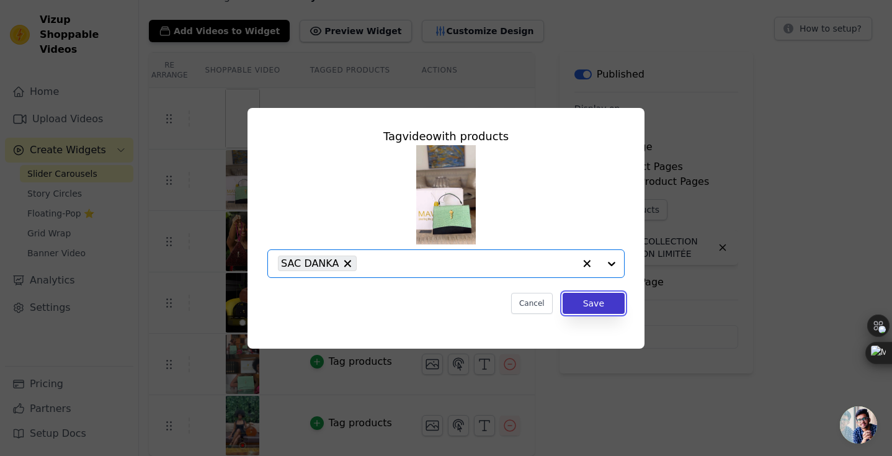
click at [600, 309] on button "Save" at bounding box center [593, 303] width 62 height 21
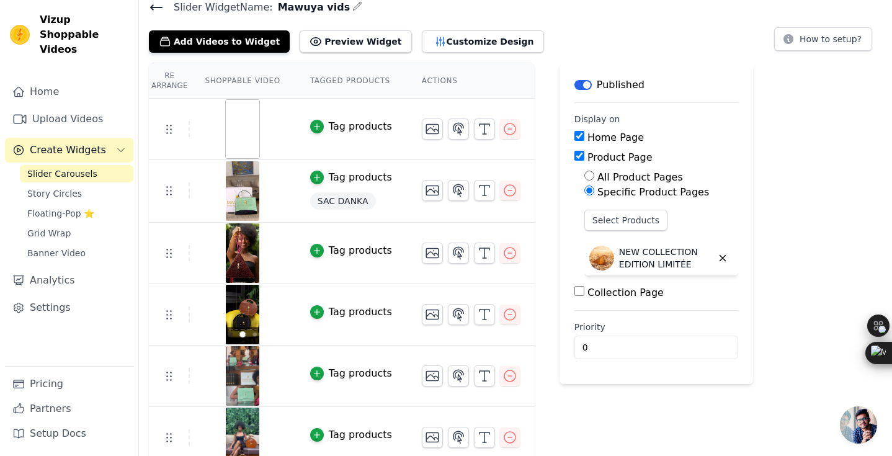
scroll to position [61, 0]
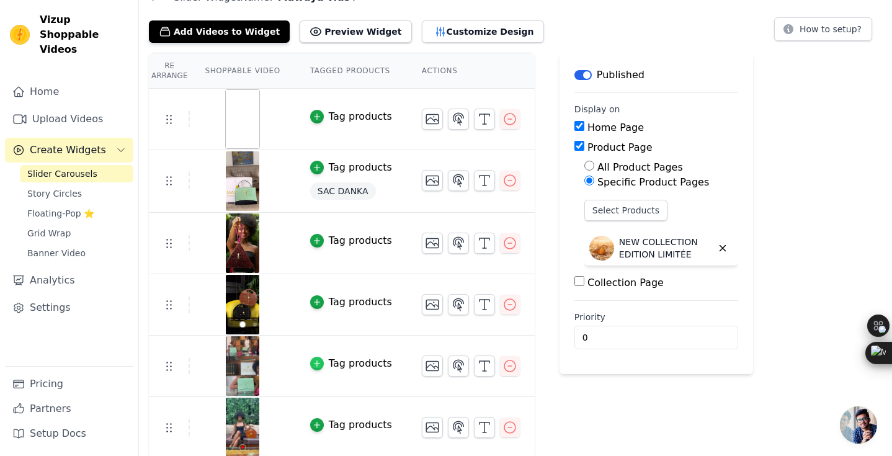
click at [319, 365] on icon "button" at bounding box center [316, 363] width 9 height 9
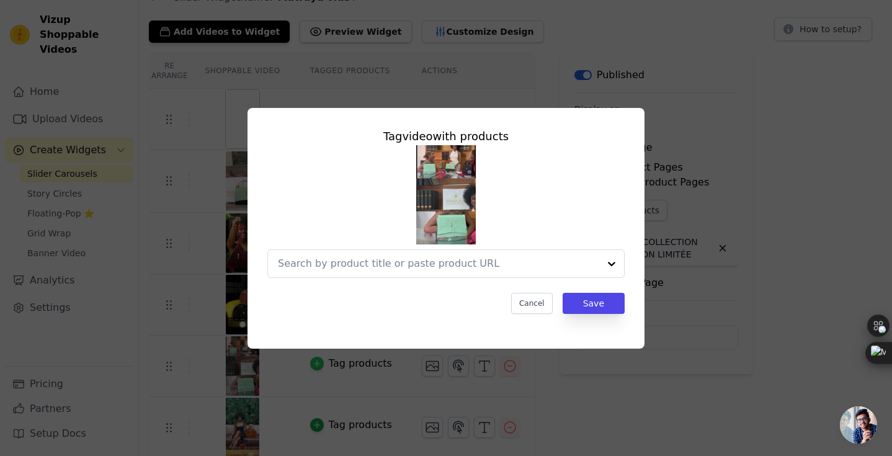
scroll to position [0, 0]
click at [427, 265] on input "text" at bounding box center [426, 263] width 296 height 15
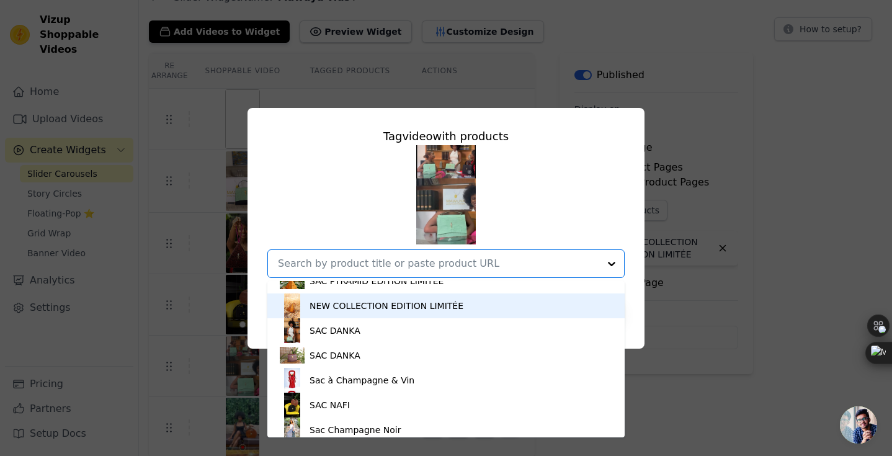
scroll to position [201, 0]
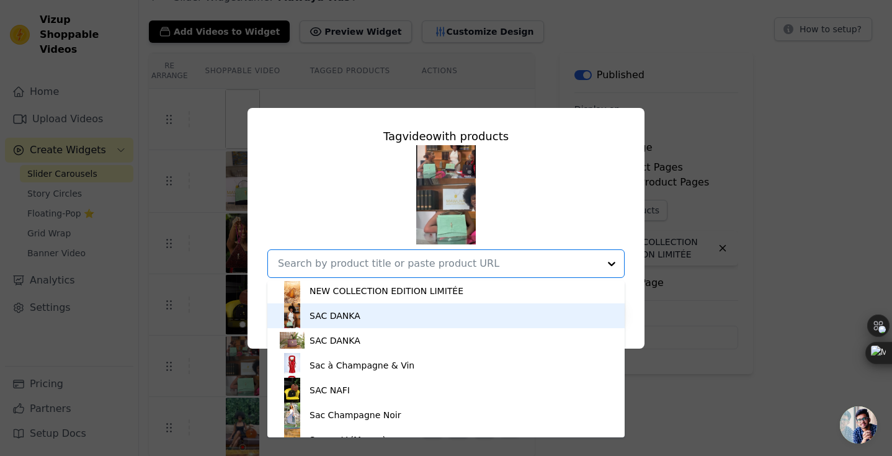
click at [449, 317] on div "SAC DANKA" at bounding box center [446, 315] width 332 height 25
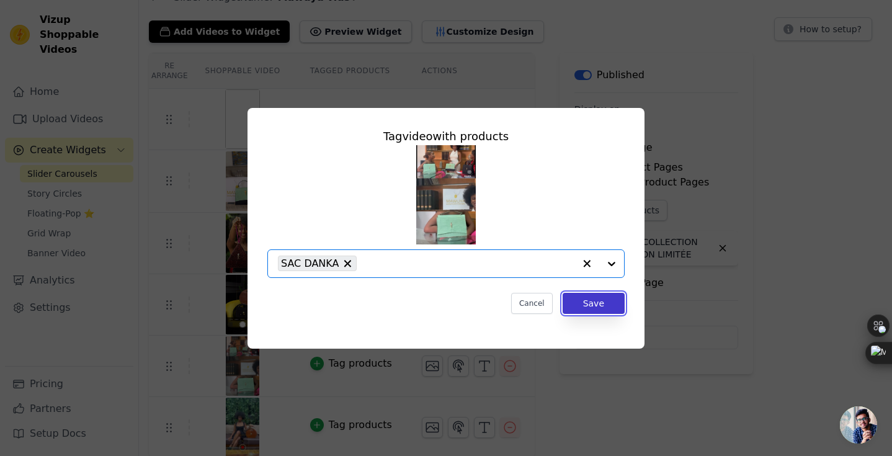
click at [593, 308] on button "Save" at bounding box center [593, 303] width 62 height 21
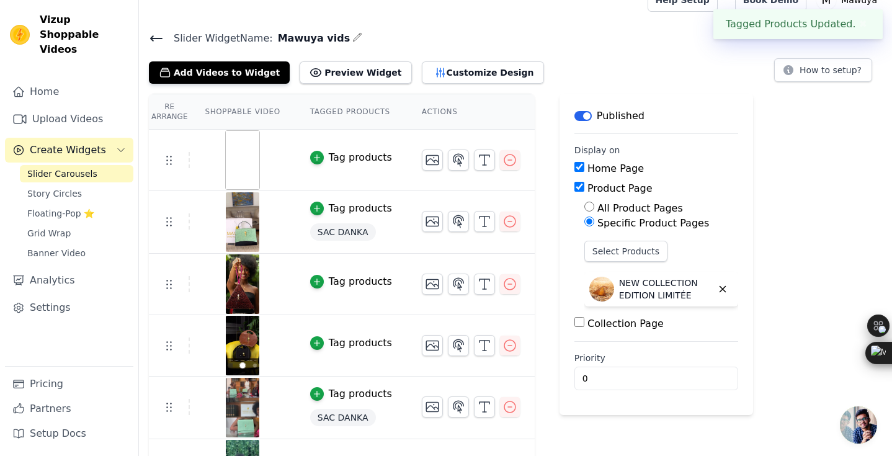
scroll to position [20, 0]
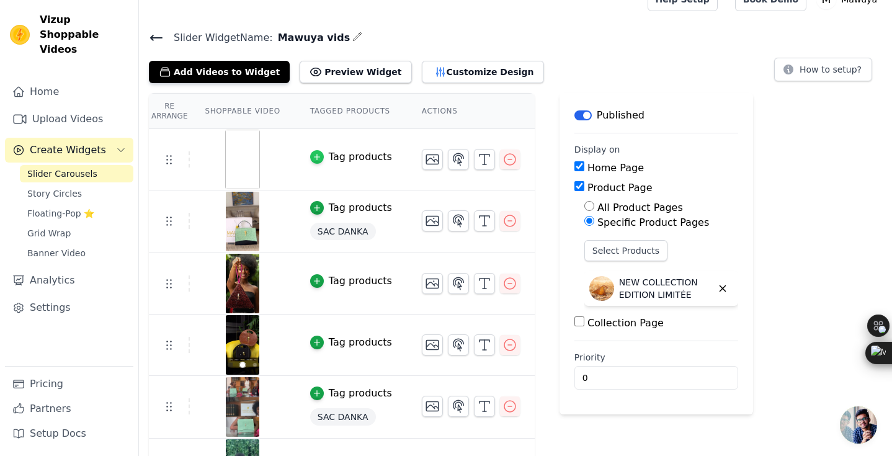
click at [317, 154] on icon "button" at bounding box center [316, 157] width 9 height 9
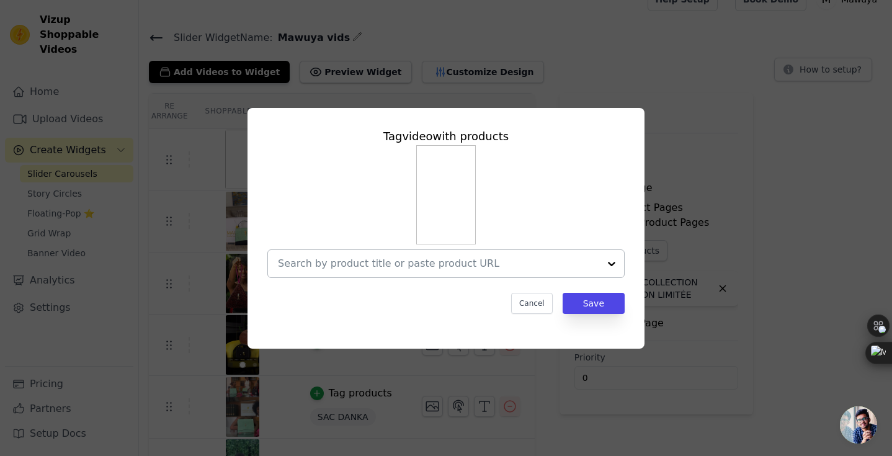
click at [394, 261] on input "text" at bounding box center [438, 263] width 321 height 15
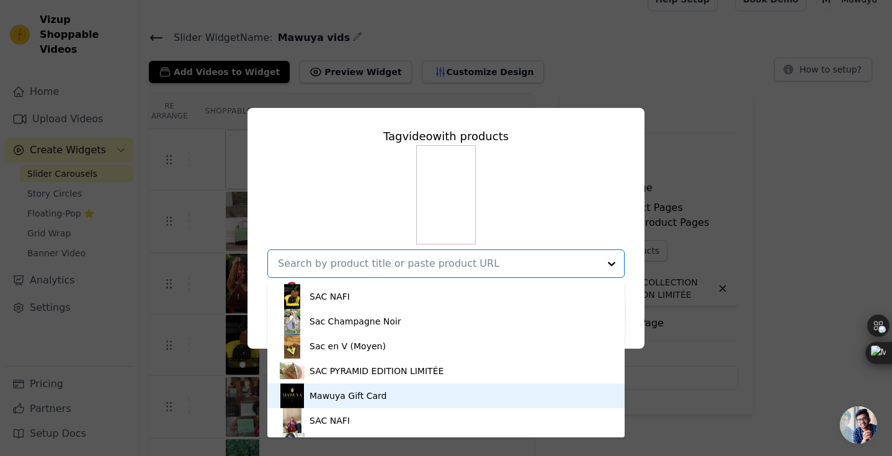
scroll to position [294, 0]
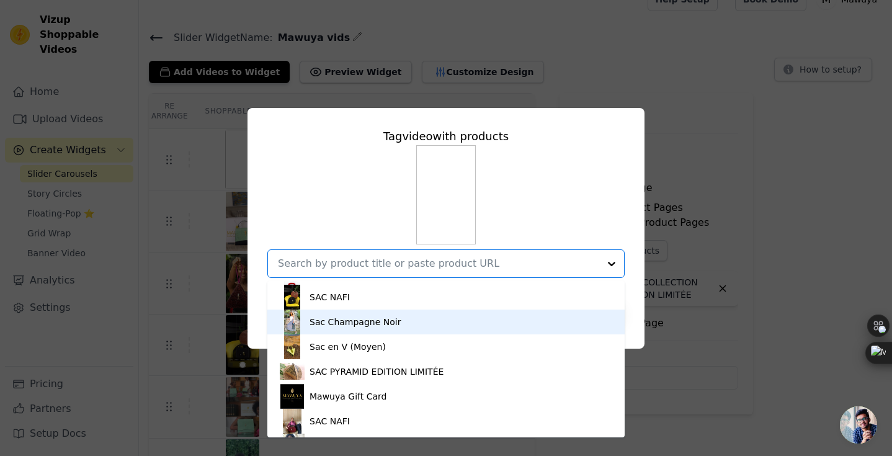
click at [408, 325] on div "Sac Champagne Noir" at bounding box center [446, 321] width 332 height 25
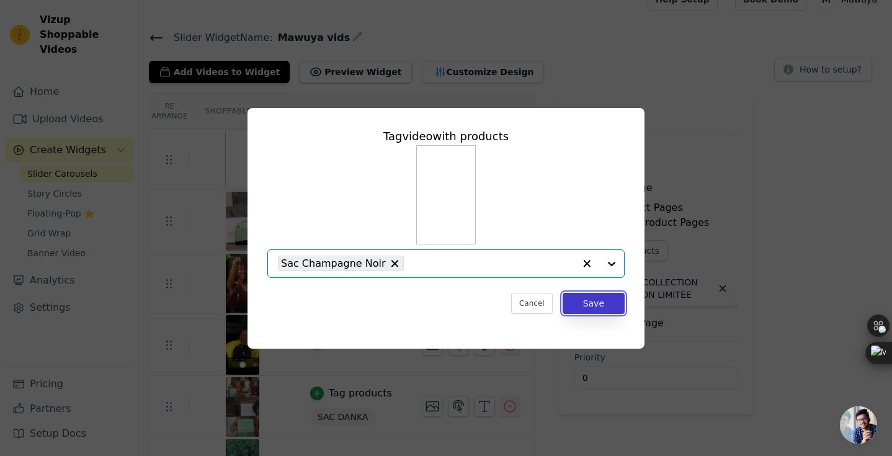
click at [580, 303] on button "Save" at bounding box center [593, 303] width 62 height 21
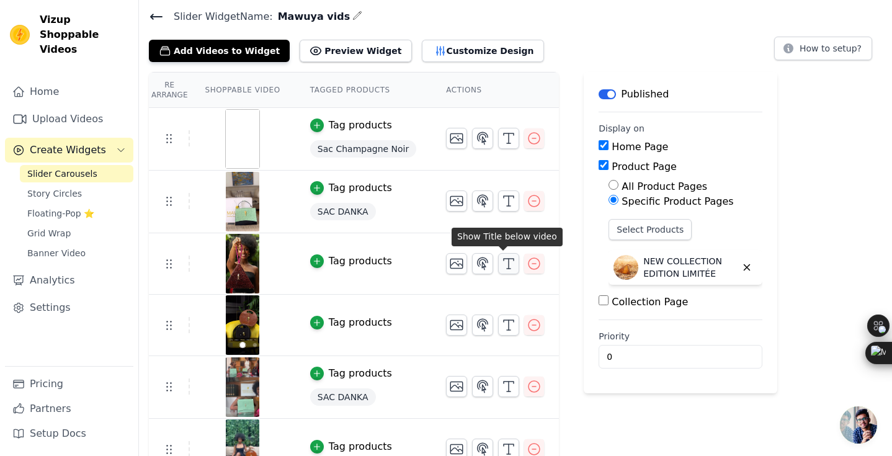
scroll to position [0, 0]
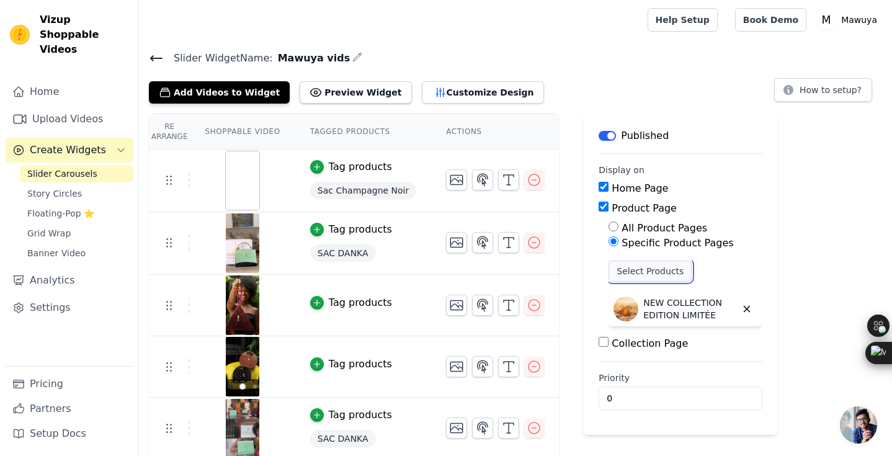
click at [635, 277] on button "Select Products" at bounding box center [649, 270] width 83 height 21
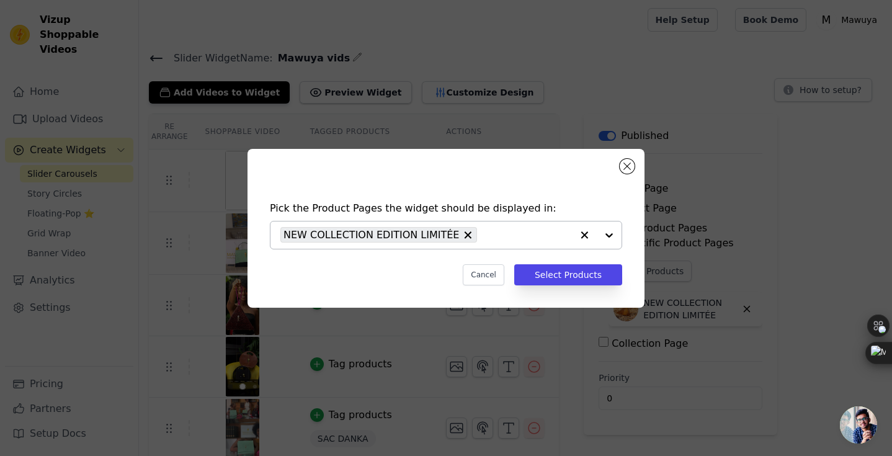
click at [580, 230] on icon "button" at bounding box center [584, 235] width 12 height 12
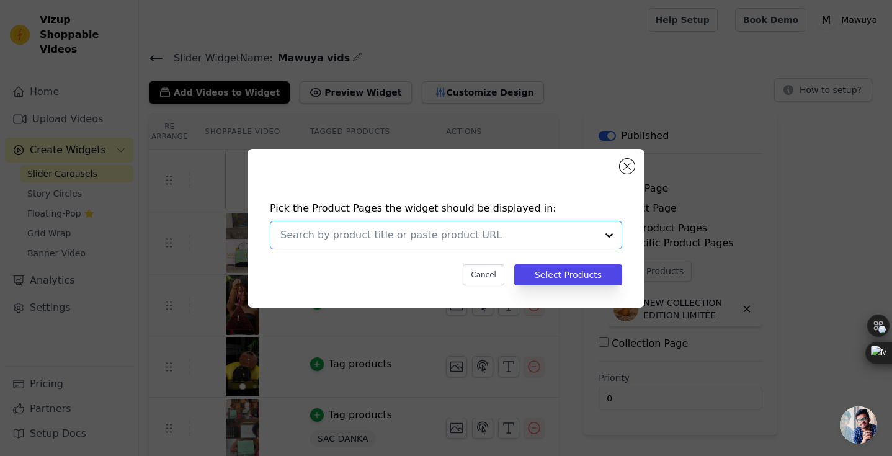
click at [604, 236] on div at bounding box center [608, 234] width 25 height 27
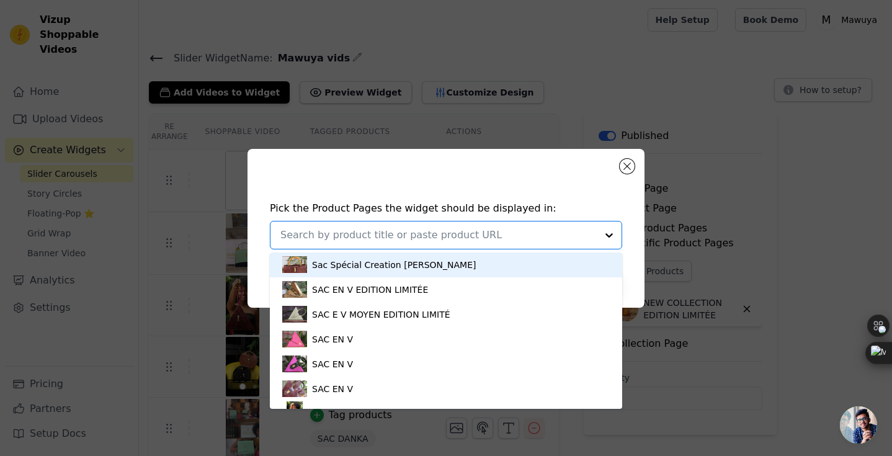
click at [604, 236] on div at bounding box center [608, 234] width 25 height 27
click at [629, 168] on button "Close modal" at bounding box center [626, 166] width 15 height 15
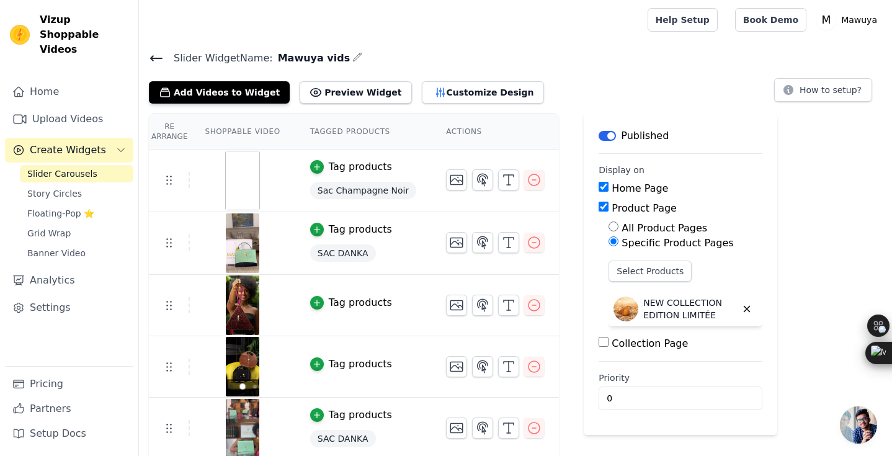
click at [618, 350] on main "Label Published Display on Home Page Product Page All Product Pages Specific Pr…" at bounding box center [679, 273] width 193 height 321
click at [625, 342] on label "Collection Page" at bounding box center [649, 343] width 76 height 12
click at [608, 342] on input "Collection Page" at bounding box center [603, 342] width 10 height 10
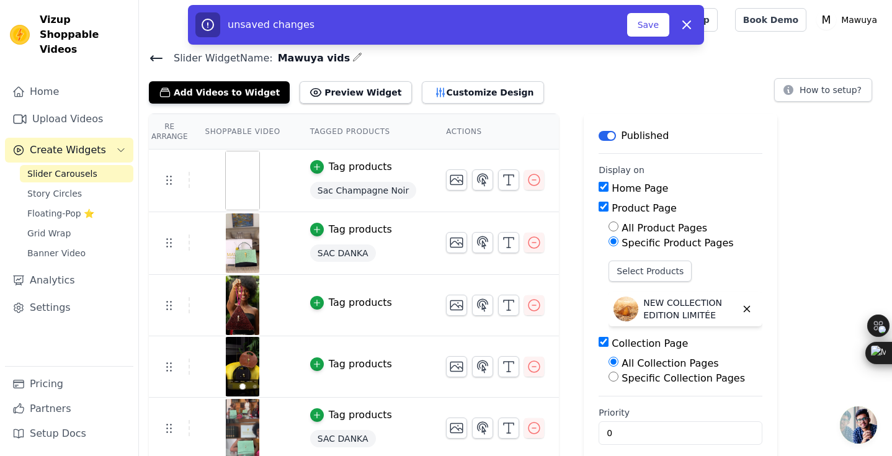
click at [598, 337] on input "Collection Page" at bounding box center [603, 342] width 10 height 10
checkbox input "false"
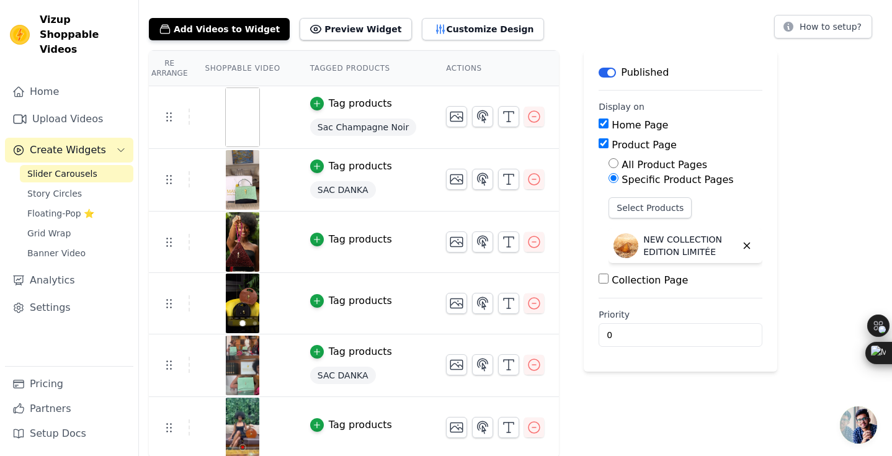
scroll to position [65, 0]
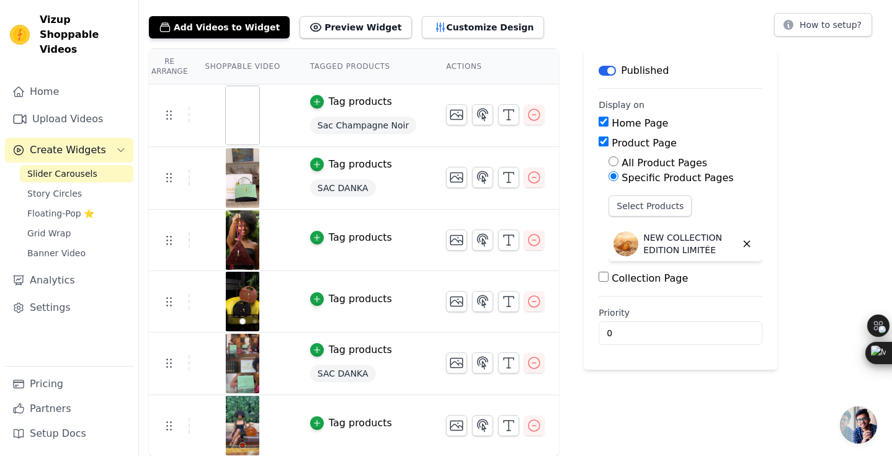
click at [360, 236] on div "Tag products" at bounding box center [360, 237] width 63 height 15
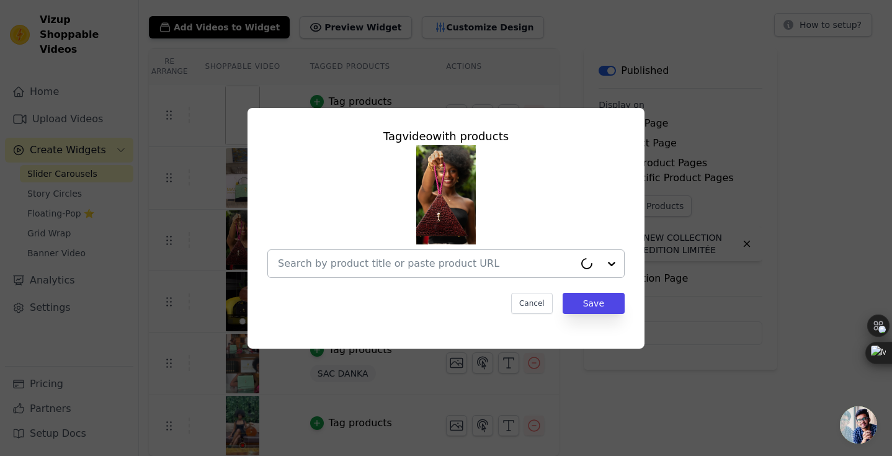
click at [414, 265] on input "text" at bounding box center [426, 263] width 296 height 15
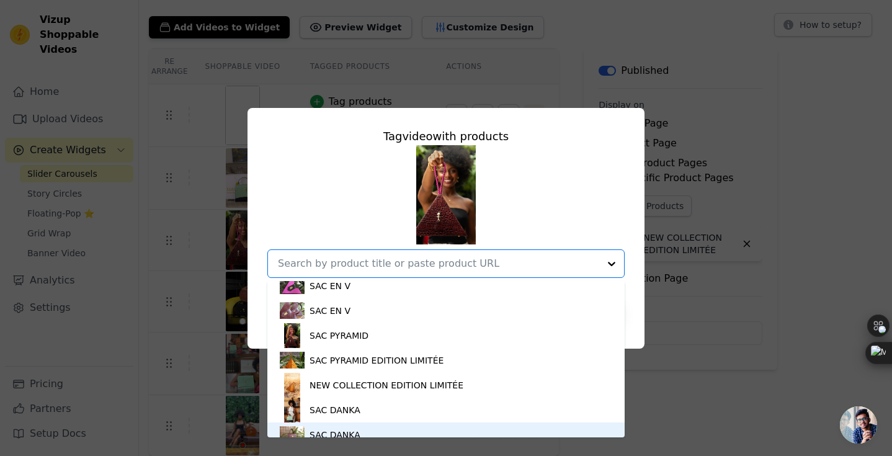
scroll to position [106, 0]
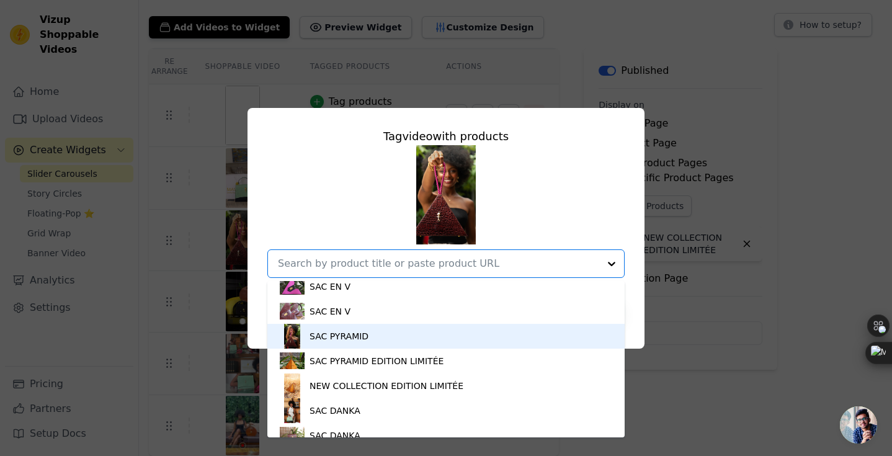
click at [415, 339] on div "SAC PYRAMID" at bounding box center [446, 336] width 332 height 25
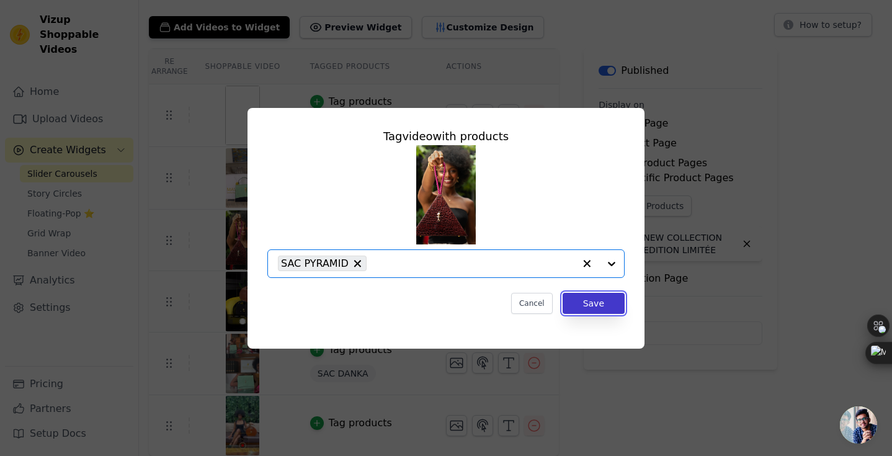
click at [587, 308] on button "Save" at bounding box center [593, 303] width 62 height 21
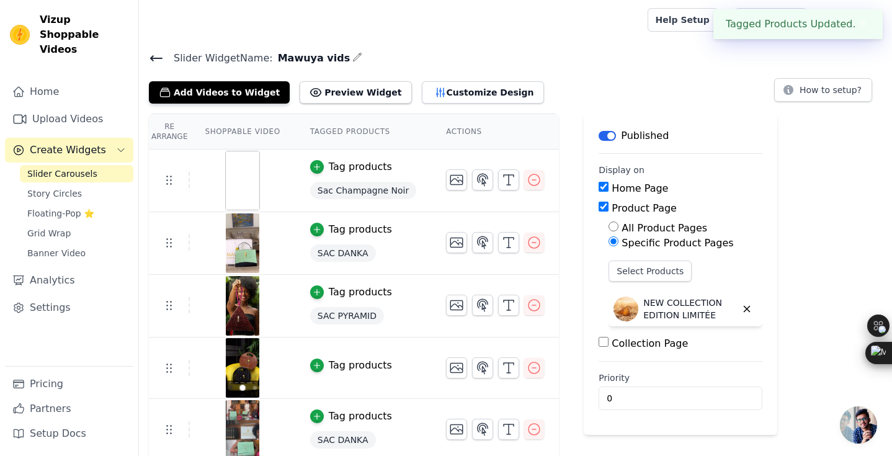
scroll to position [66, 0]
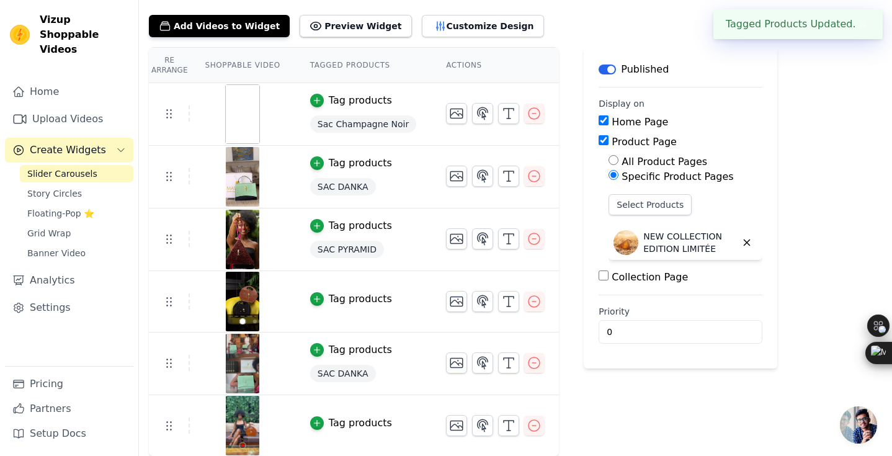
click at [324, 300] on button "Tag products" at bounding box center [351, 298] width 82 height 15
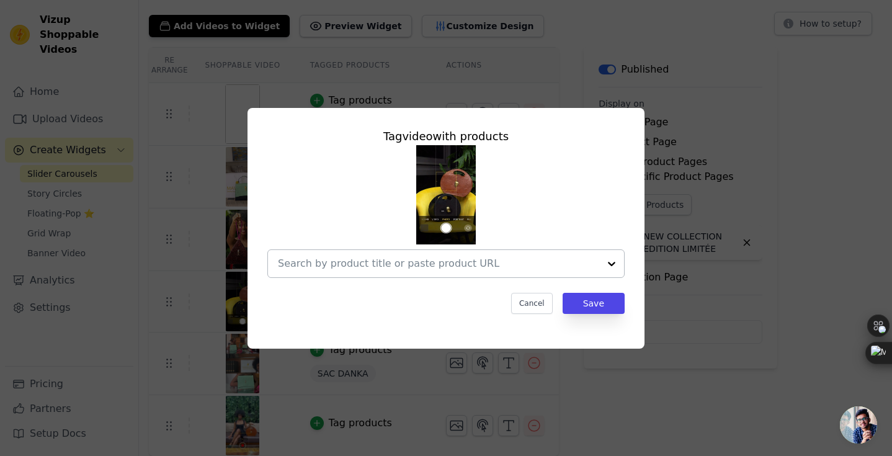
click at [458, 258] on input "text" at bounding box center [438, 263] width 321 height 15
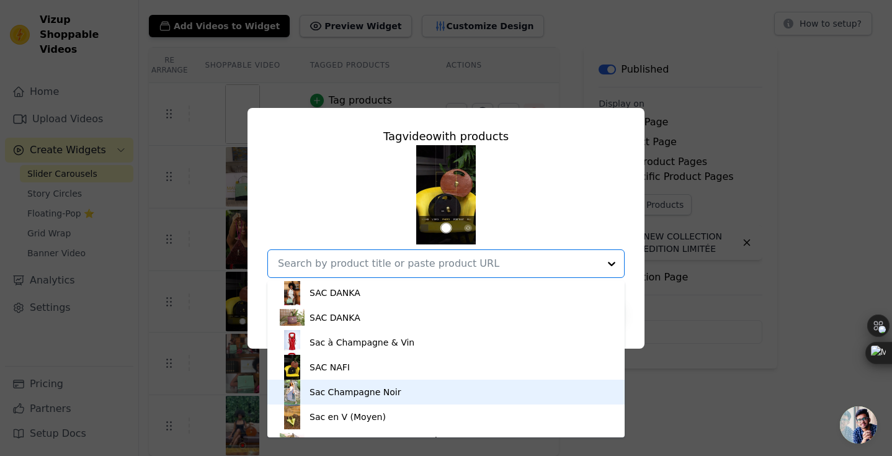
scroll to position [231, 0]
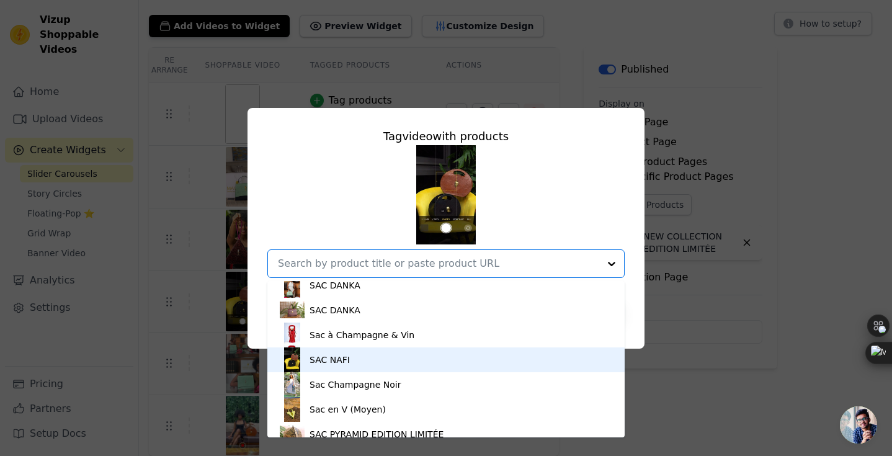
click at [454, 358] on div "SAC NAFI" at bounding box center [446, 359] width 332 height 25
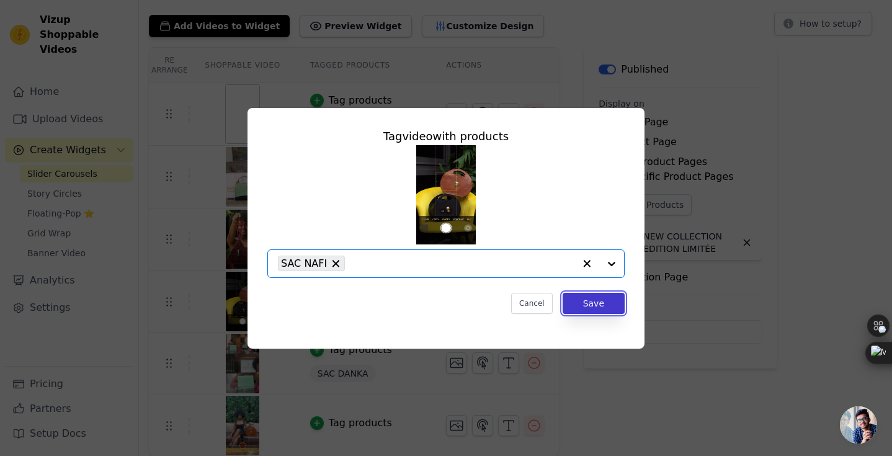
click at [598, 300] on button "Save" at bounding box center [593, 303] width 62 height 21
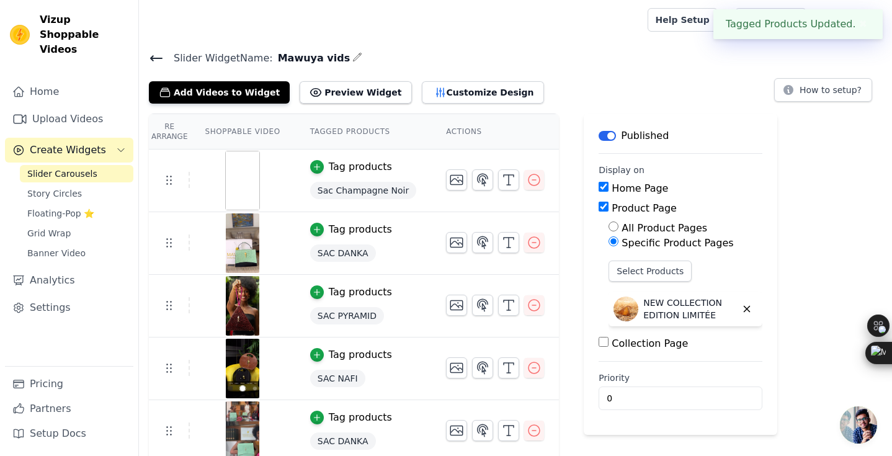
scroll to position [68, 0]
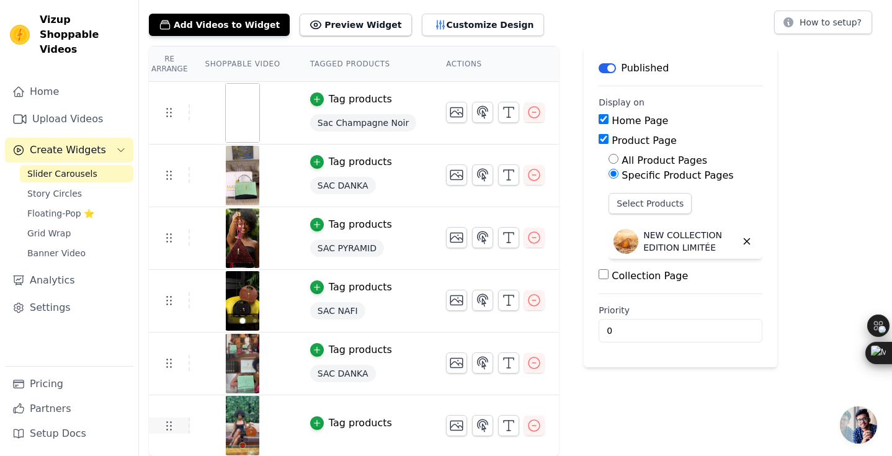
click at [168, 423] on icon at bounding box center [168, 425] width 15 height 15
click at [105, 138] on button "Create Widgets" at bounding box center [69, 150] width 128 height 25
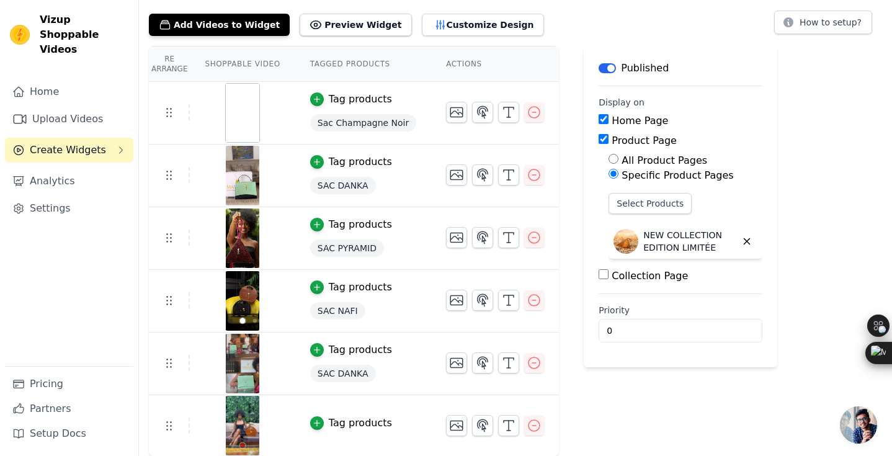
scroll to position [0, 0]
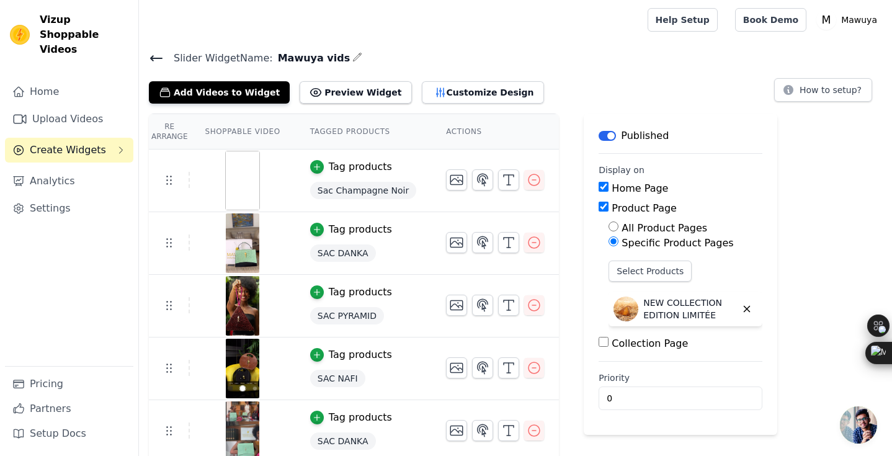
click at [160, 60] on icon at bounding box center [156, 58] width 15 height 15
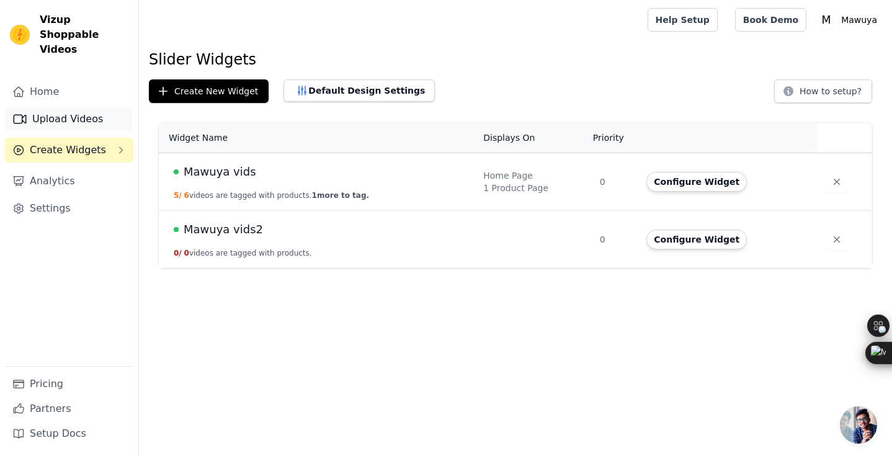
click at [97, 107] on link "Upload Videos" at bounding box center [69, 119] width 128 height 25
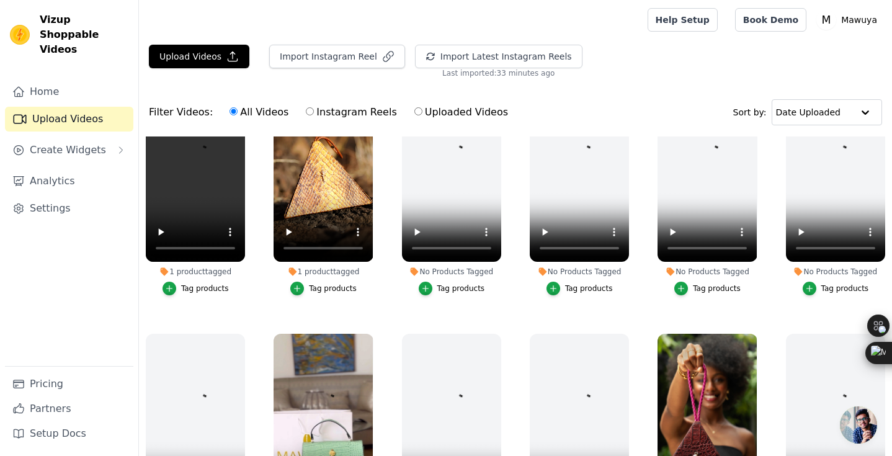
scroll to position [59, 0]
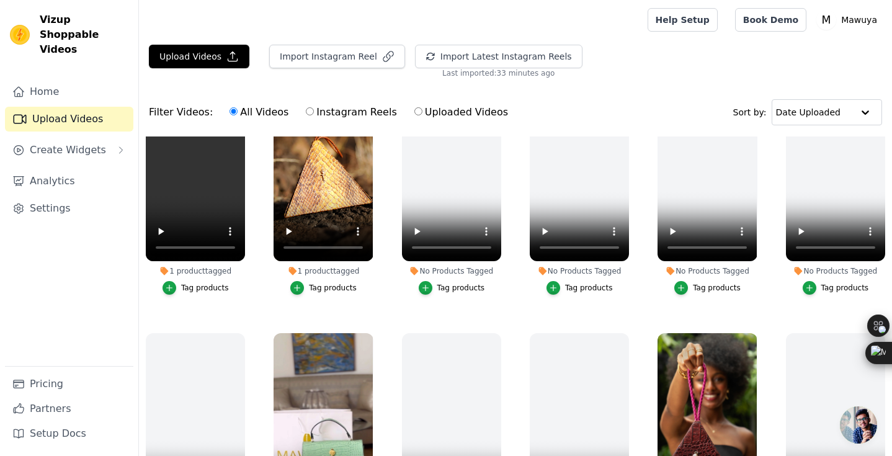
click at [818, 303] on div "No Products Tagged Tag products" at bounding box center [835, 191] width 113 height 229
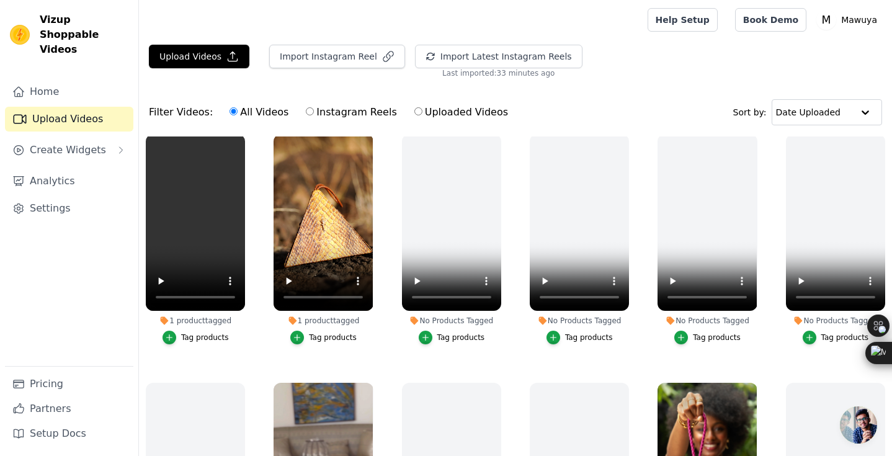
scroll to position [0, 0]
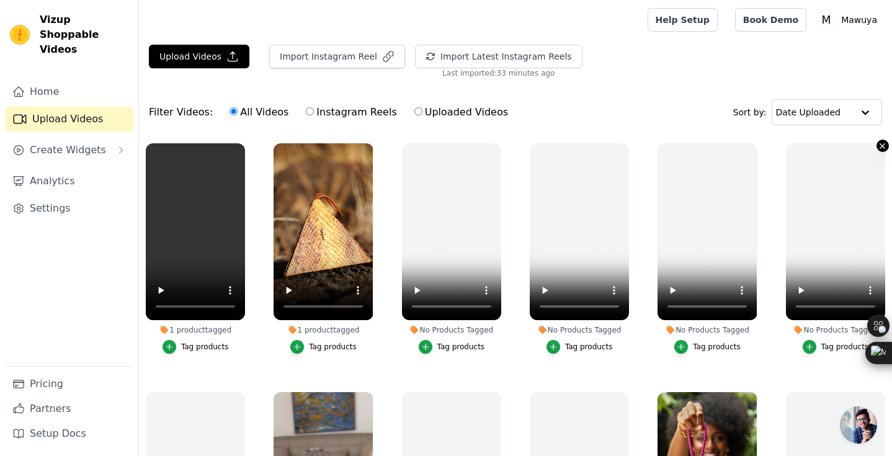
click at [883, 146] on icon "button" at bounding box center [881, 145] width 9 height 9
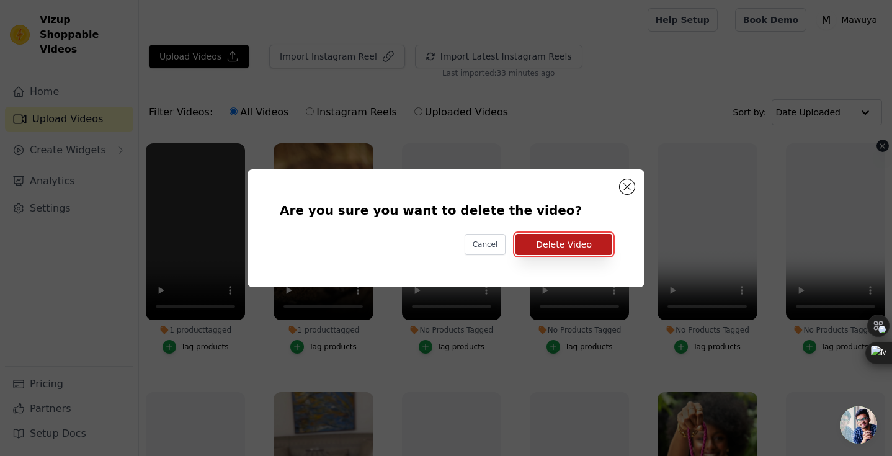
click at [593, 241] on button "Delete Video" at bounding box center [563, 244] width 97 height 21
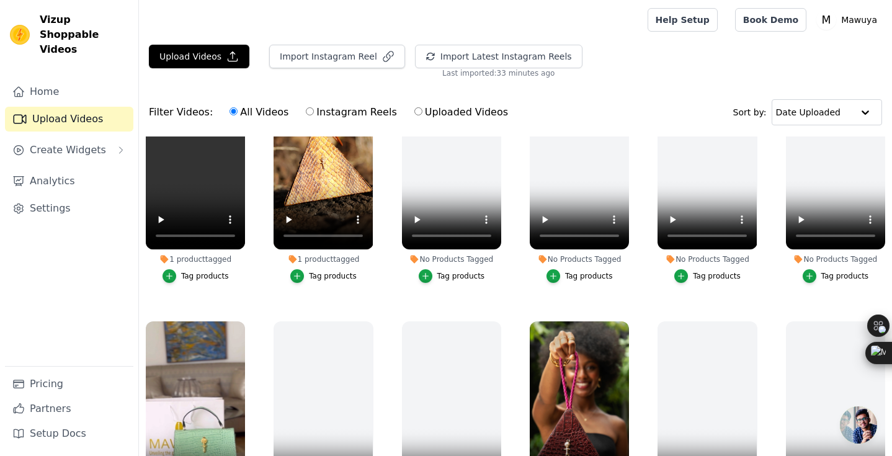
scroll to position [68, 0]
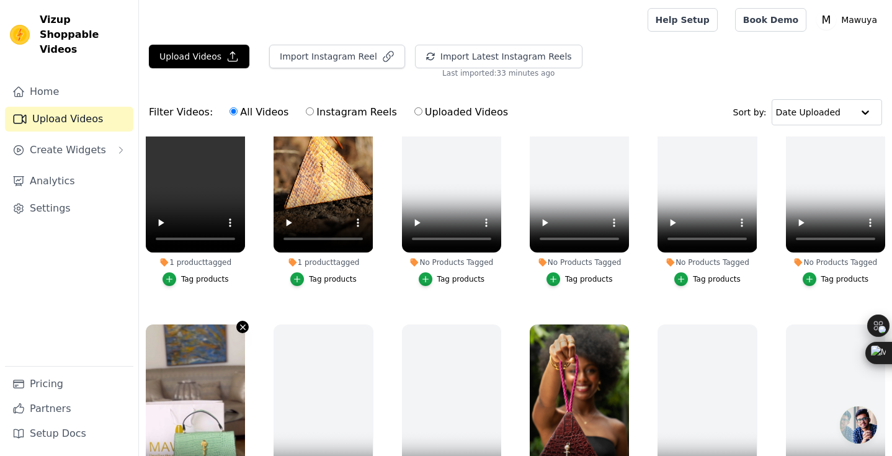
click at [243, 325] on icon "button" at bounding box center [243, 326] width 5 height 5
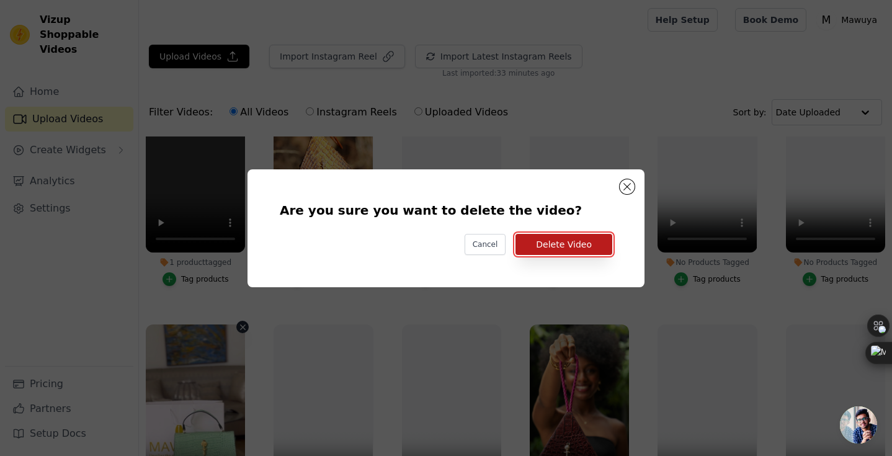
click at [578, 239] on button "Delete Video" at bounding box center [563, 244] width 97 height 21
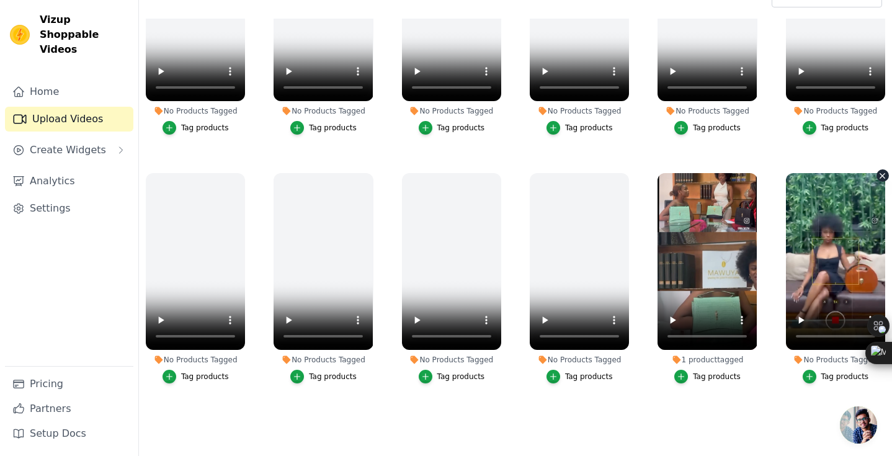
scroll to position [123, 0]
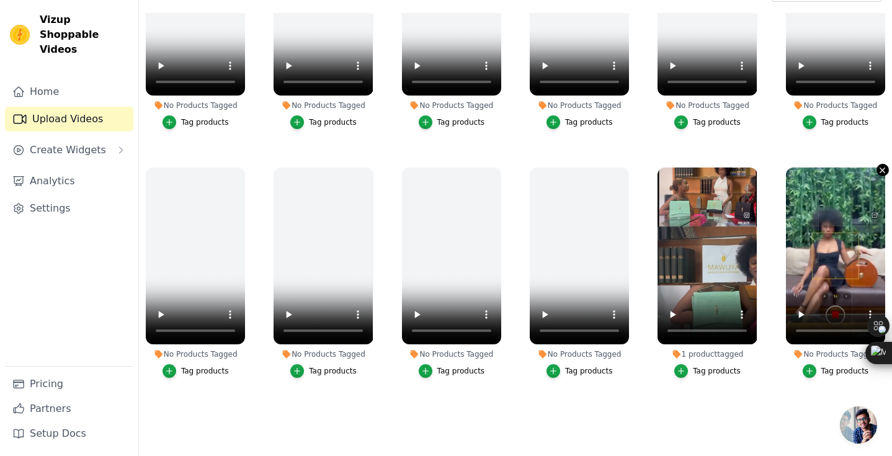
click at [878, 169] on icon "button" at bounding box center [881, 170] width 9 height 9
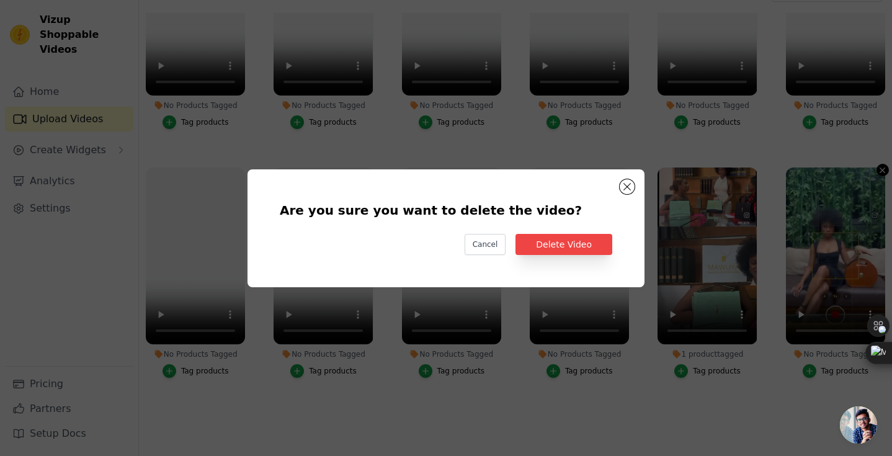
scroll to position [0, 0]
click at [575, 244] on button "Delete Video" at bounding box center [563, 244] width 97 height 21
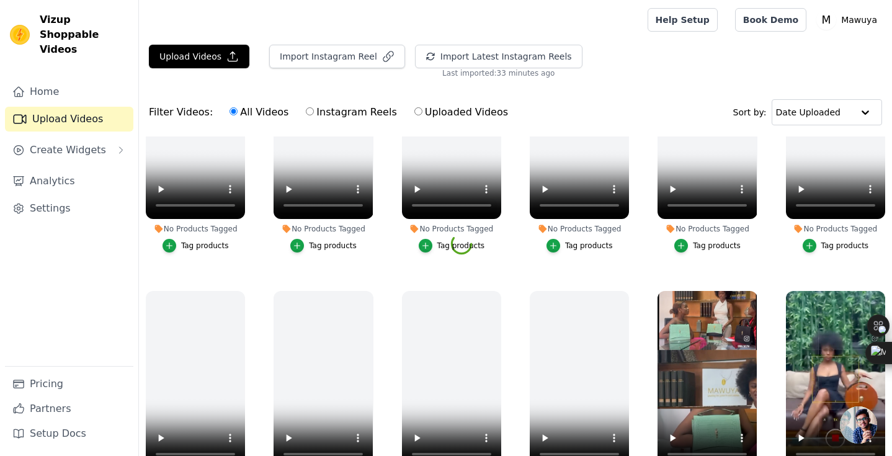
scroll to position [827, 0]
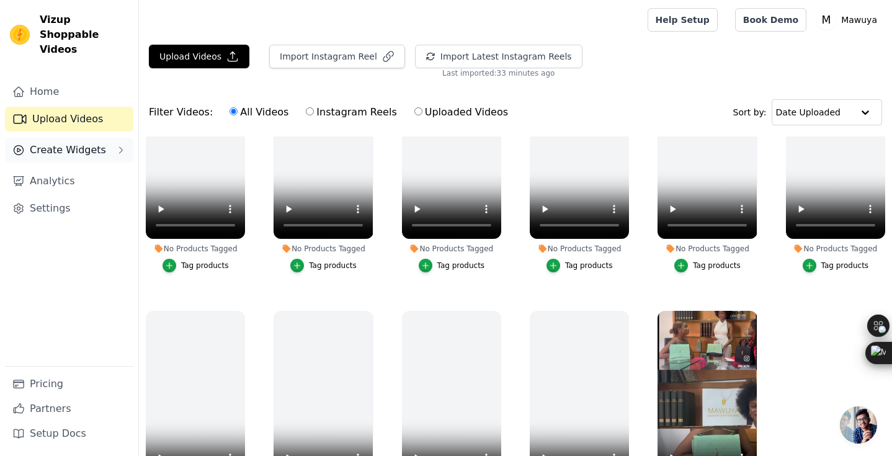
click at [87, 143] on span "Create Widgets" at bounding box center [68, 150] width 76 height 15
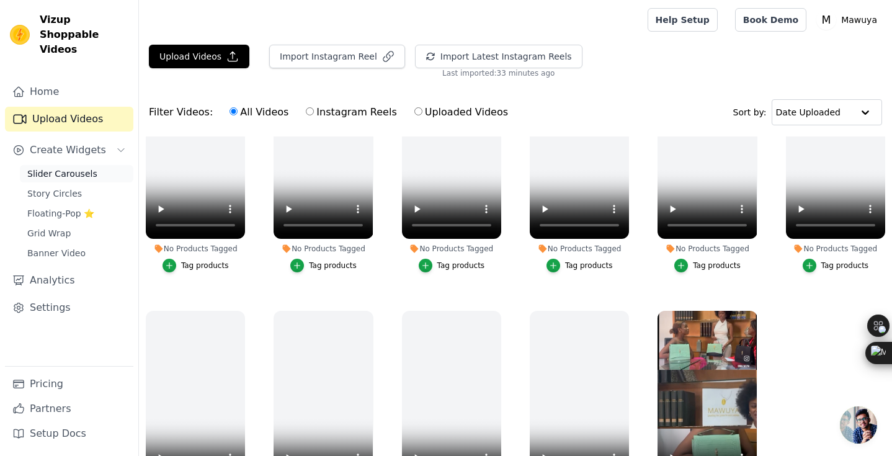
click at [87, 167] on span "Slider Carousels" at bounding box center [62, 173] width 70 height 12
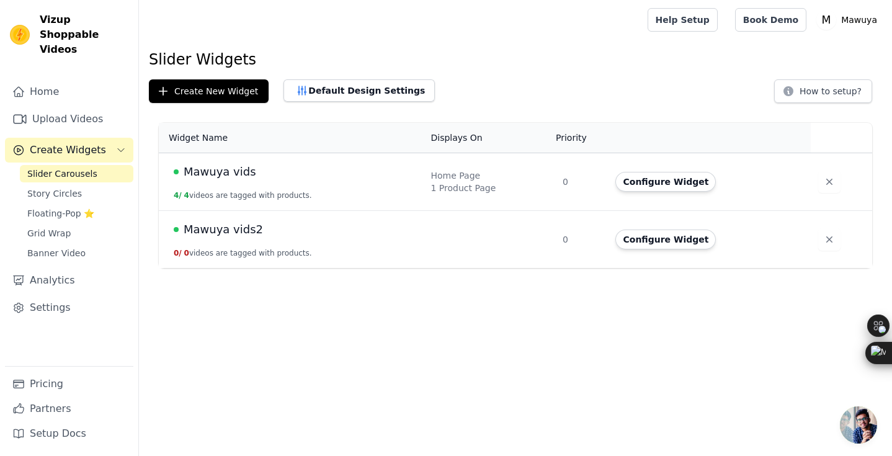
click at [329, 192] on td "Mawuya vids 4 / 4 videos are tagged with products." at bounding box center [291, 182] width 265 height 58
click at [237, 174] on span "Mawuya vids" at bounding box center [220, 171] width 73 height 17
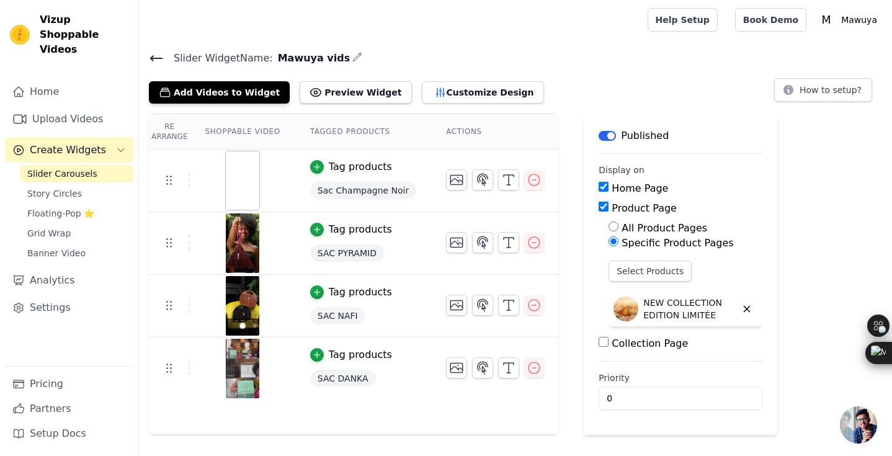
click at [158, 51] on icon at bounding box center [156, 58] width 15 height 15
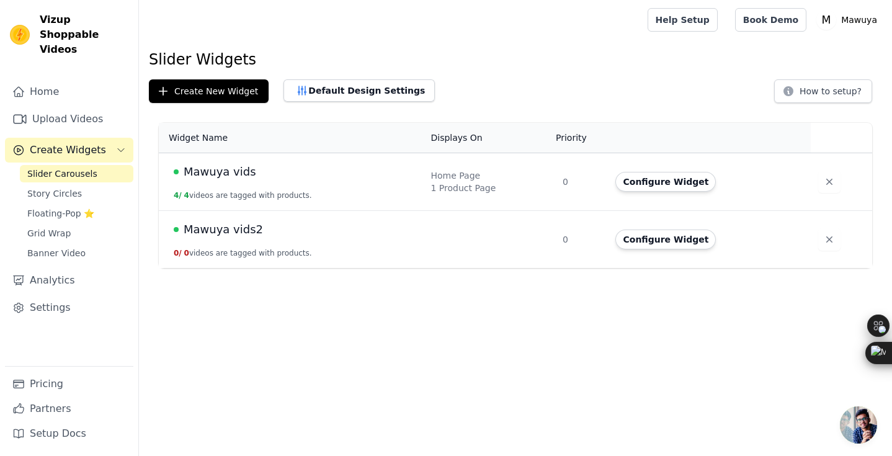
click at [234, 166] on span "Mawuya vids" at bounding box center [220, 171] width 73 height 17
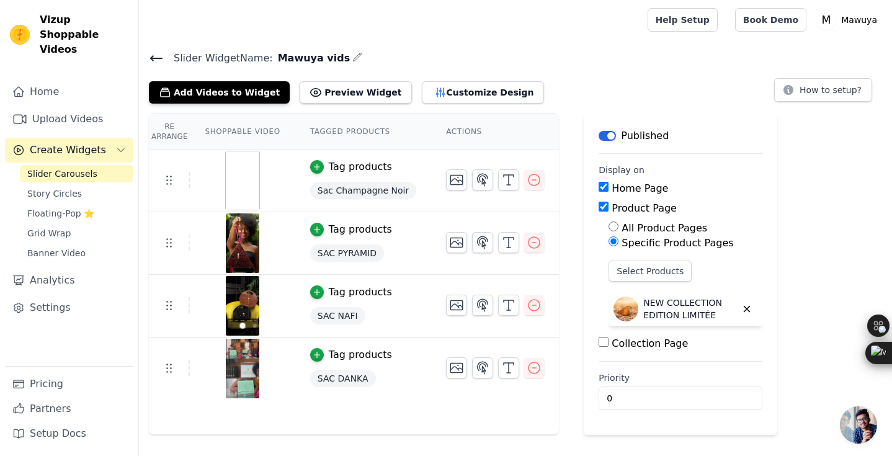
click at [159, 56] on icon at bounding box center [156, 58] width 15 height 15
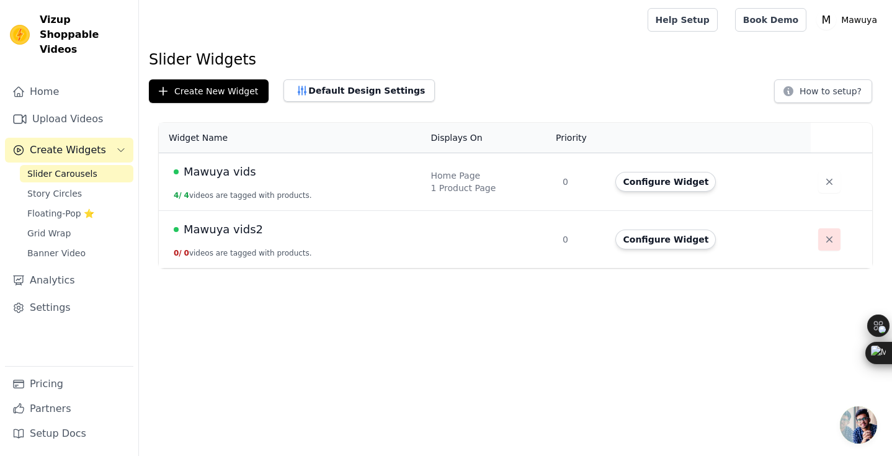
click at [826, 244] on icon "button" at bounding box center [829, 239] width 12 height 12
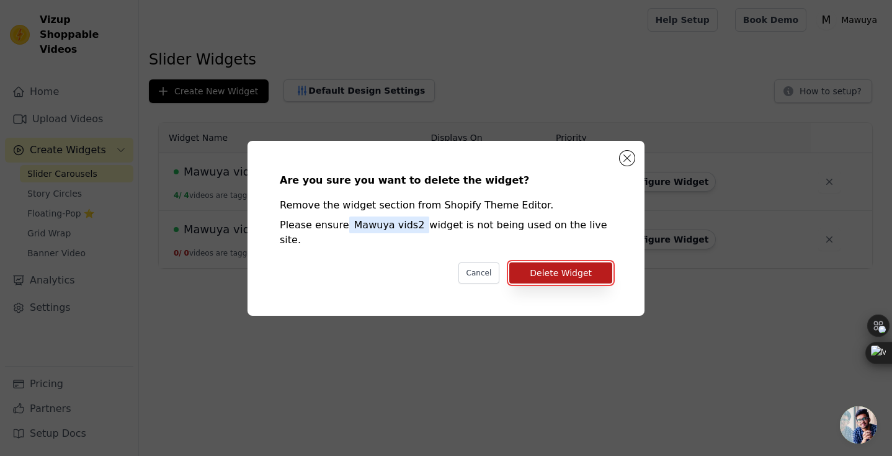
click at [590, 262] on button "Delete Widget" at bounding box center [560, 272] width 103 height 21
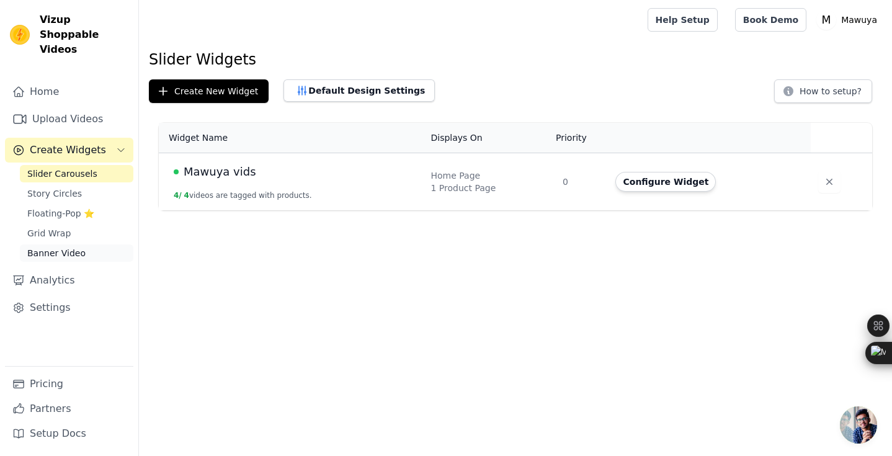
click at [69, 247] on span "Banner Video" at bounding box center [56, 253] width 58 height 12
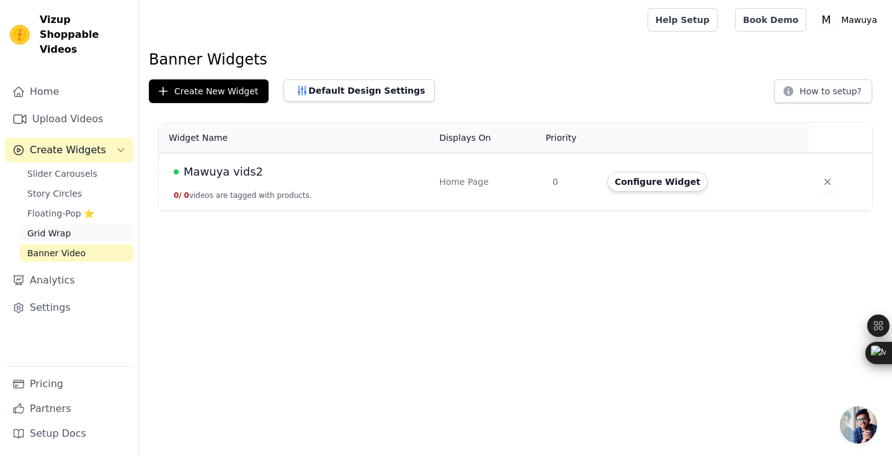
click at [76, 224] on link "Grid Wrap" at bounding box center [76, 232] width 113 height 17
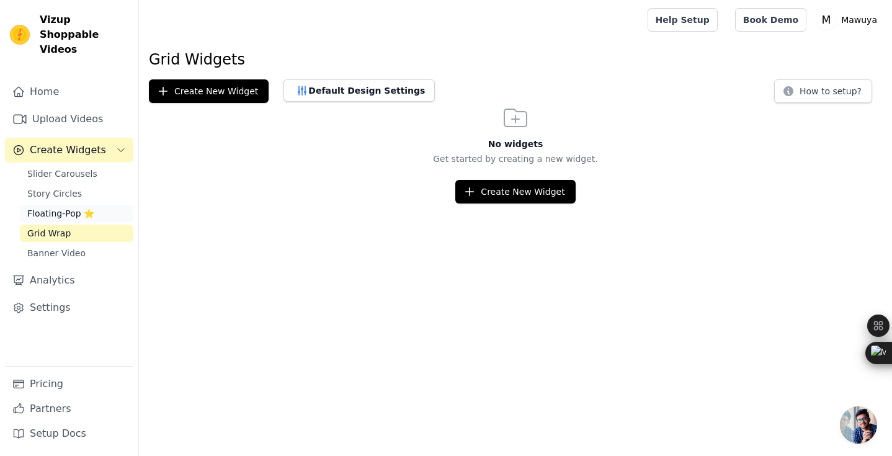
click at [89, 207] on span "Floating-Pop ⭐" at bounding box center [60, 213] width 67 height 12
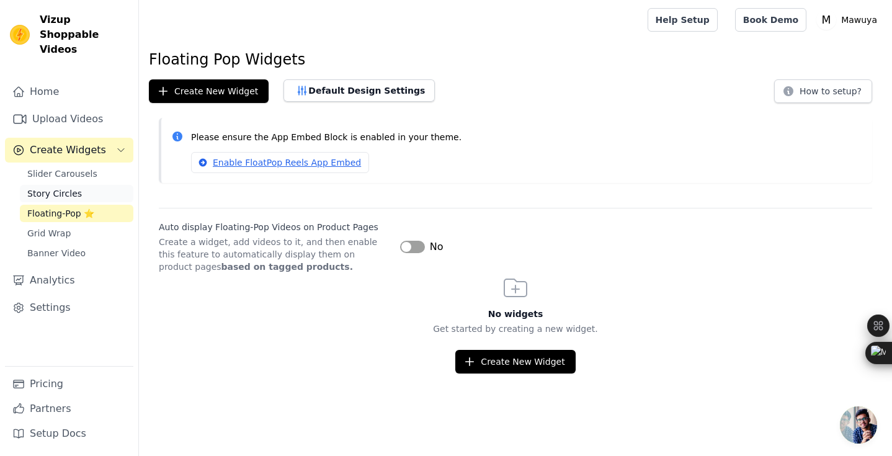
click at [99, 185] on link "Story Circles" at bounding box center [76, 193] width 113 height 17
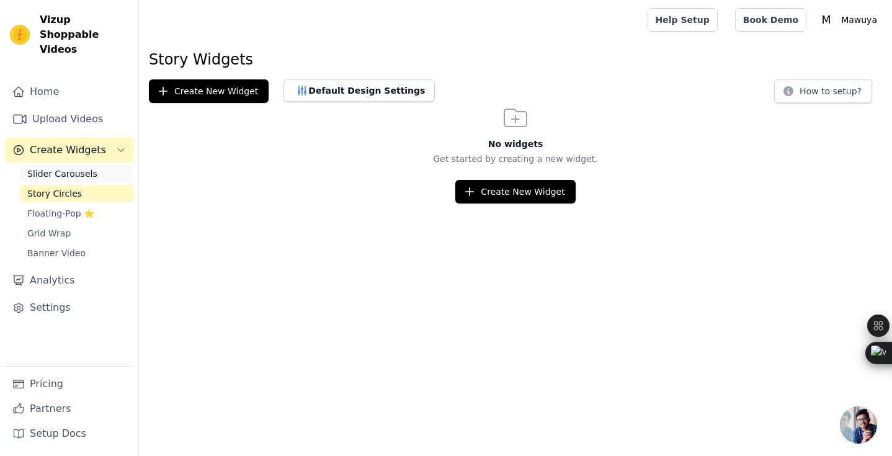
click at [104, 165] on link "Slider Carousels" at bounding box center [76, 173] width 113 height 17
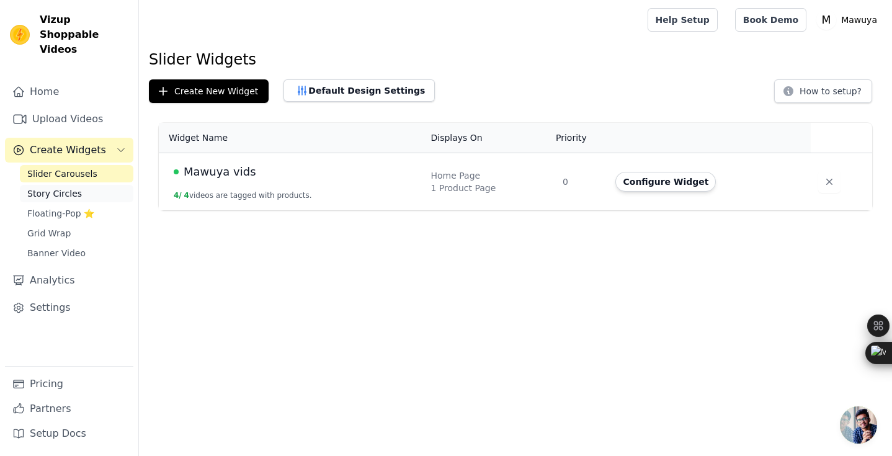
click at [103, 185] on link "Story Circles" at bounding box center [76, 193] width 113 height 17
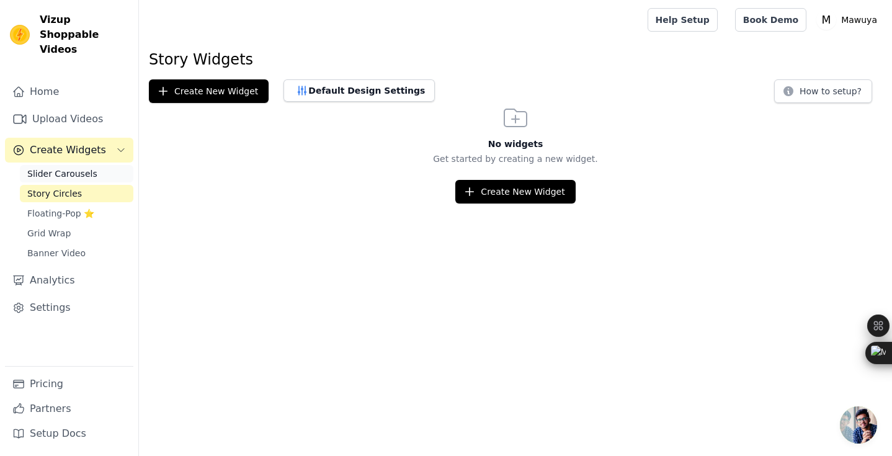
click at [105, 165] on link "Slider Carousels" at bounding box center [76, 173] width 113 height 17
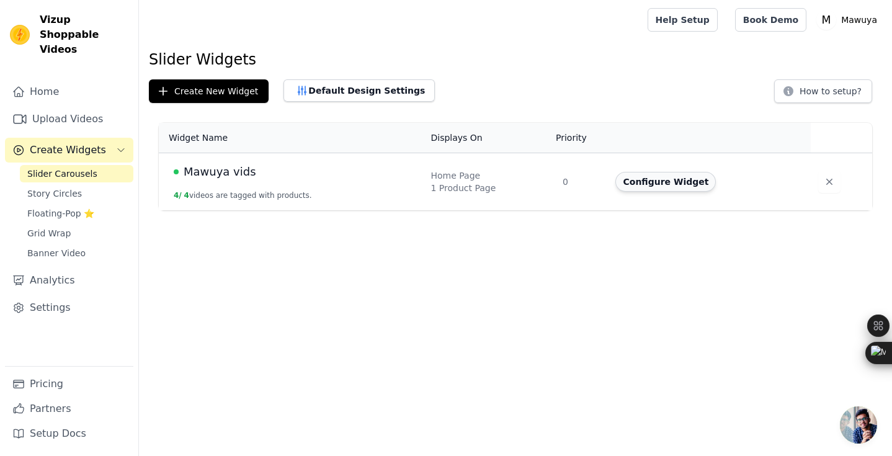
click at [644, 180] on button "Configure Widget" at bounding box center [665, 182] width 100 height 20
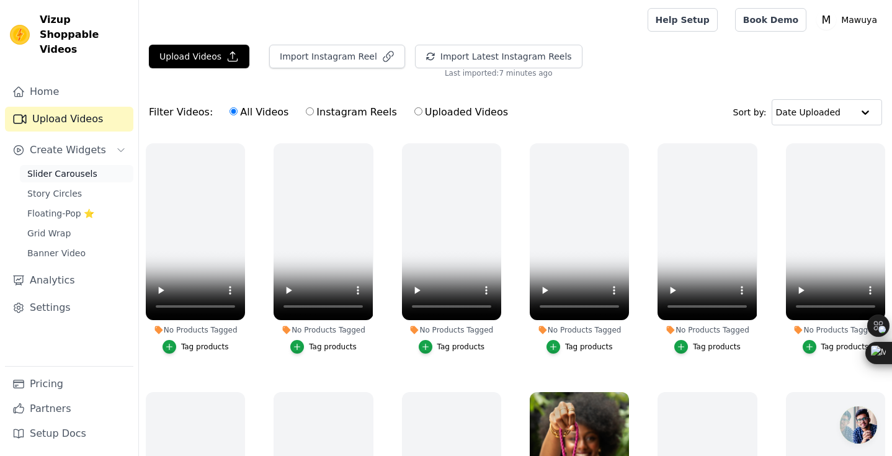
click at [104, 165] on link "Slider Carousels" at bounding box center [76, 173] width 113 height 17
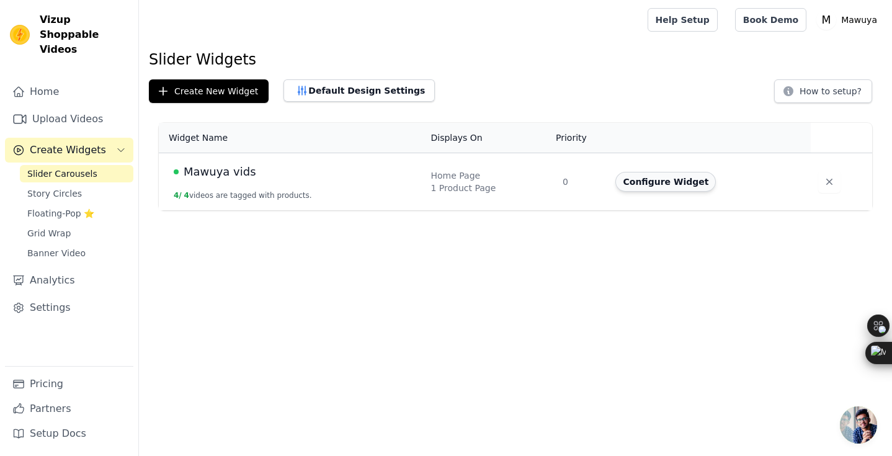
click at [639, 180] on button "Configure Widget" at bounding box center [665, 182] width 100 height 20
